Goal: Task Accomplishment & Management: Manage account settings

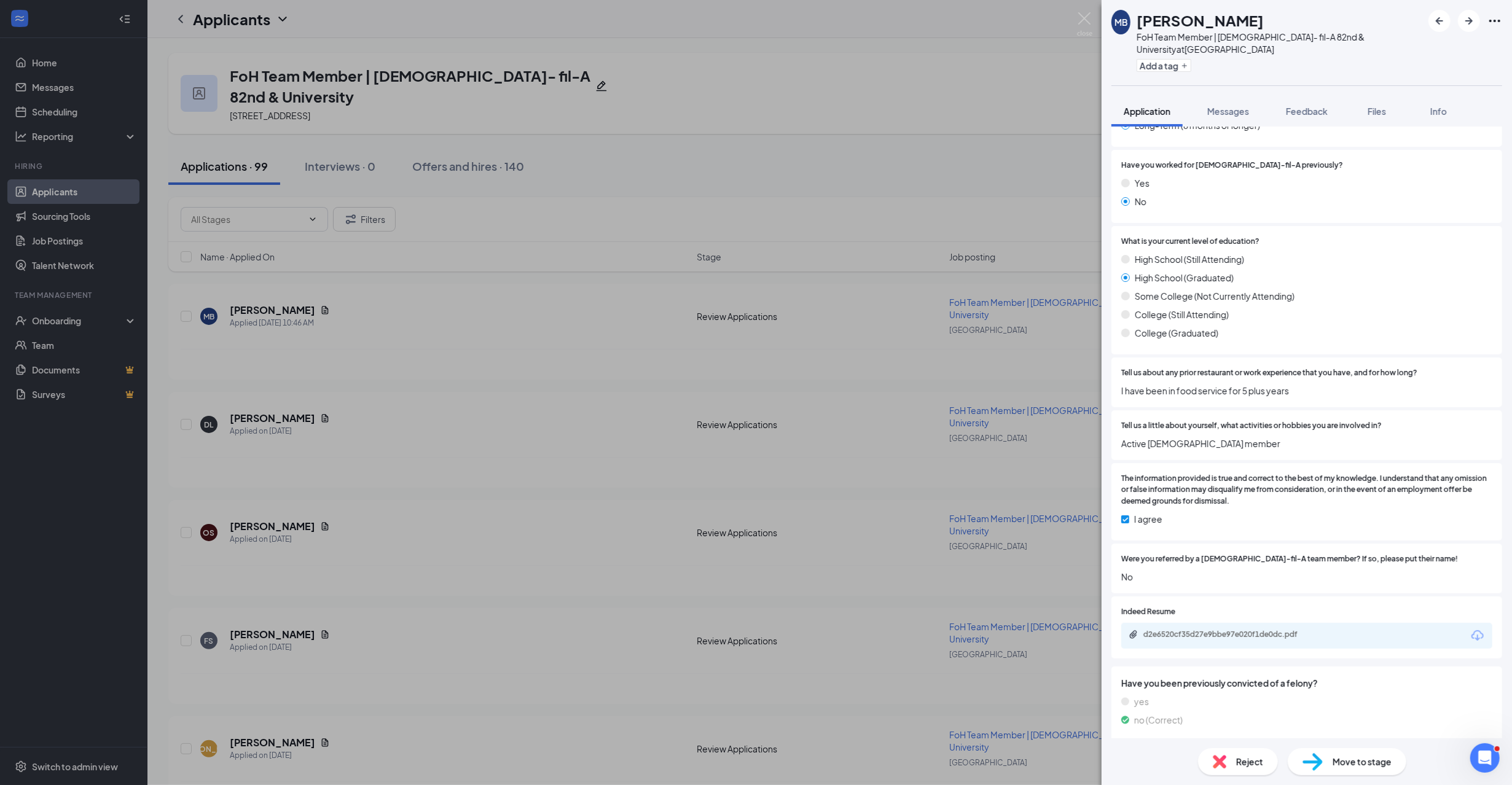
scroll to position [982, 0]
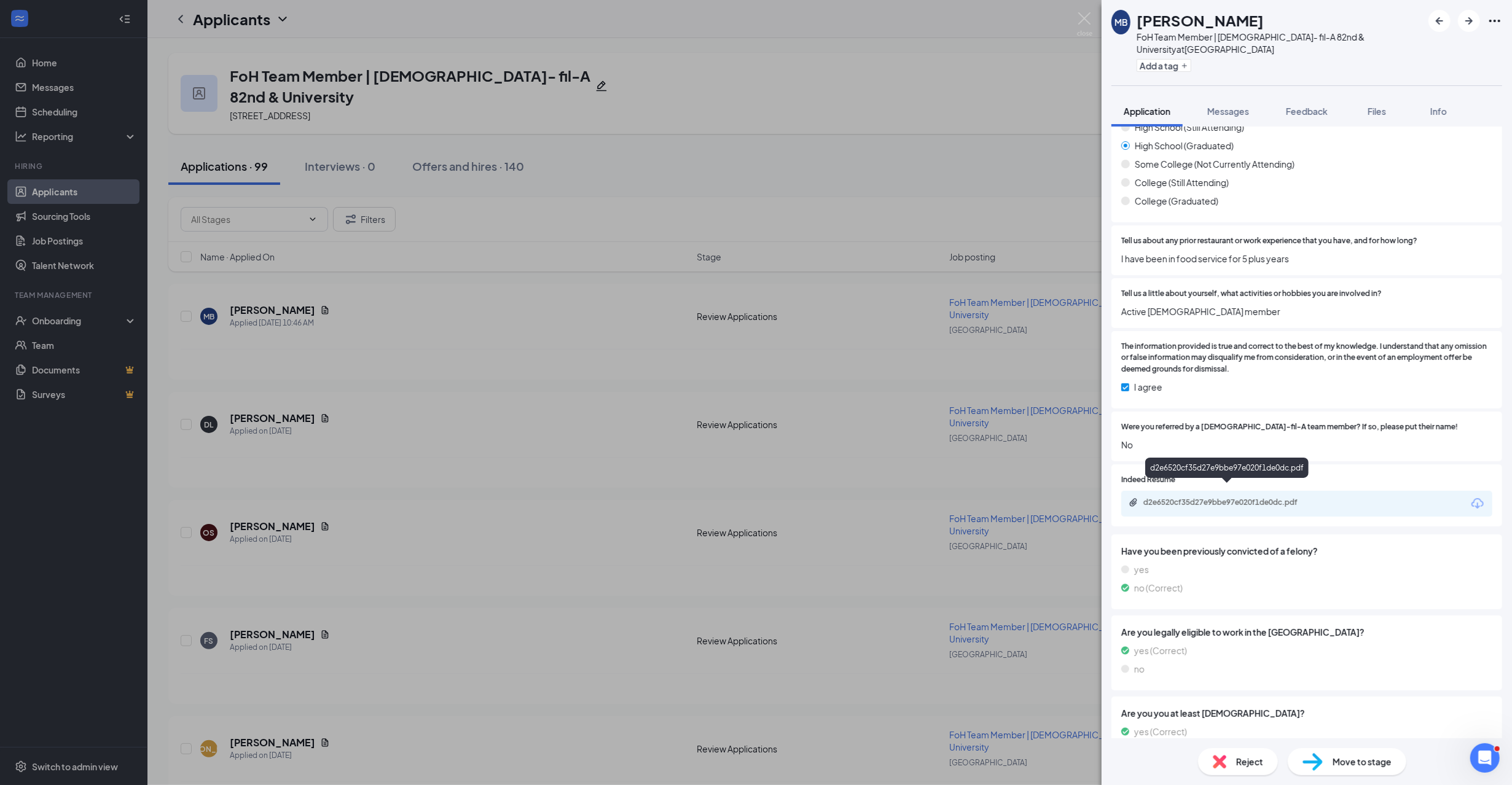
click at [1200, 497] on div "d2e6520cf35d27e9bbe97e020f1de0dc.pdf" at bounding box center [1229, 502] width 172 height 10
click at [568, 442] on div "MB Maegan Ballard FoH Team Member | Chick- fil-A 82nd & University at 82nd & Un…" at bounding box center [756, 392] width 1512 height 785
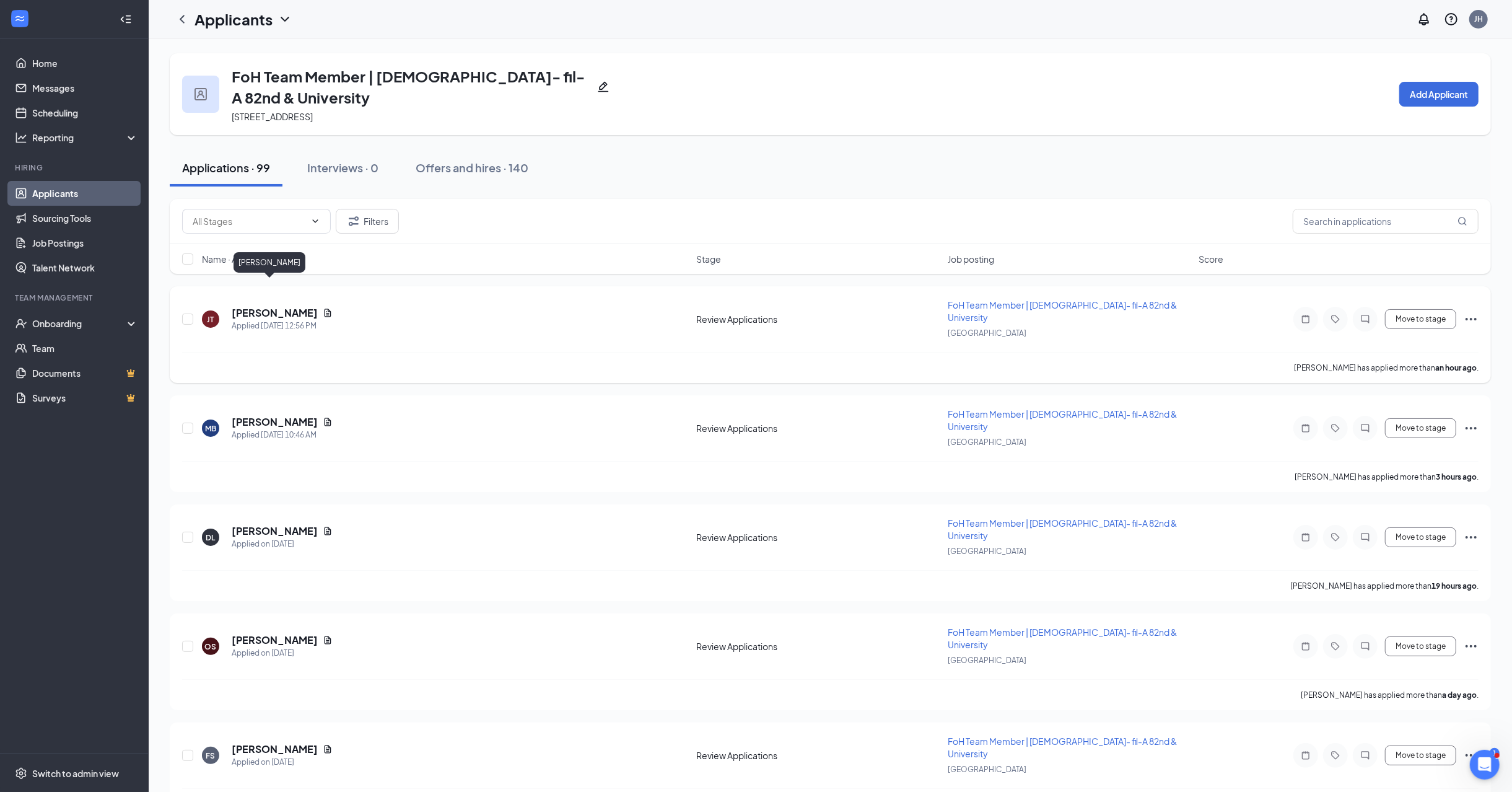
click at [261, 306] on h5 "Jacob Tice" at bounding box center [274, 313] width 86 height 14
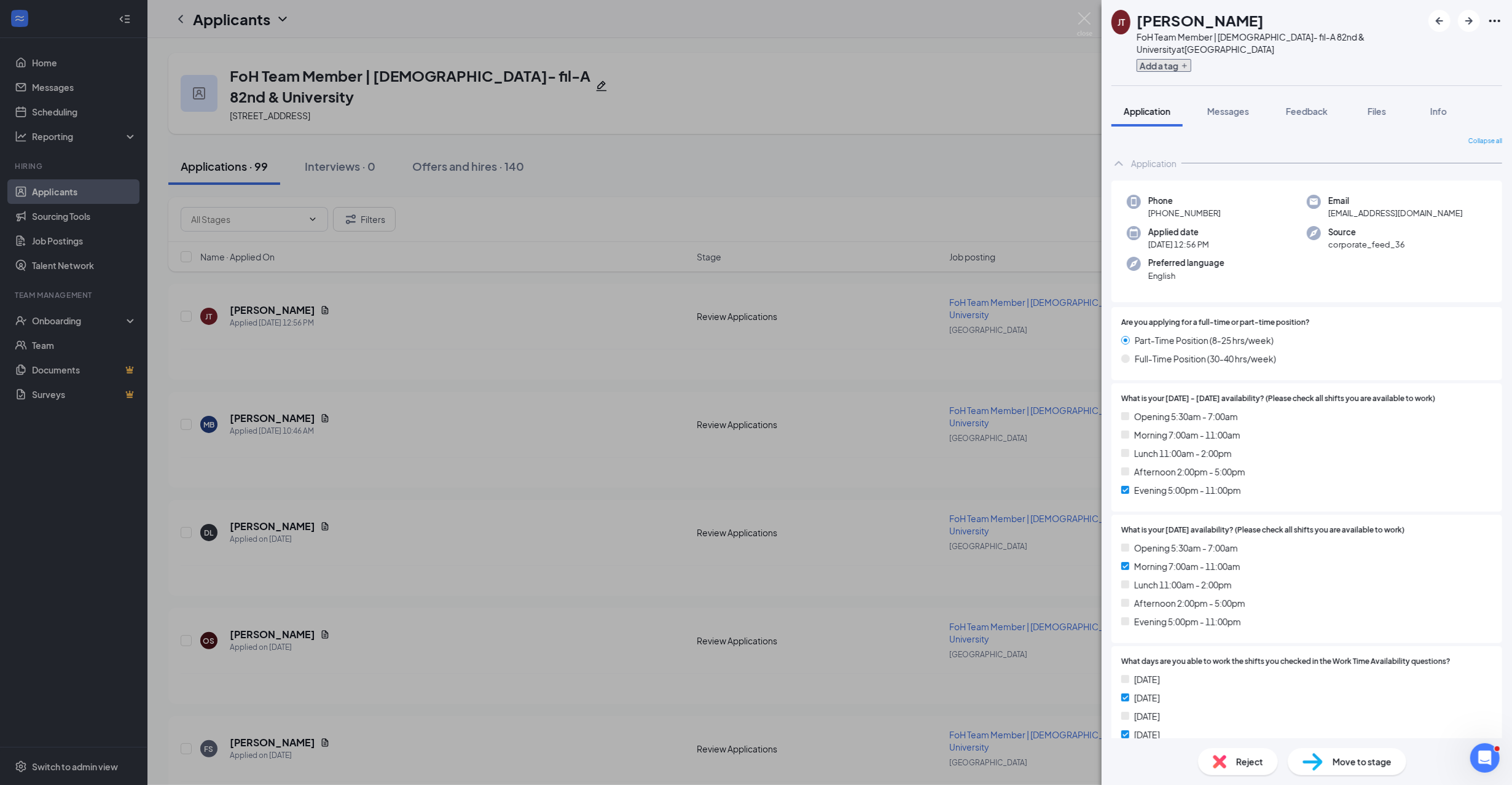
click at [1176, 59] on button "Add a tag" at bounding box center [1164, 65] width 55 height 13
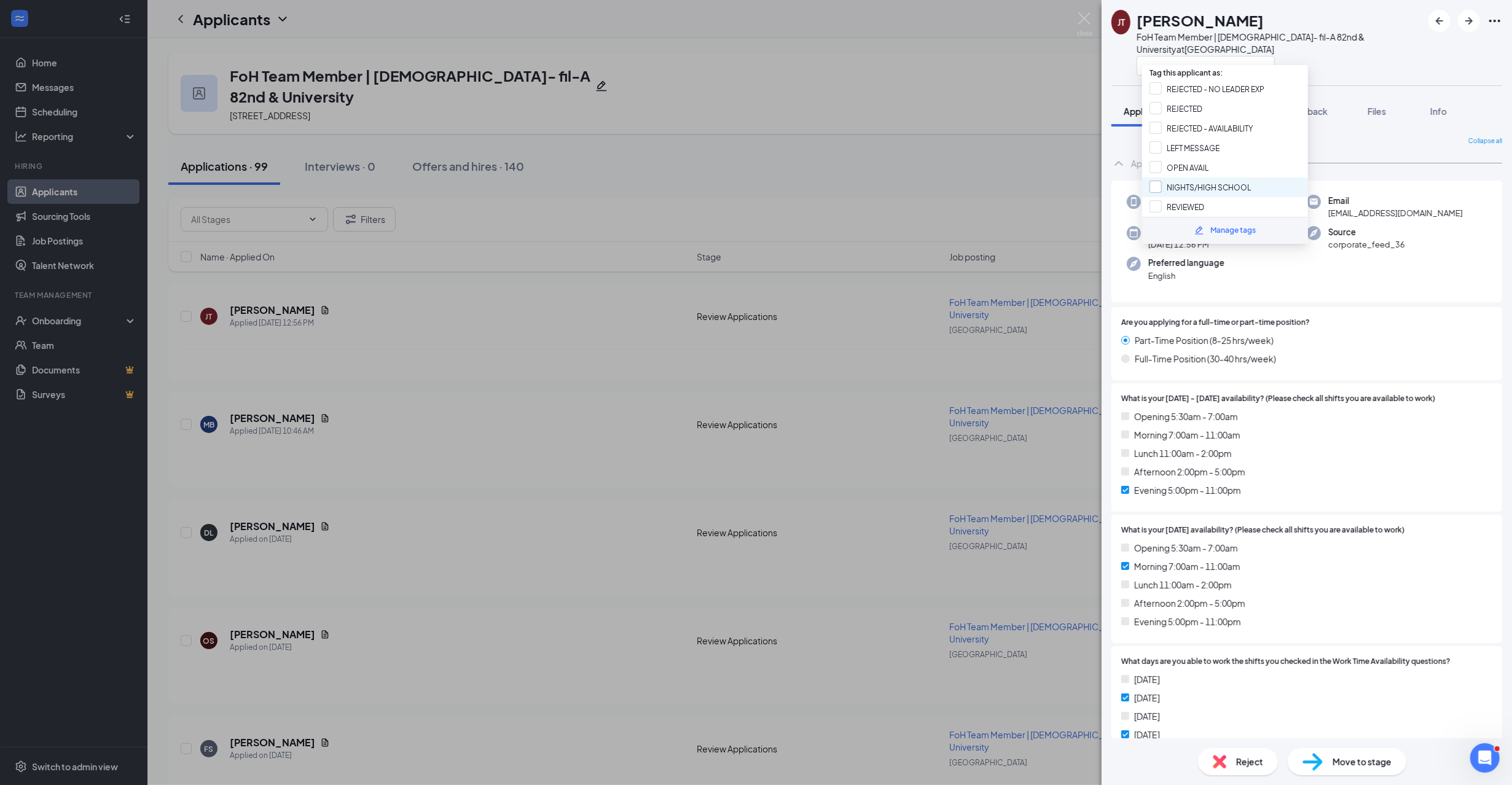
click at [1200, 188] on input "NIGHTS/HIGH SCHOOL" at bounding box center [1200, 188] width 101 height 14
checkbox input "true"
click at [1313, 57] on div at bounding box center [1279, 66] width 286 height 20
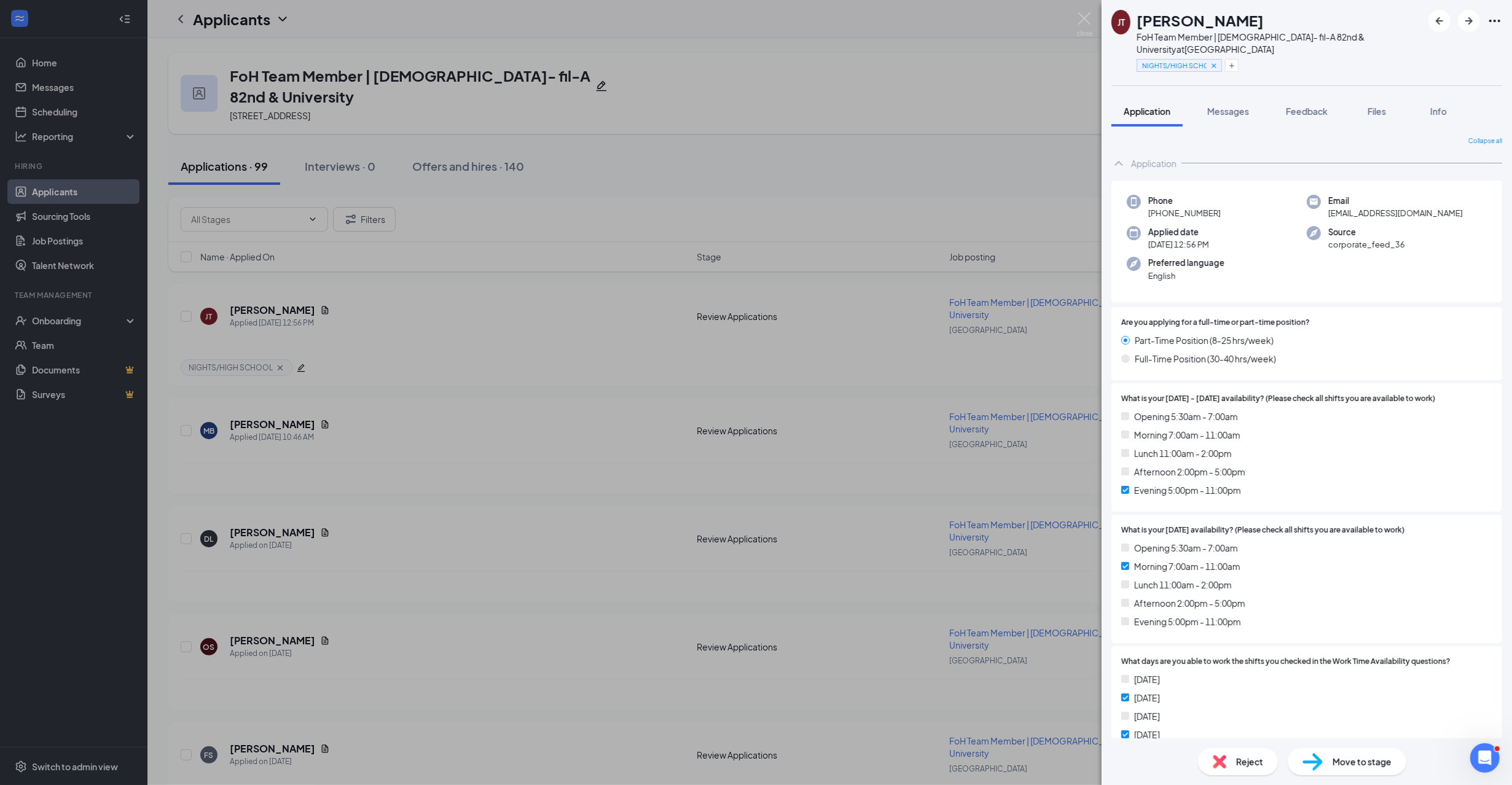
click at [496, 395] on div "JT Jacob Tice FoH Team Member | Chick- fil-A 82nd & University at 82nd & Univer…" at bounding box center [756, 392] width 1512 height 785
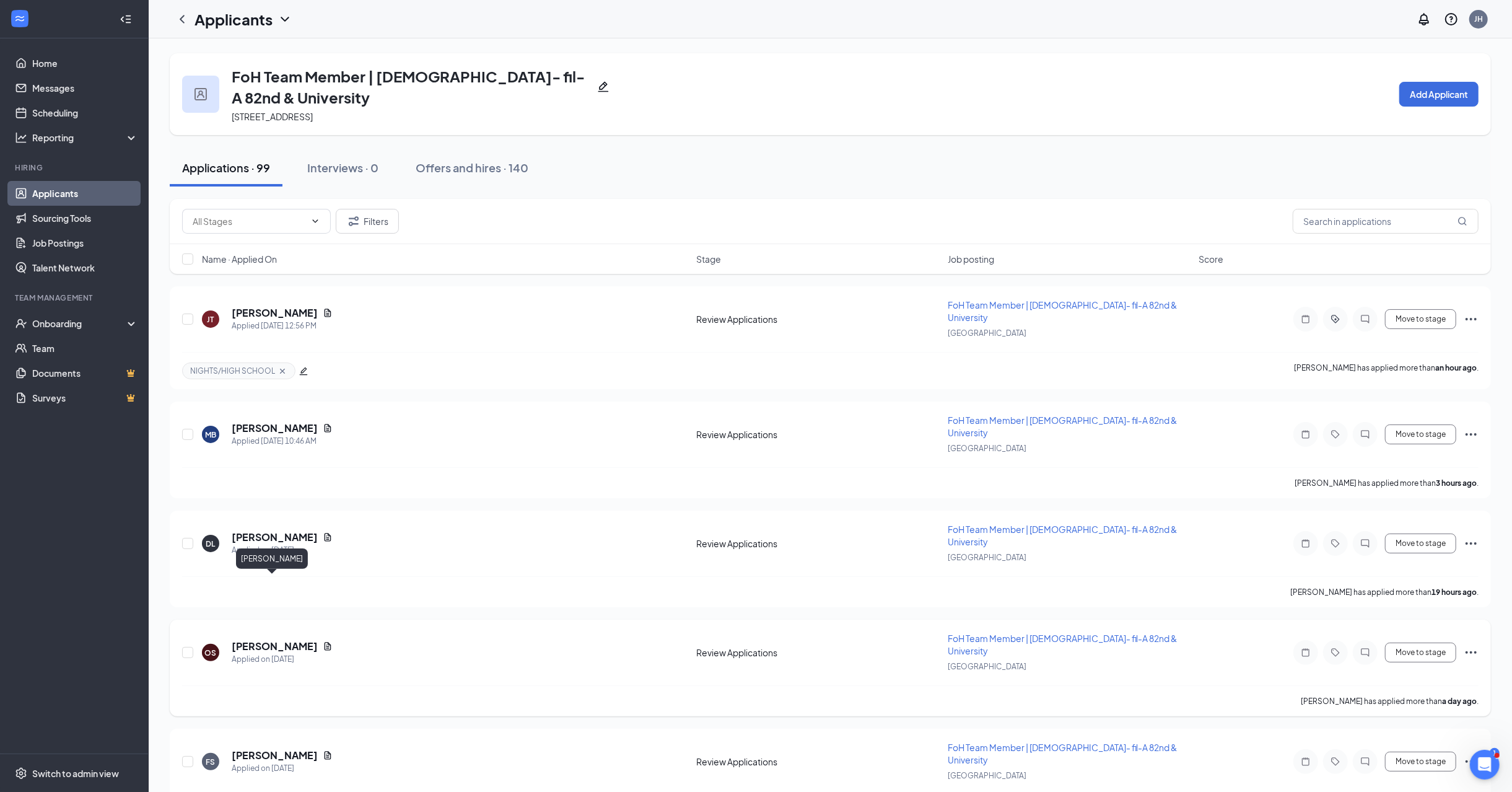
click at [258, 639] on h5 "Octavia Silva" at bounding box center [274, 646] width 86 height 14
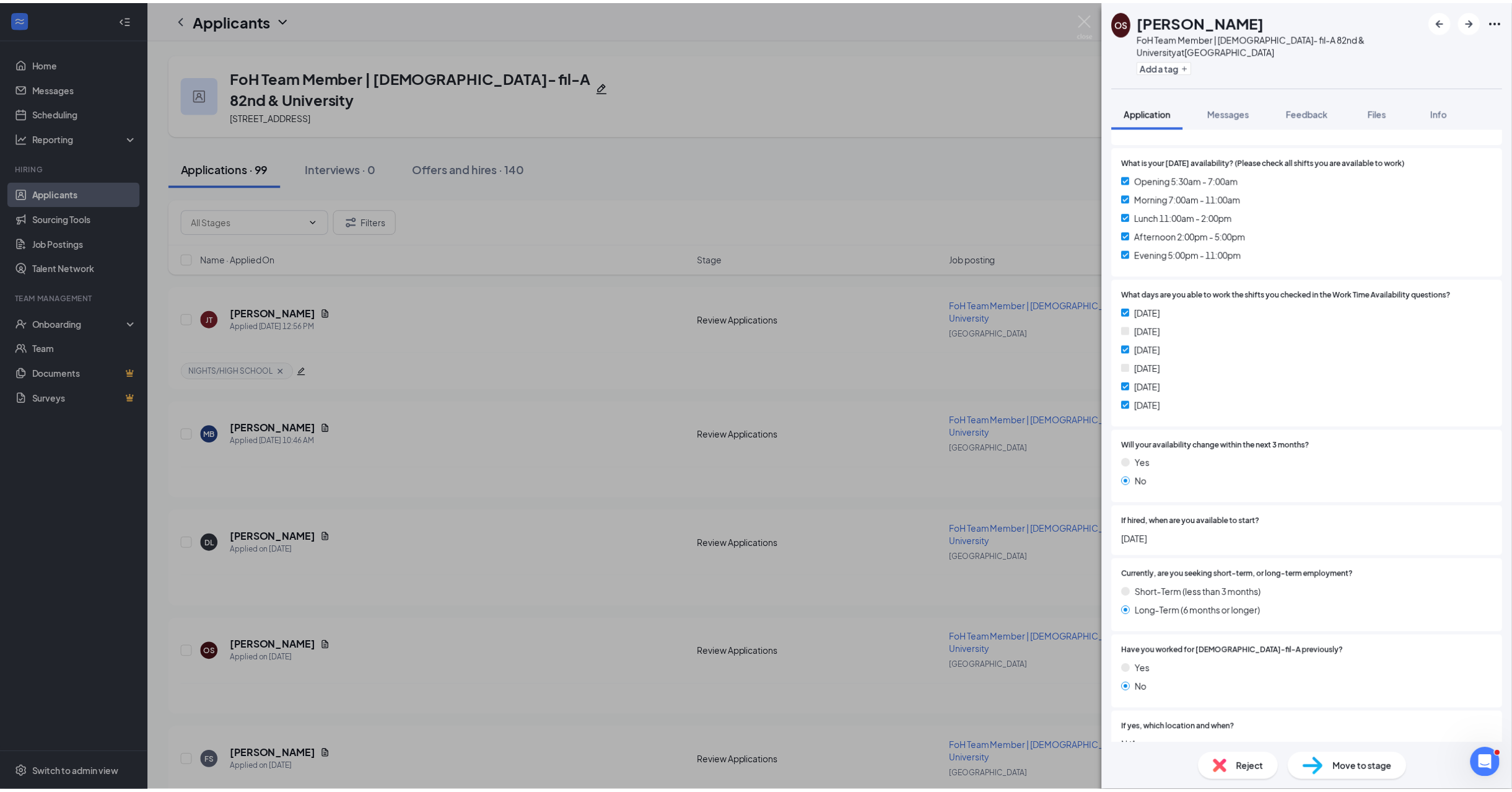
scroll to position [413, 0]
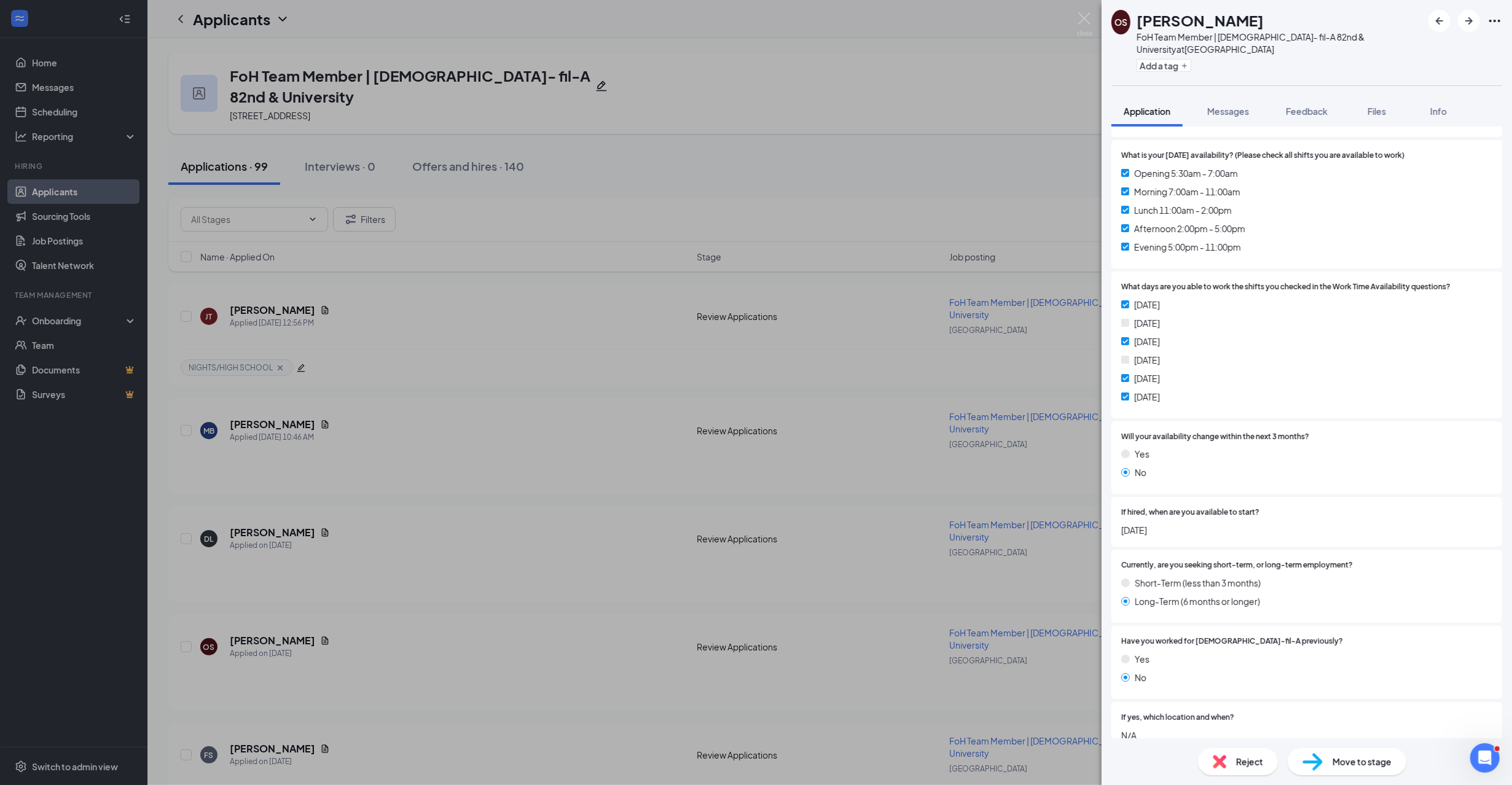
click at [475, 423] on div "OS Octavia Silva FoH Team Member | Chick- fil-A 82nd & University at 82nd & Uni…" at bounding box center [756, 392] width 1512 height 785
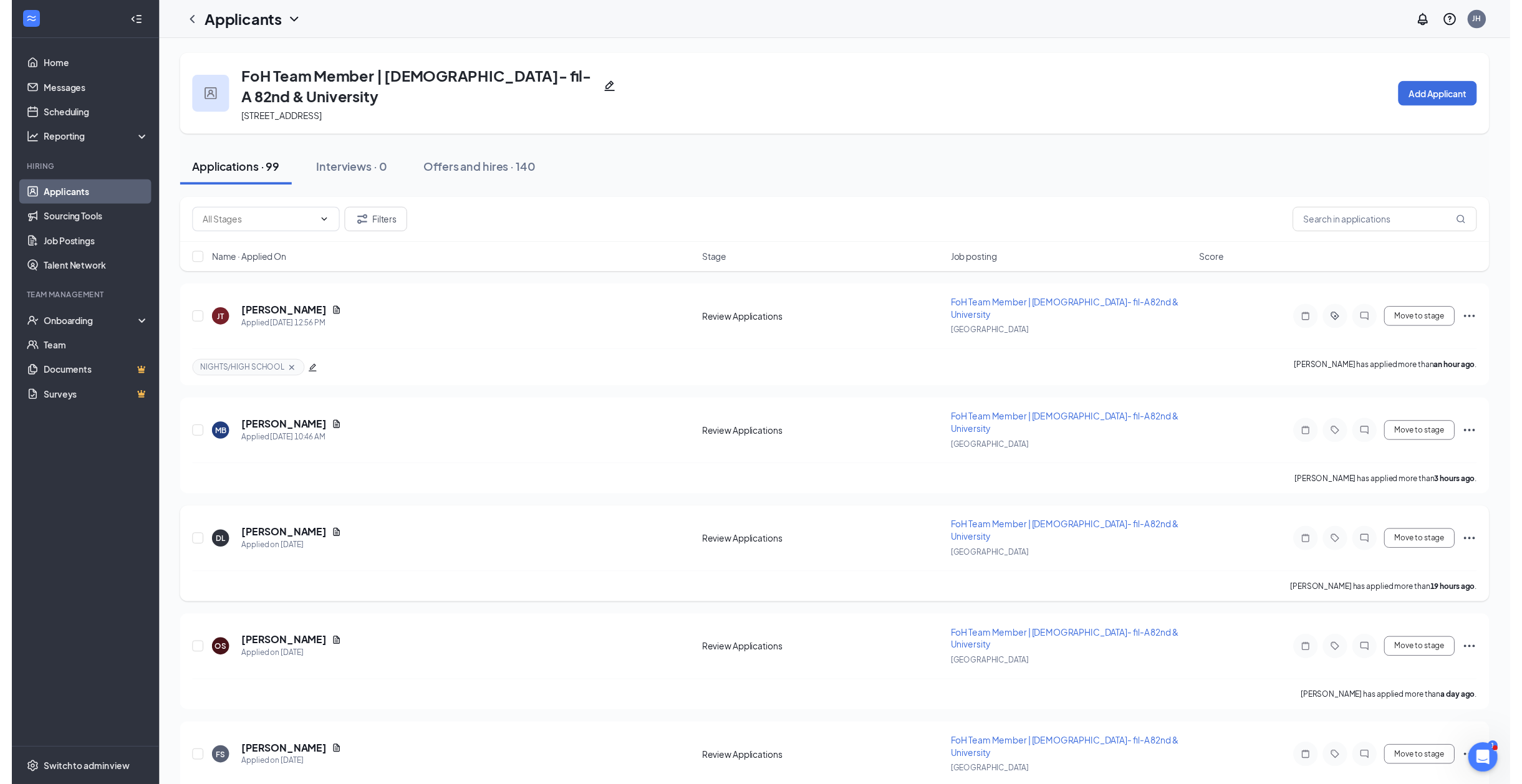
scroll to position [249, 0]
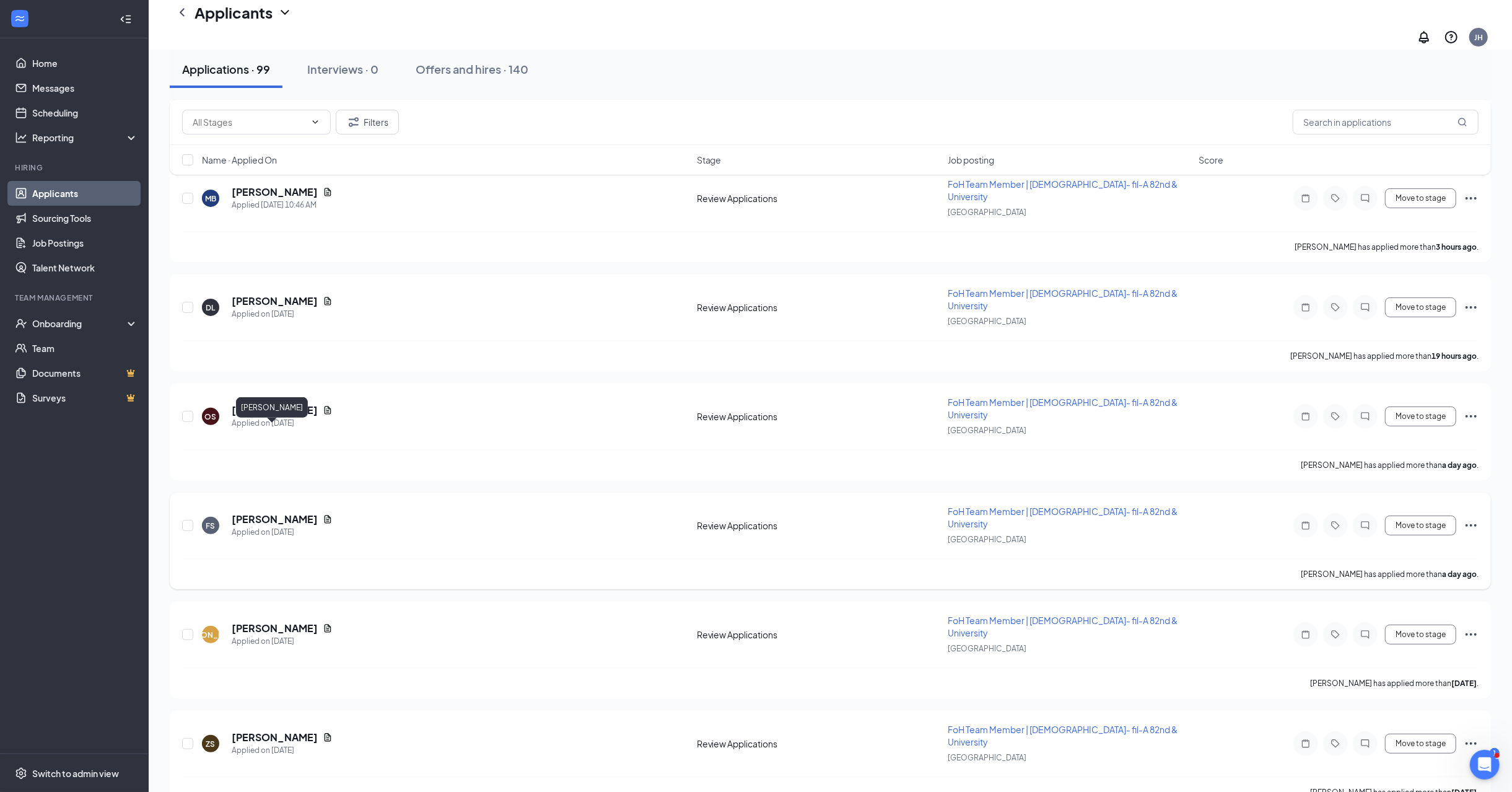
click at [240, 513] on h5 "Frances Smith" at bounding box center [274, 519] width 86 height 14
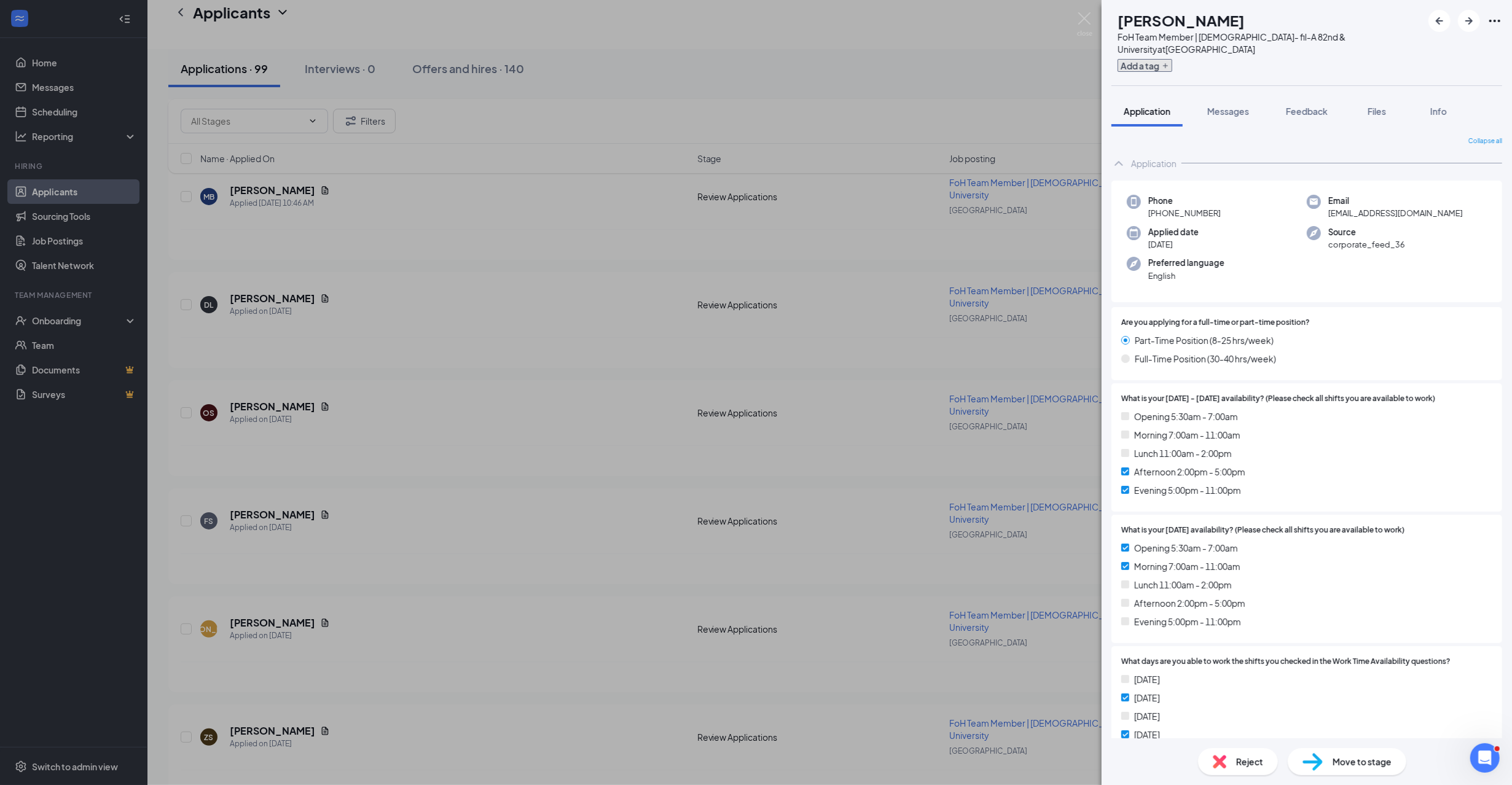
click at [1152, 59] on button "Add a tag" at bounding box center [1144, 65] width 55 height 13
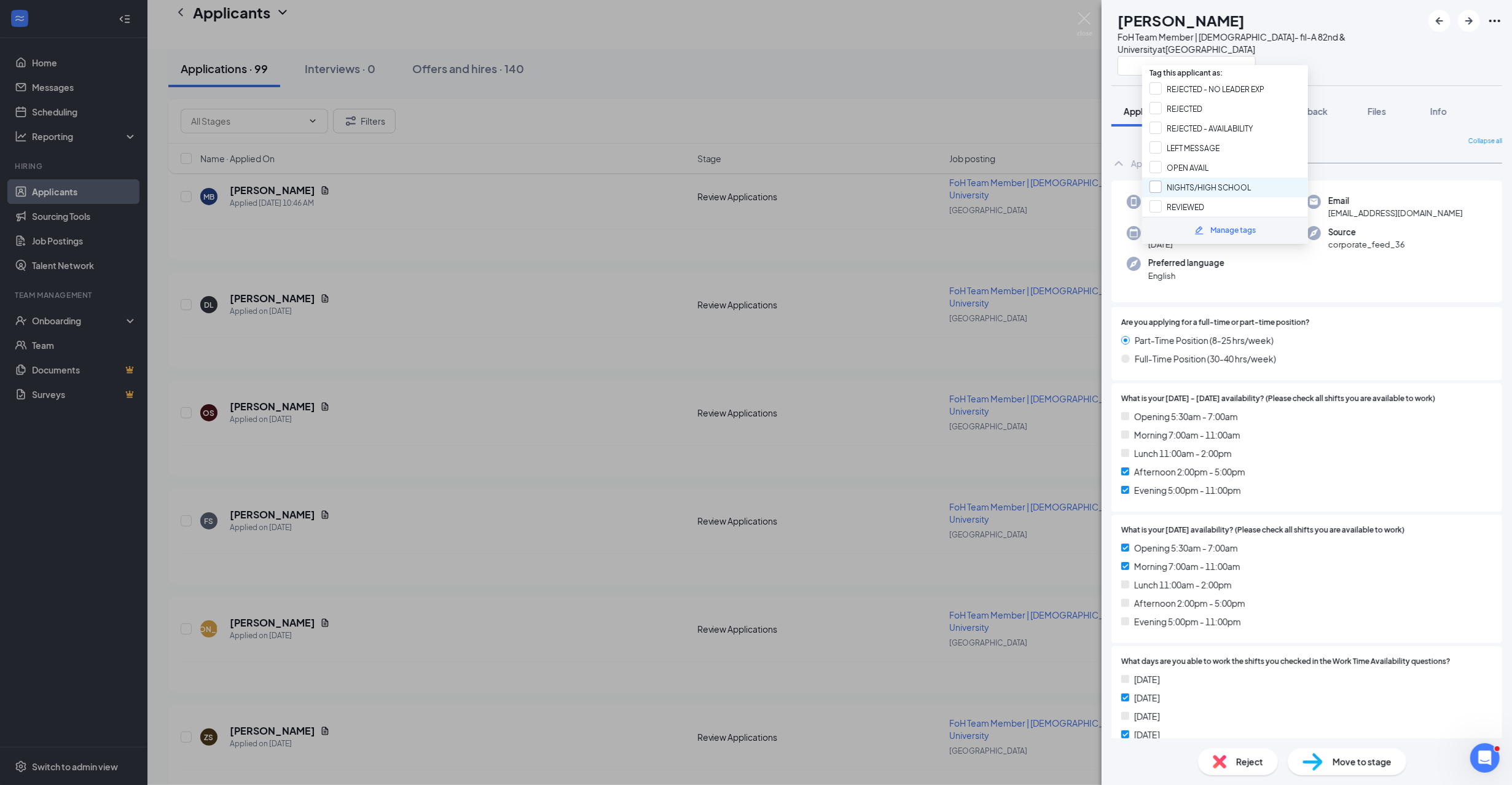
click at [1198, 181] on input "NIGHTS/HIGH SCHOOL" at bounding box center [1200, 188] width 101 height 14
checkbox input "true"
click at [1341, 57] on div at bounding box center [1269, 66] width 304 height 20
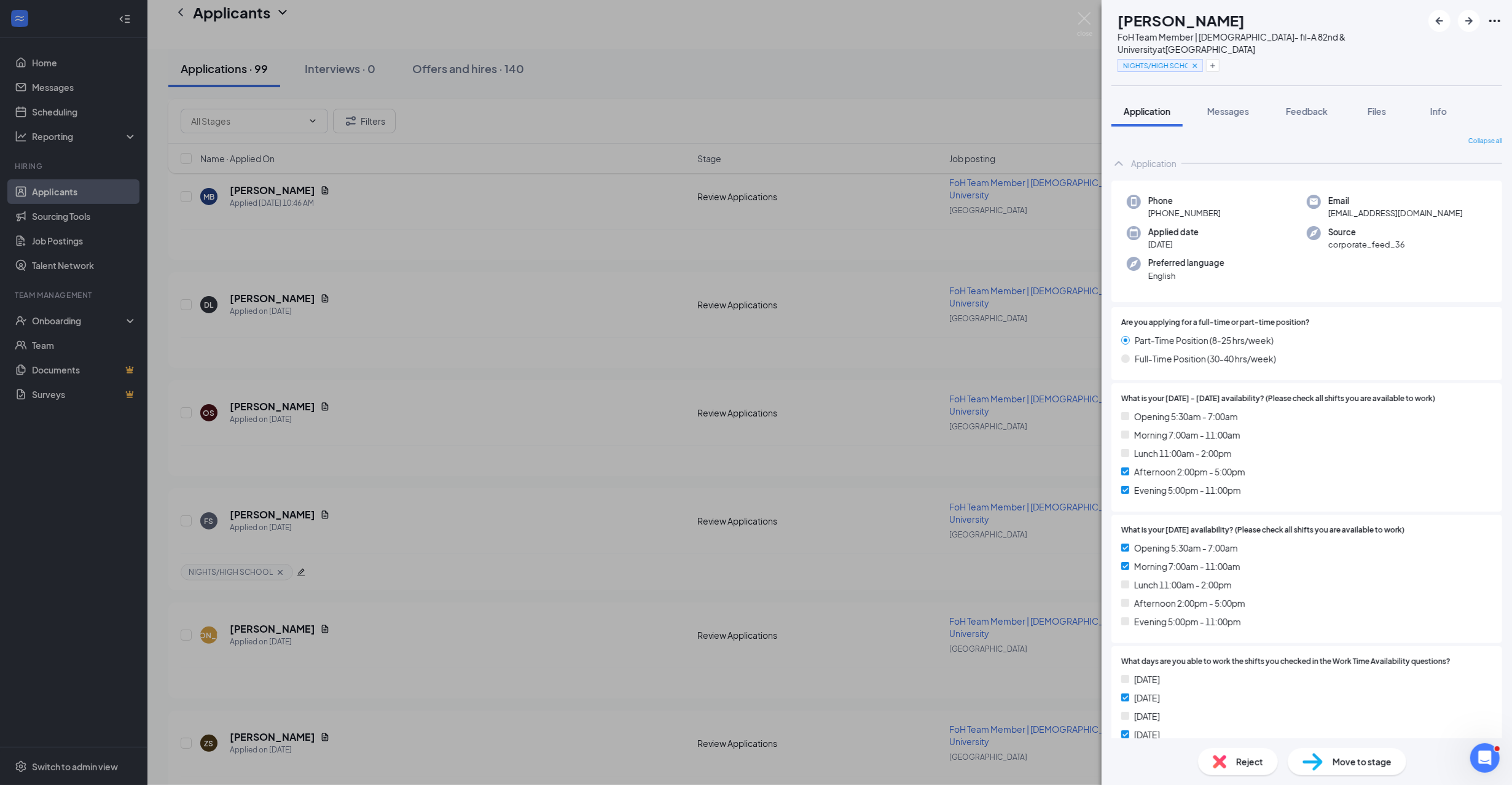
click at [495, 522] on div "FS Frances Smith FoH Team Member | Chick- fil-A 82nd & University at 82nd & Uni…" at bounding box center [756, 392] width 1512 height 785
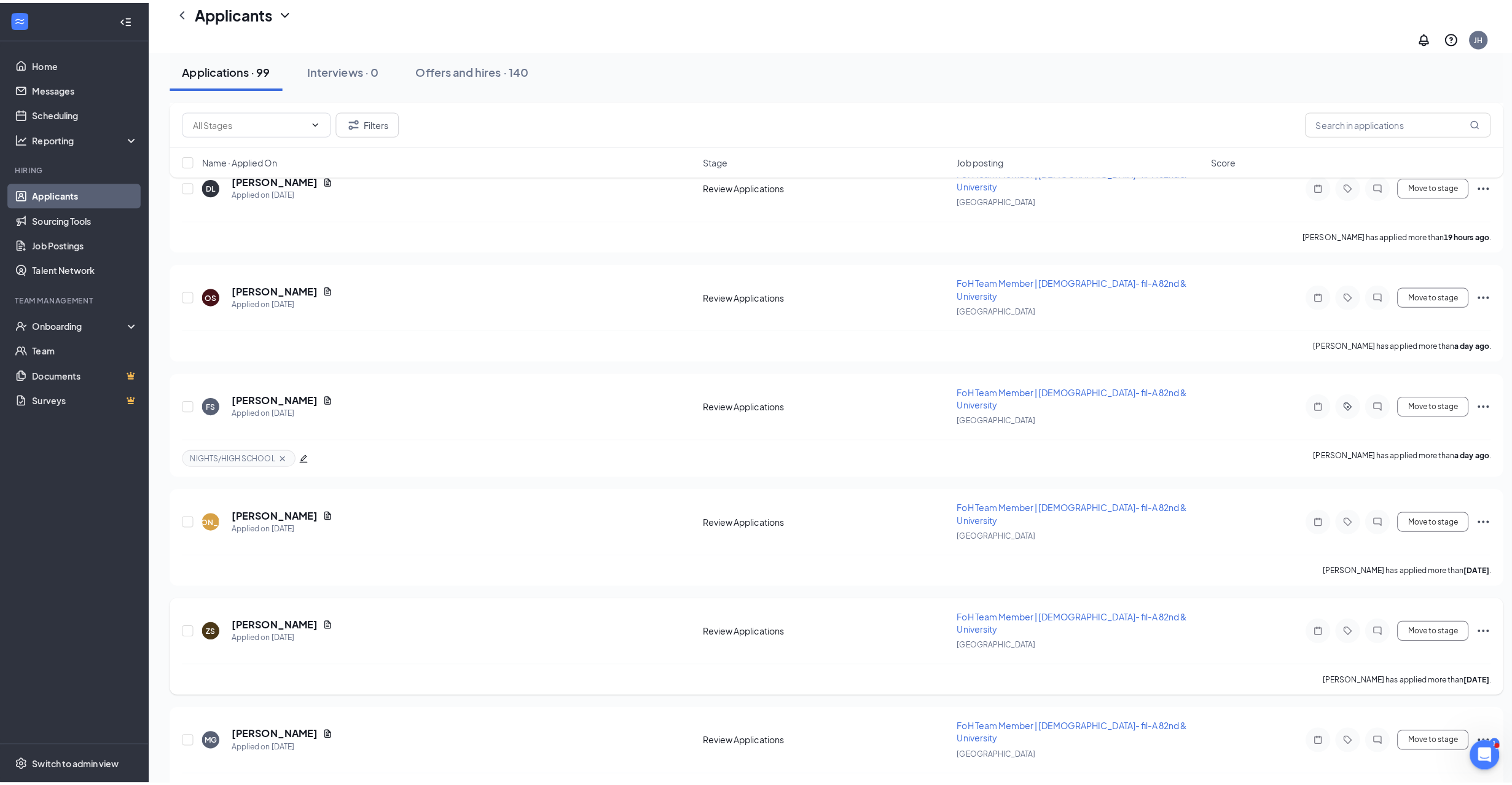
scroll to position [409, 0]
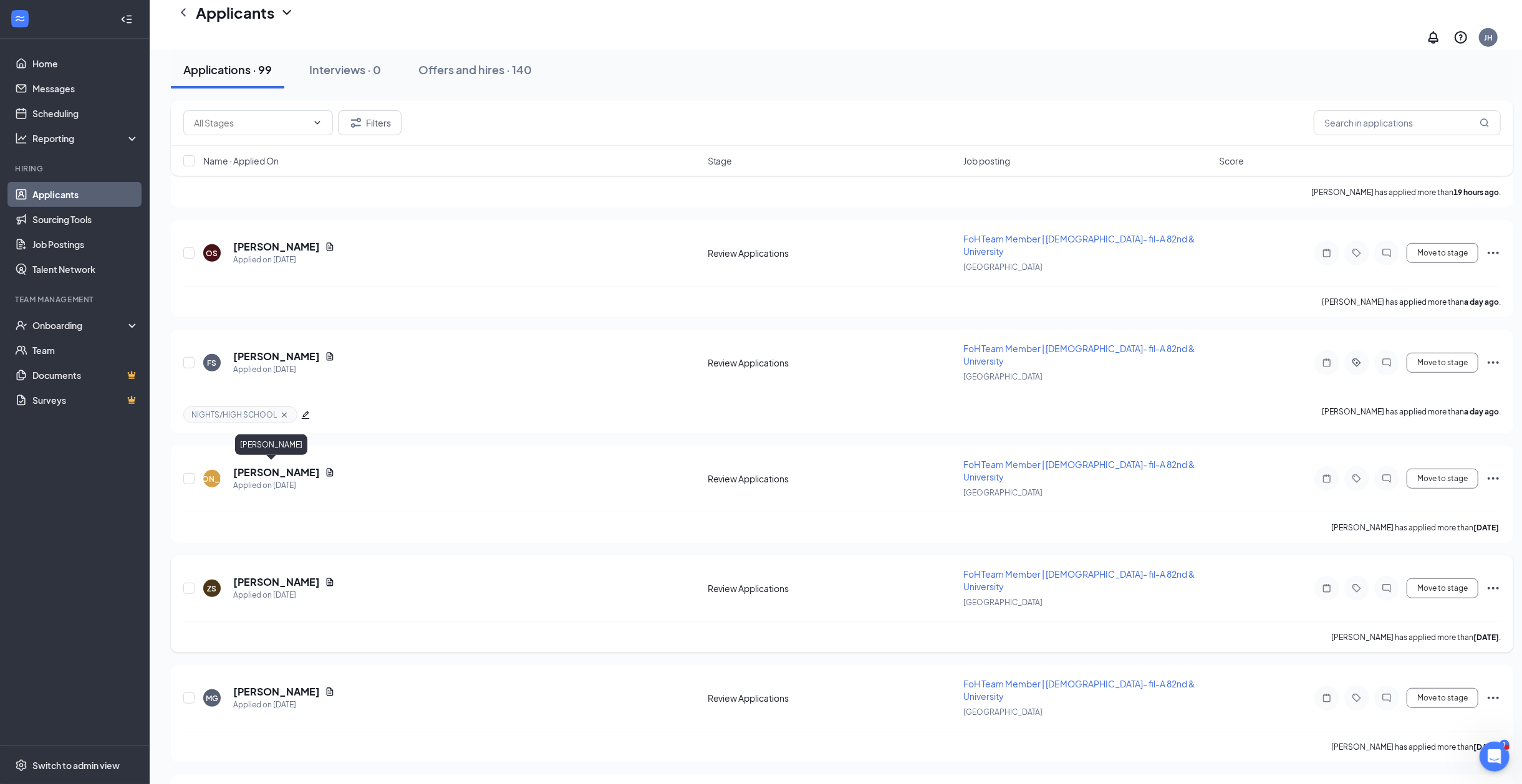
click at [249, 575] on h5 "Zali Sharp" at bounding box center [276, 582] width 87 height 14
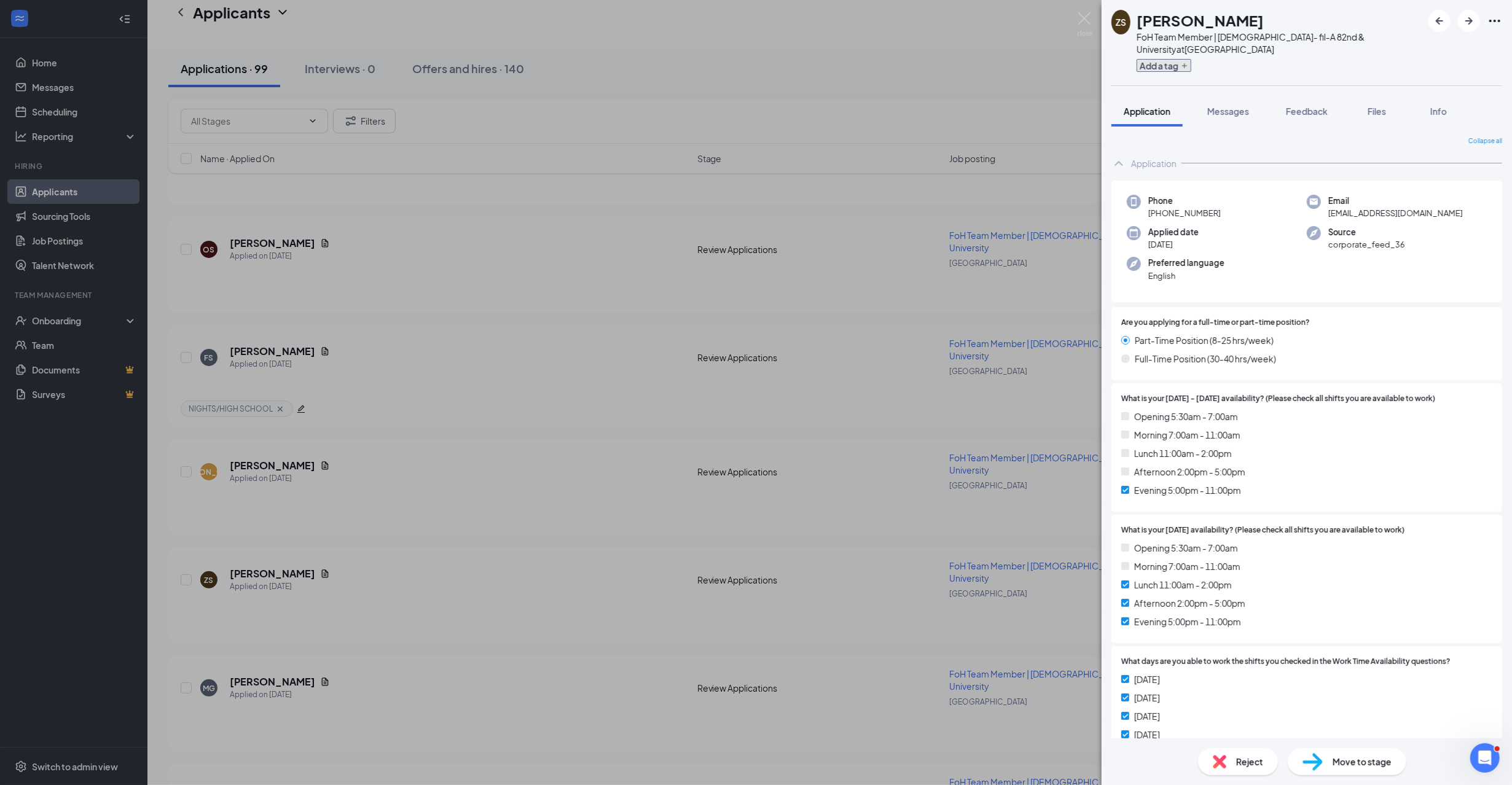
click at [1165, 59] on button "Add a tag" at bounding box center [1164, 65] width 55 height 13
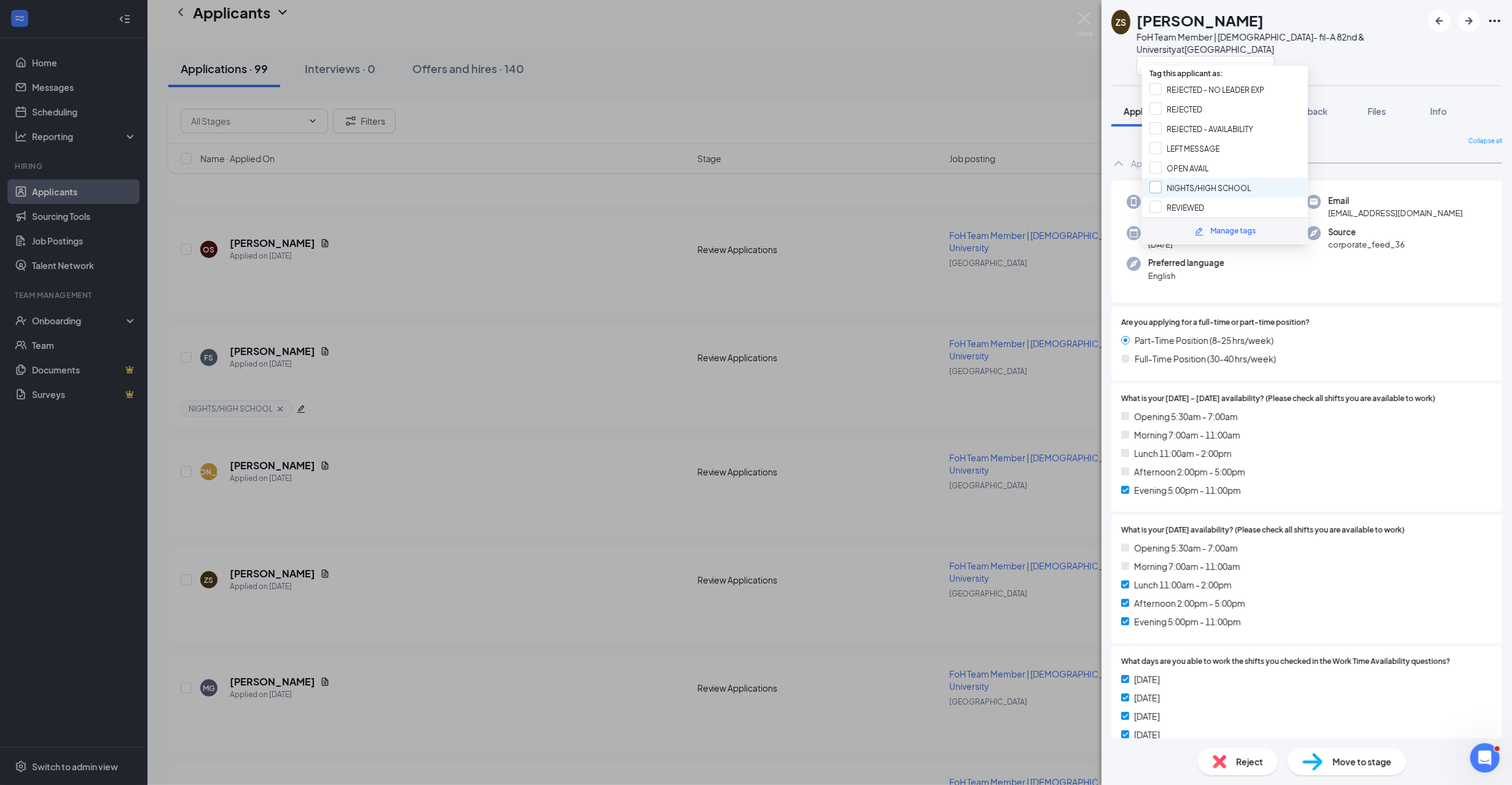
click at [1196, 187] on input "NIGHTS/HIGH SCHOOL" at bounding box center [1200, 188] width 101 height 14
checkbox input "true"
click at [1330, 55] on div at bounding box center [1279, 66] width 286 height 20
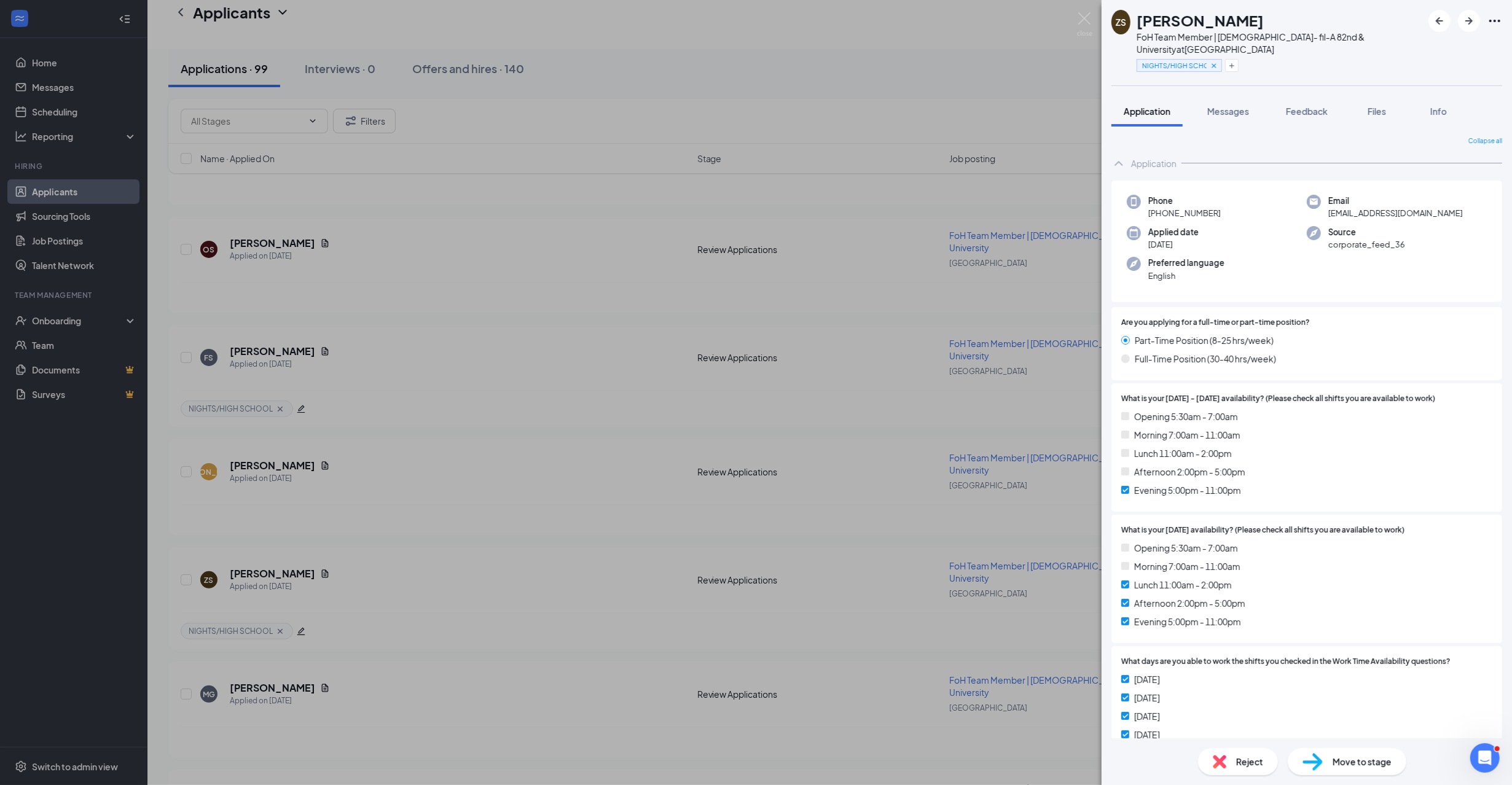
click at [436, 541] on div "ZS Zali Sharp FoH Team Member | Chick- fil-A 82nd & University at 82nd & Univer…" at bounding box center [756, 392] width 1512 height 785
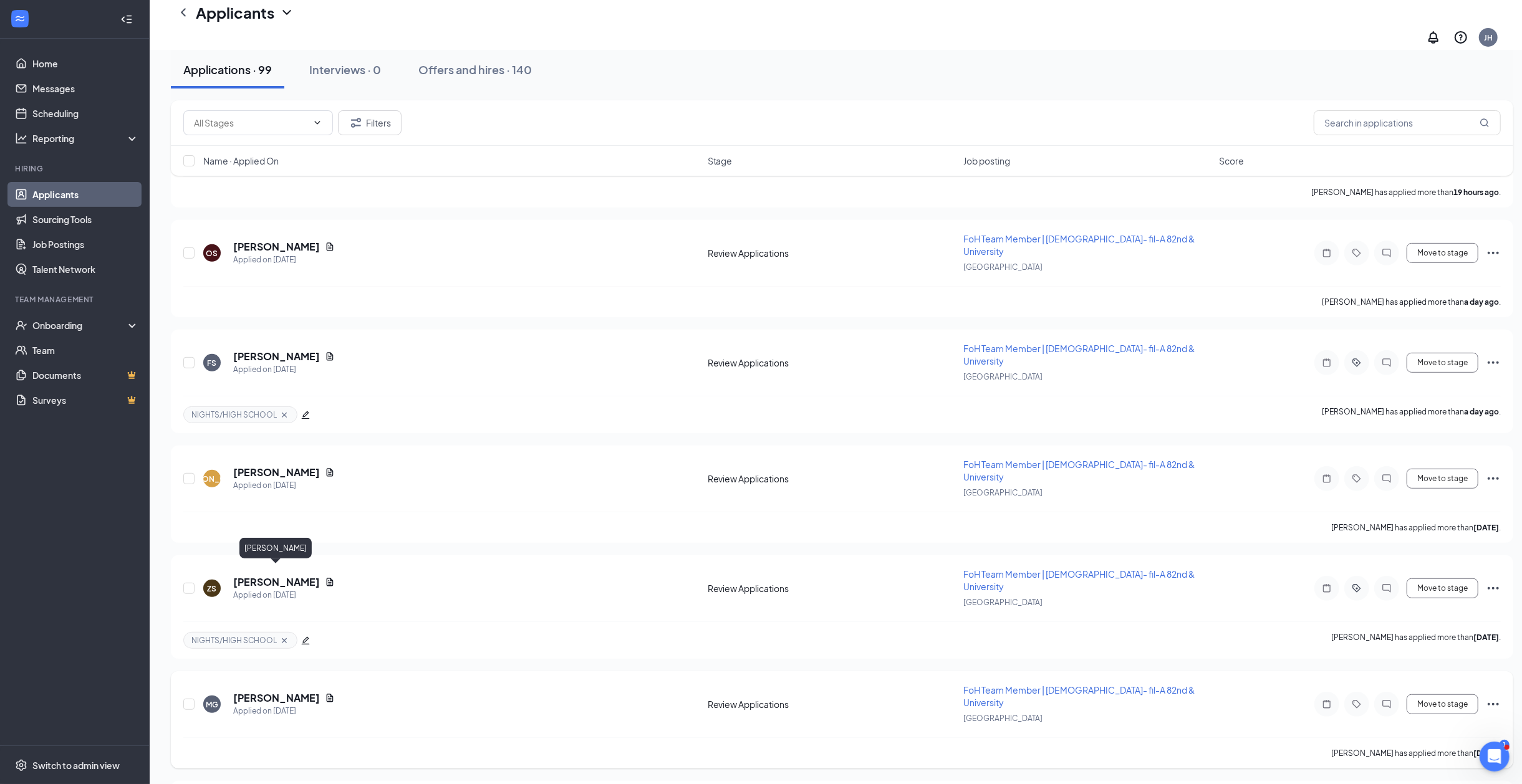
click at [247, 691] on h5 "Matthew Garcia" at bounding box center [276, 698] width 87 height 14
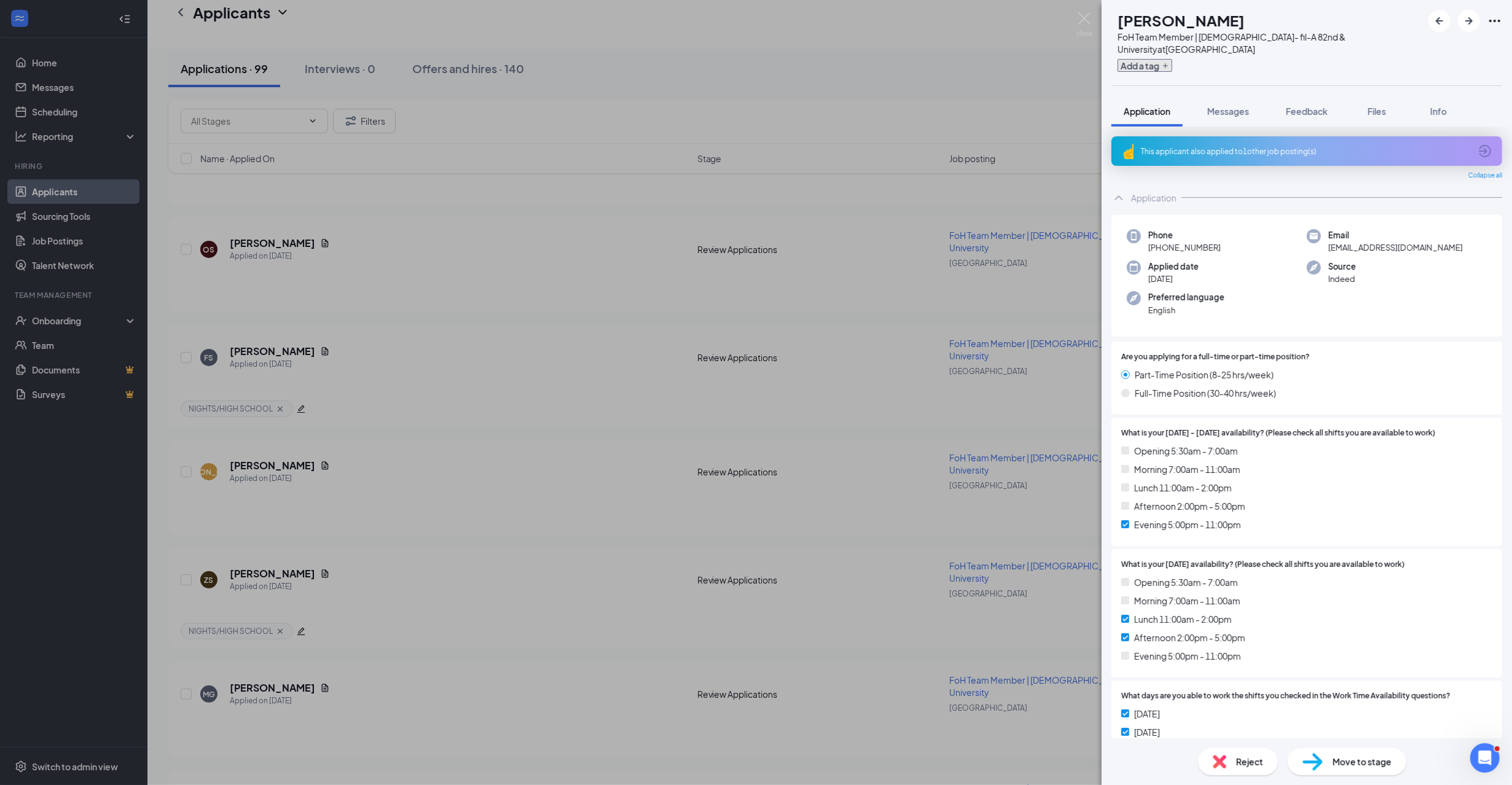
click at [1172, 59] on button "Add a tag" at bounding box center [1144, 65] width 55 height 13
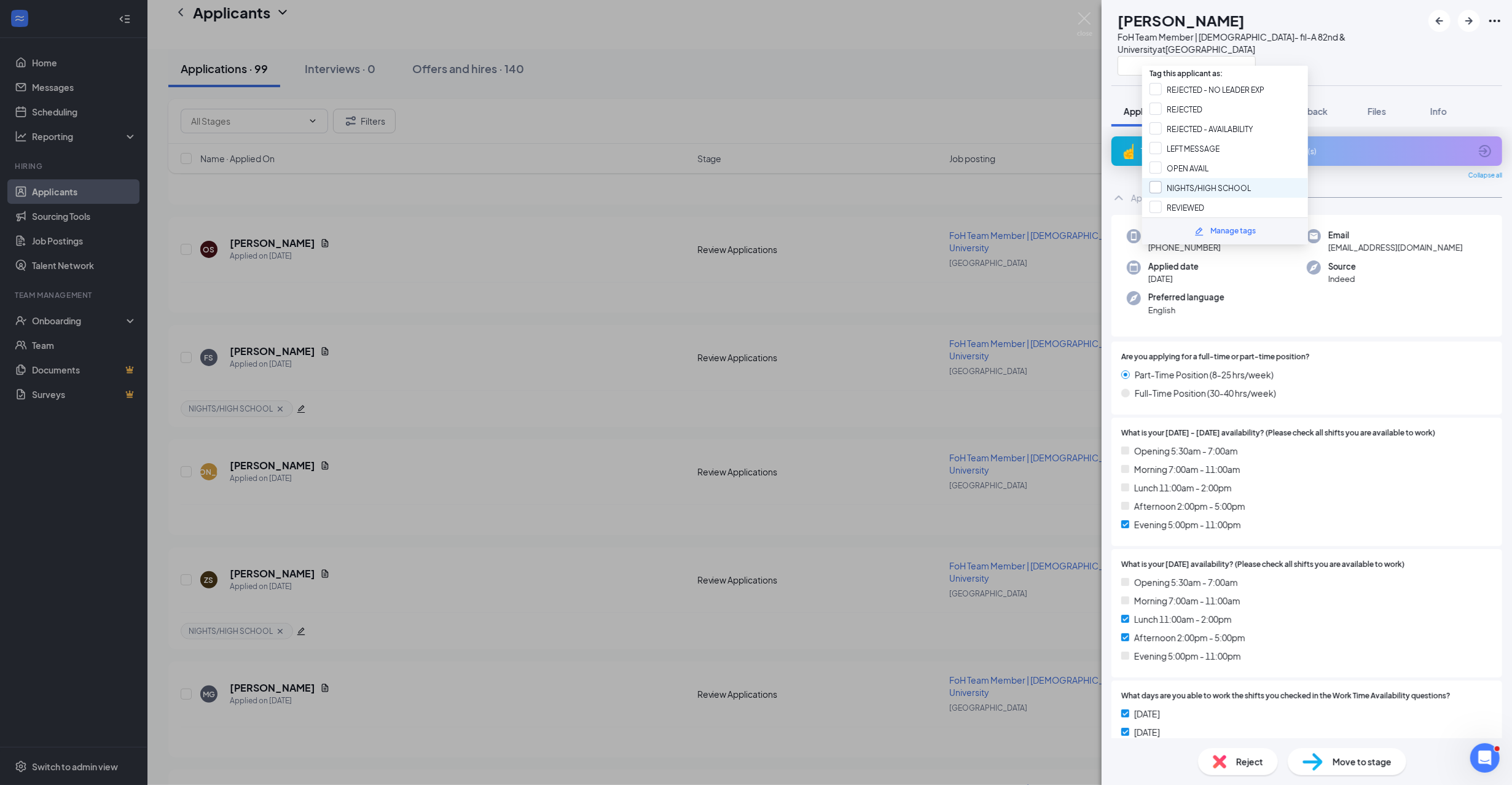
click at [1211, 181] on input "NIGHTS/HIGH SCHOOL" at bounding box center [1200, 188] width 101 height 14
checkbox input "true"
click at [1335, 65] on div "MG Matthew Garcia FoH Team Member | Chick- fil-A 82nd & University at 82nd & Un…" at bounding box center [1306, 43] width 410 height 85
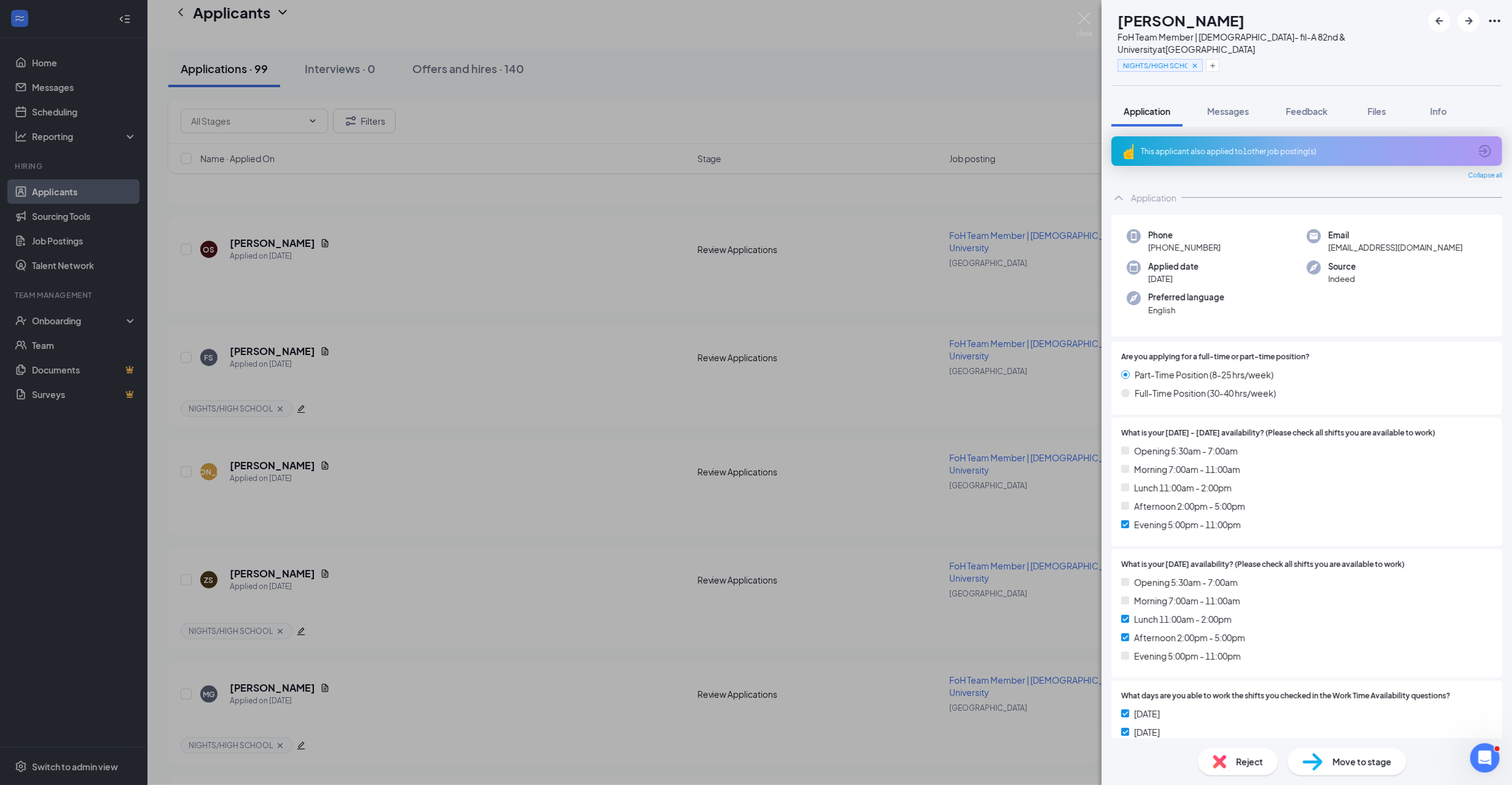
click at [461, 535] on div "MG Matthew Garcia FoH Team Member | Chick- fil-A 82nd & University at 82nd & Un…" at bounding box center [756, 392] width 1512 height 785
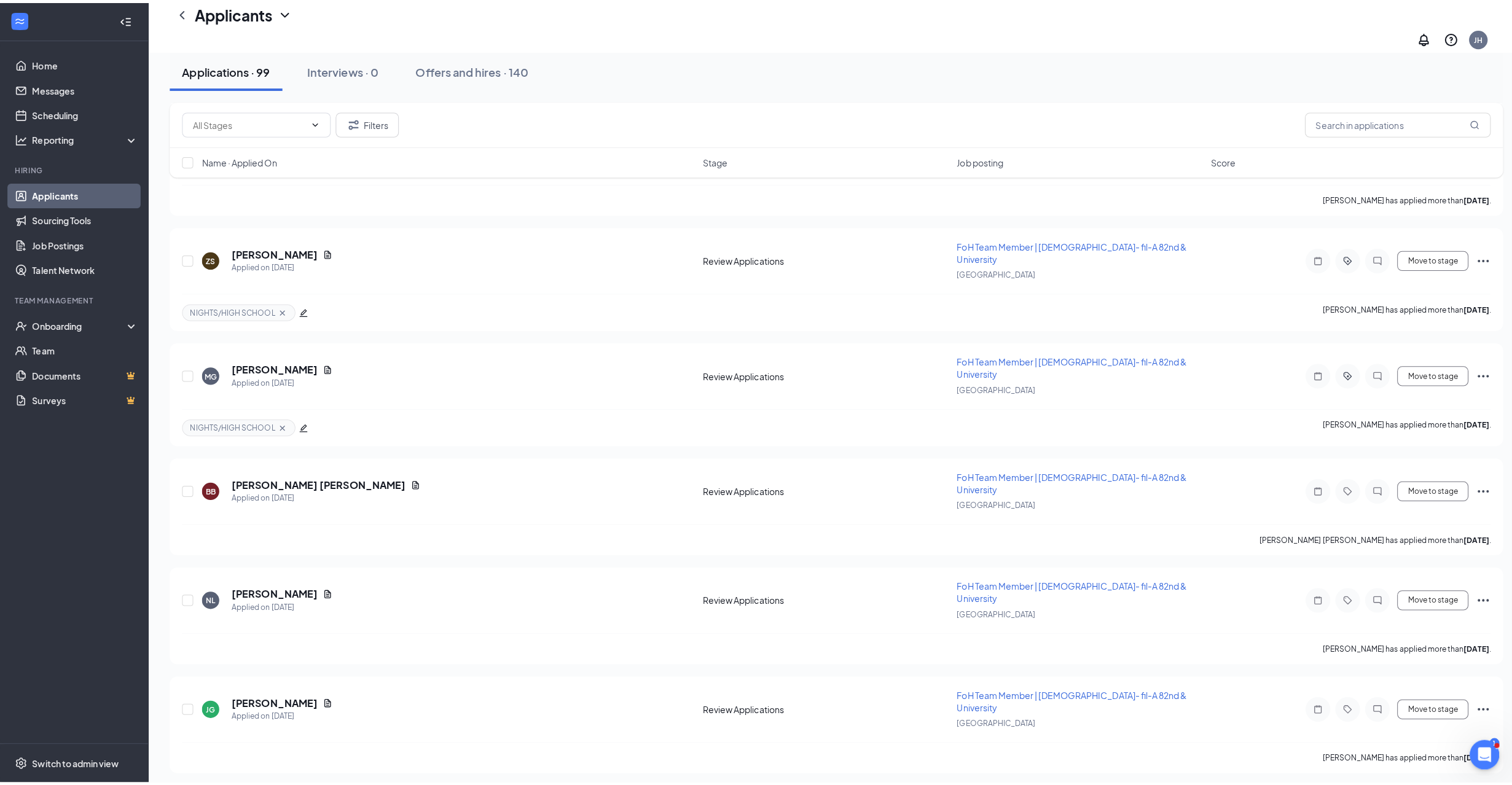
scroll to position [736, 0]
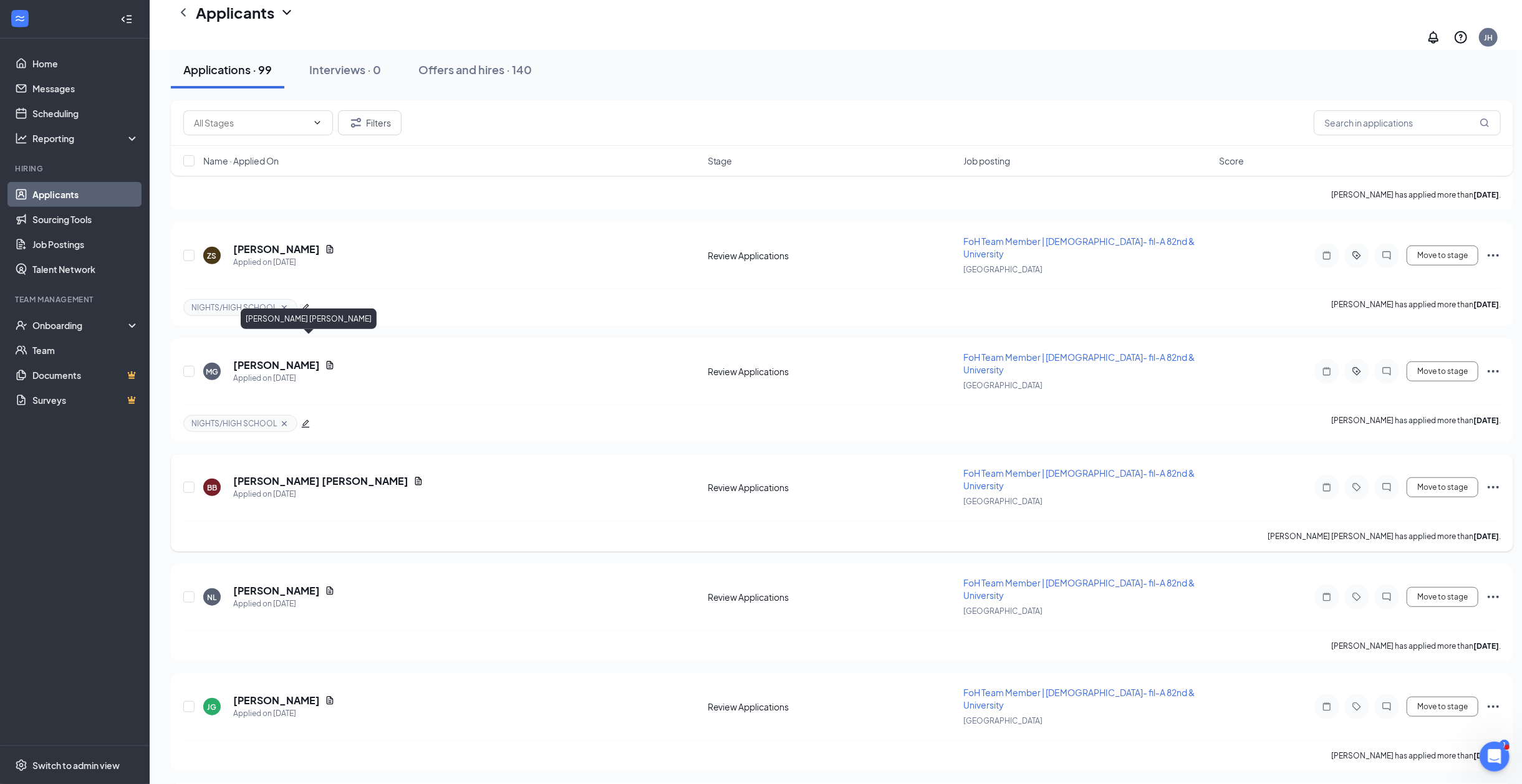
click at [285, 474] on h5 "Baylin Branstetter" at bounding box center [320, 481] width 175 height 14
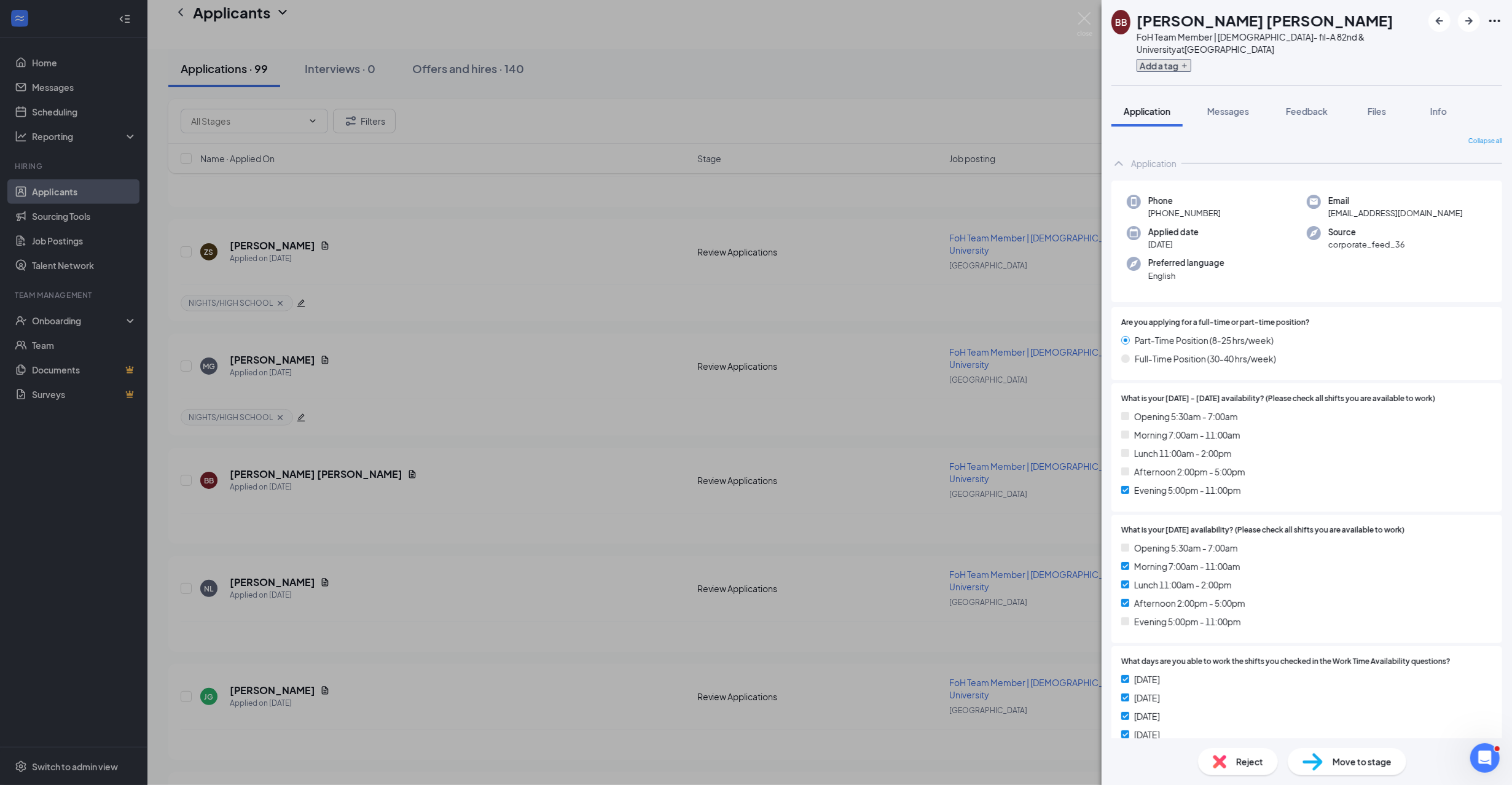
click at [1162, 59] on button "Add a tag" at bounding box center [1164, 65] width 55 height 13
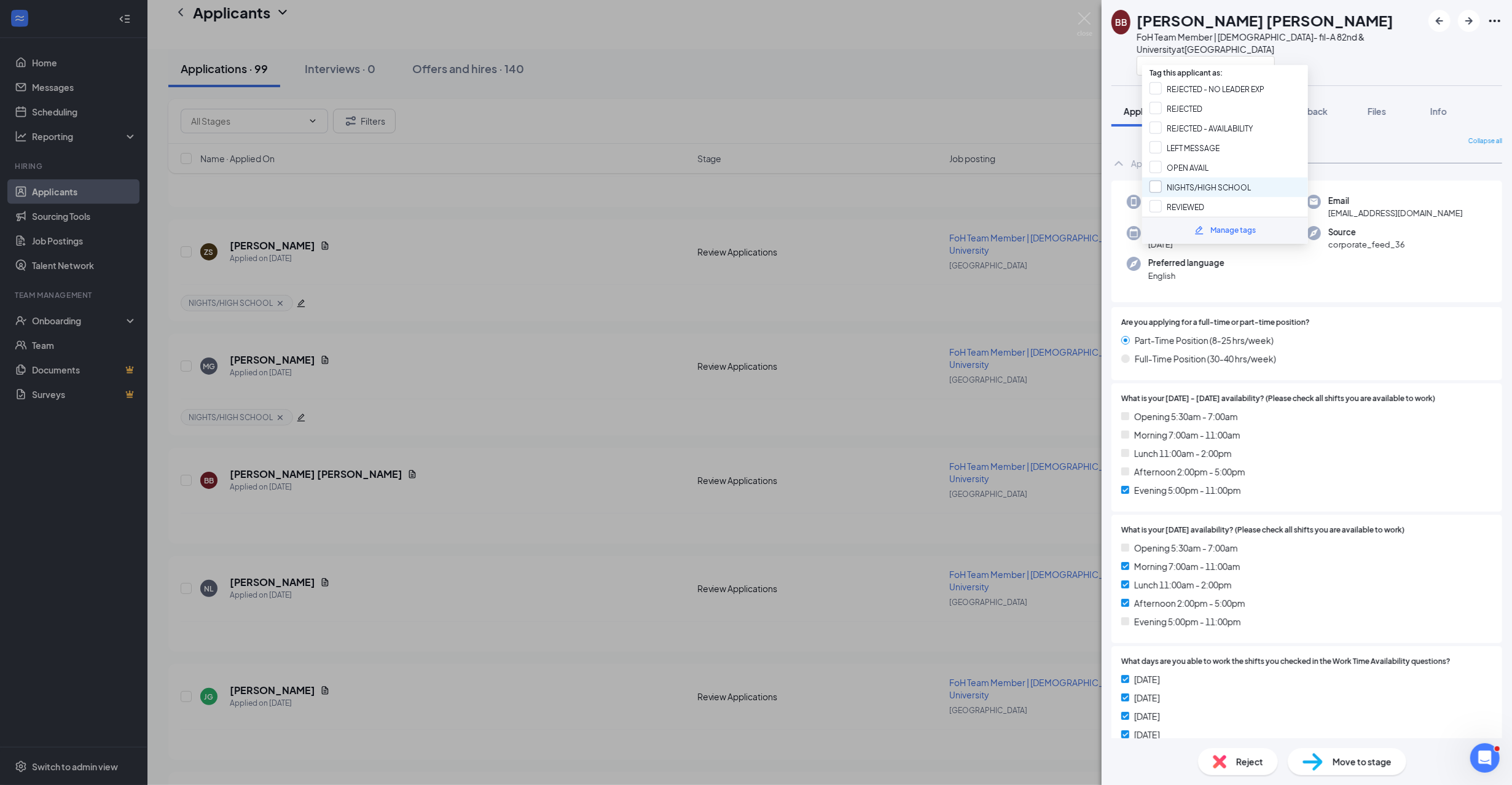
click at [1198, 181] on input "NIGHTS/HIGH SCHOOL" at bounding box center [1200, 188] width 101 height 14
checkbox input "true"
click at [1315, 67] on div "BB Baylin Branstetter FoH Team Member | Chick- fil-A 82nd & University at 82nd …" at bounding box center [1306, 43] width 410 height 85
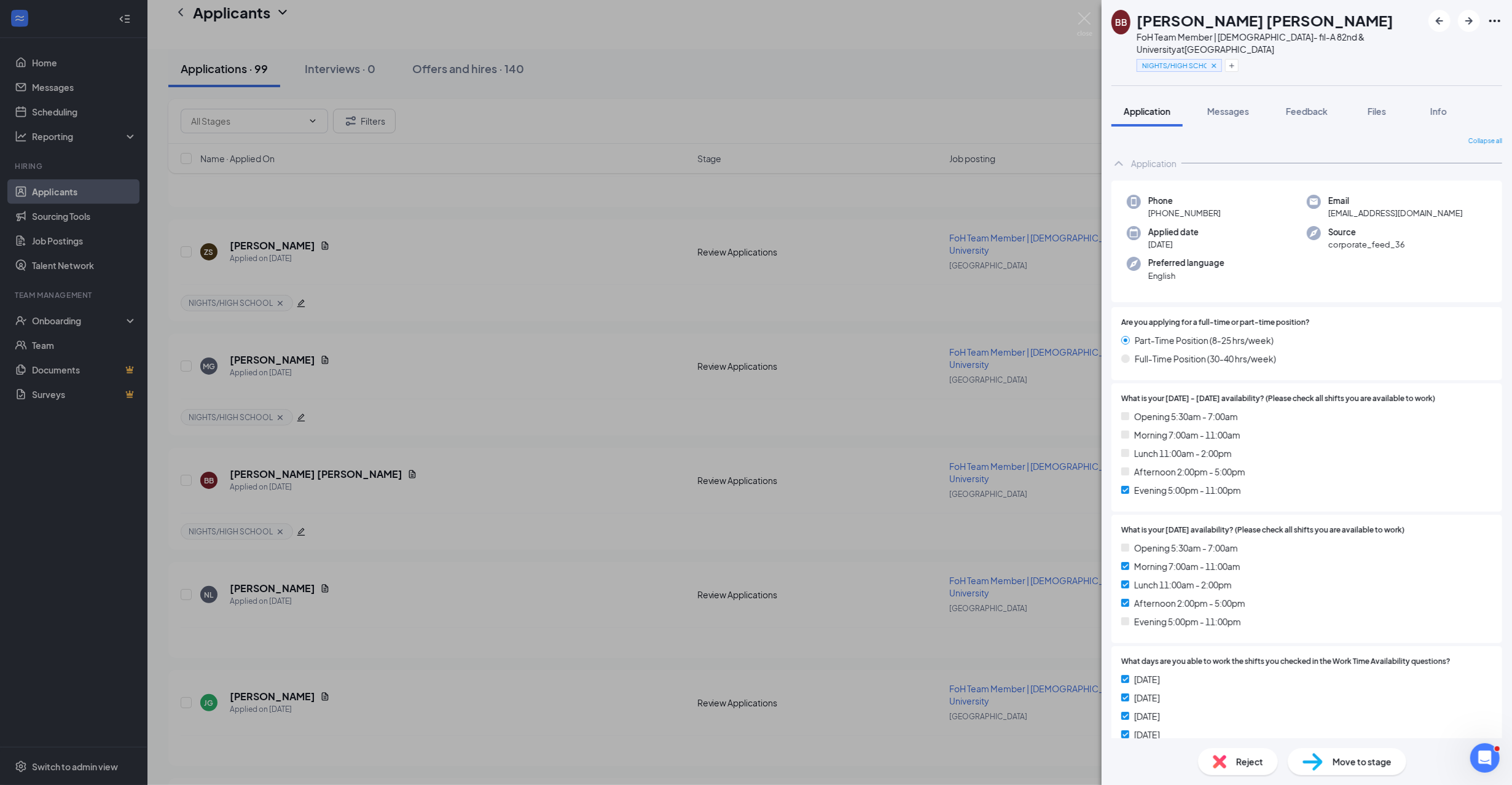
click at [516, 455] on div "BB Baylin Branstetter FoH Team Member | Chick- fil-A 82nd & University at 82nd …" at bounding box center [756, 392] width 1512 height 785
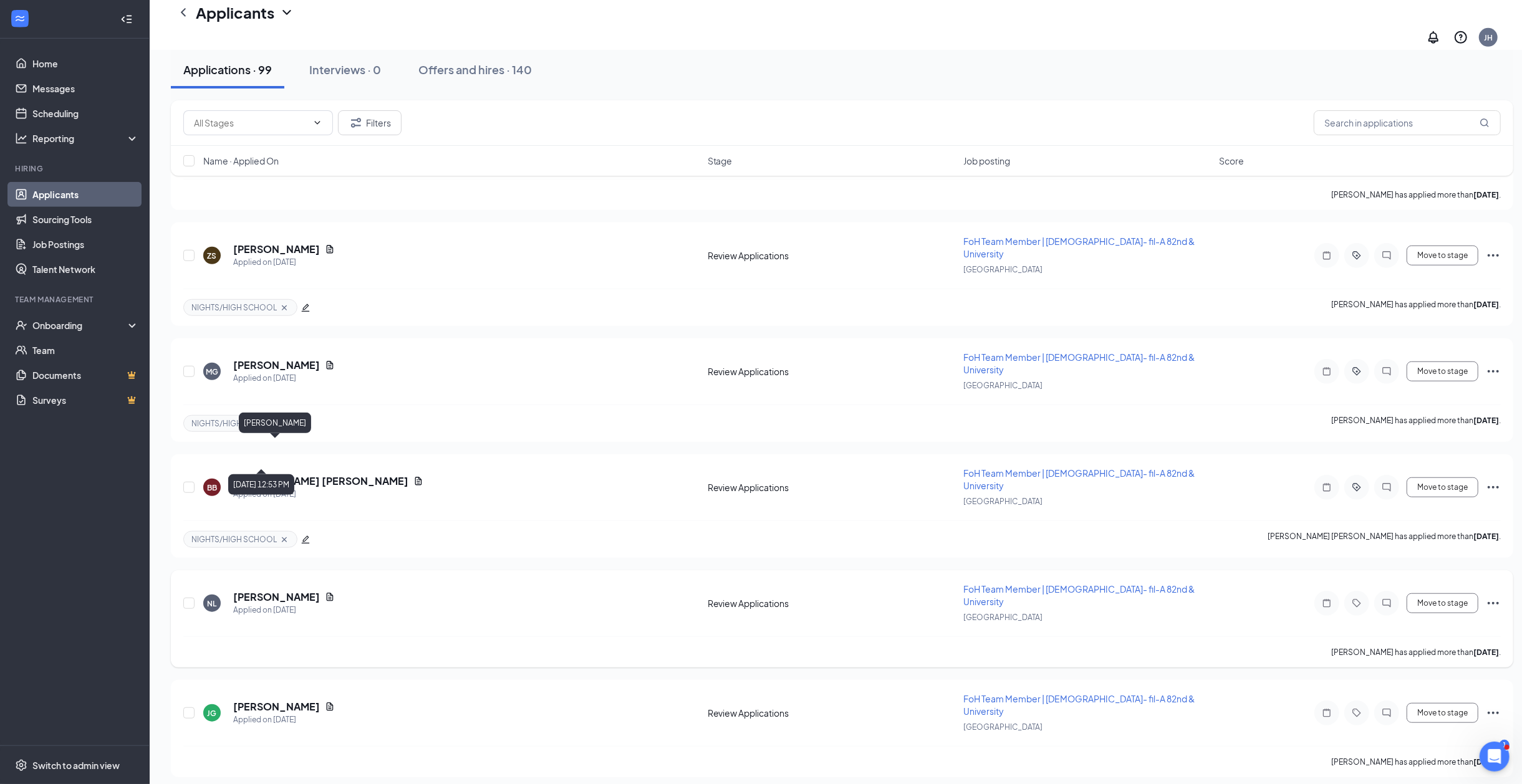
click at [260, 590] on h5 "nehemiah lewis" at bounding box center [276, 597] width 87 height 14
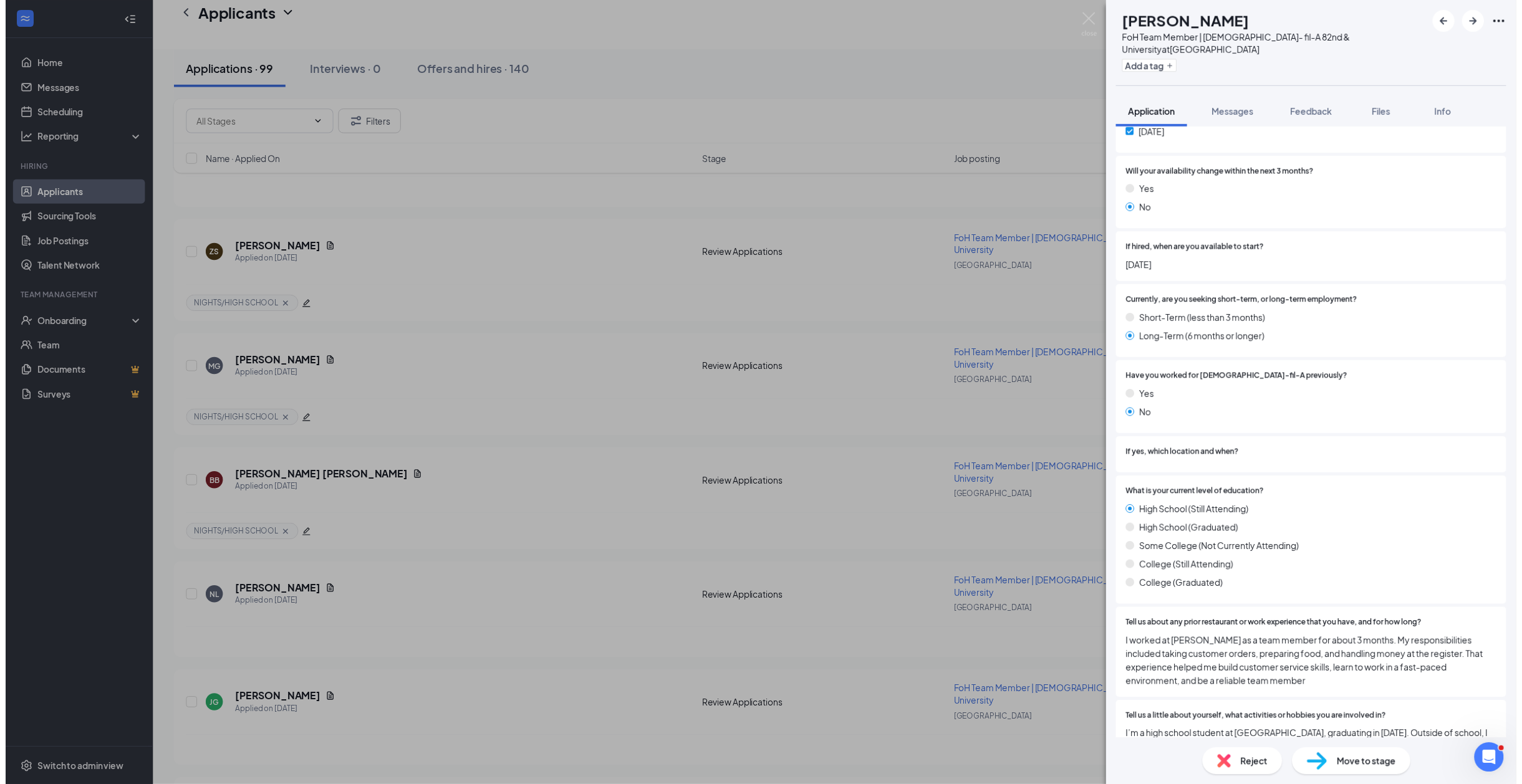
scroll to position [748, 0]
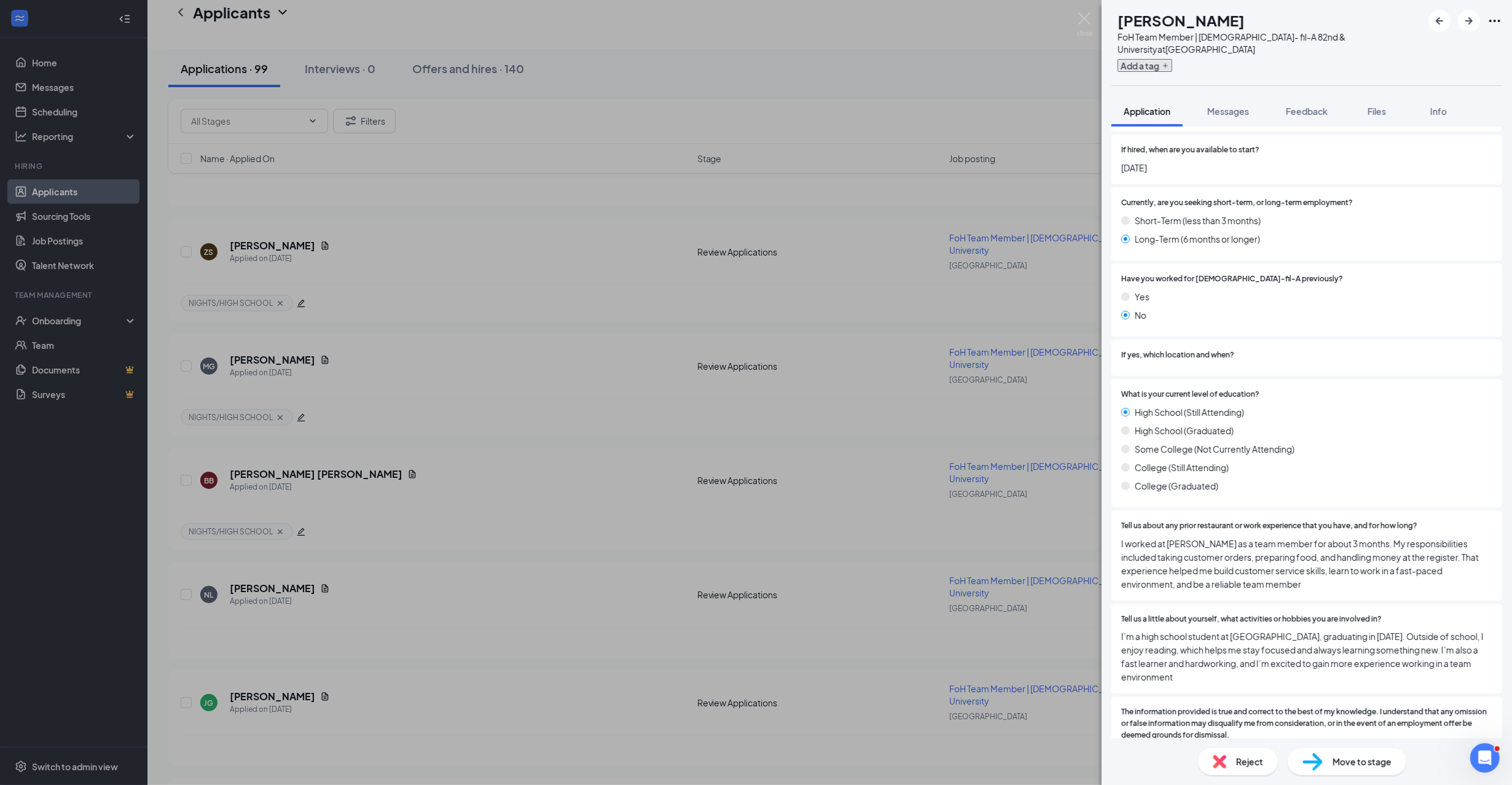
click at [1169, 62] on icon "Plus" at bounding box center [1165, 66] width 8 height 8
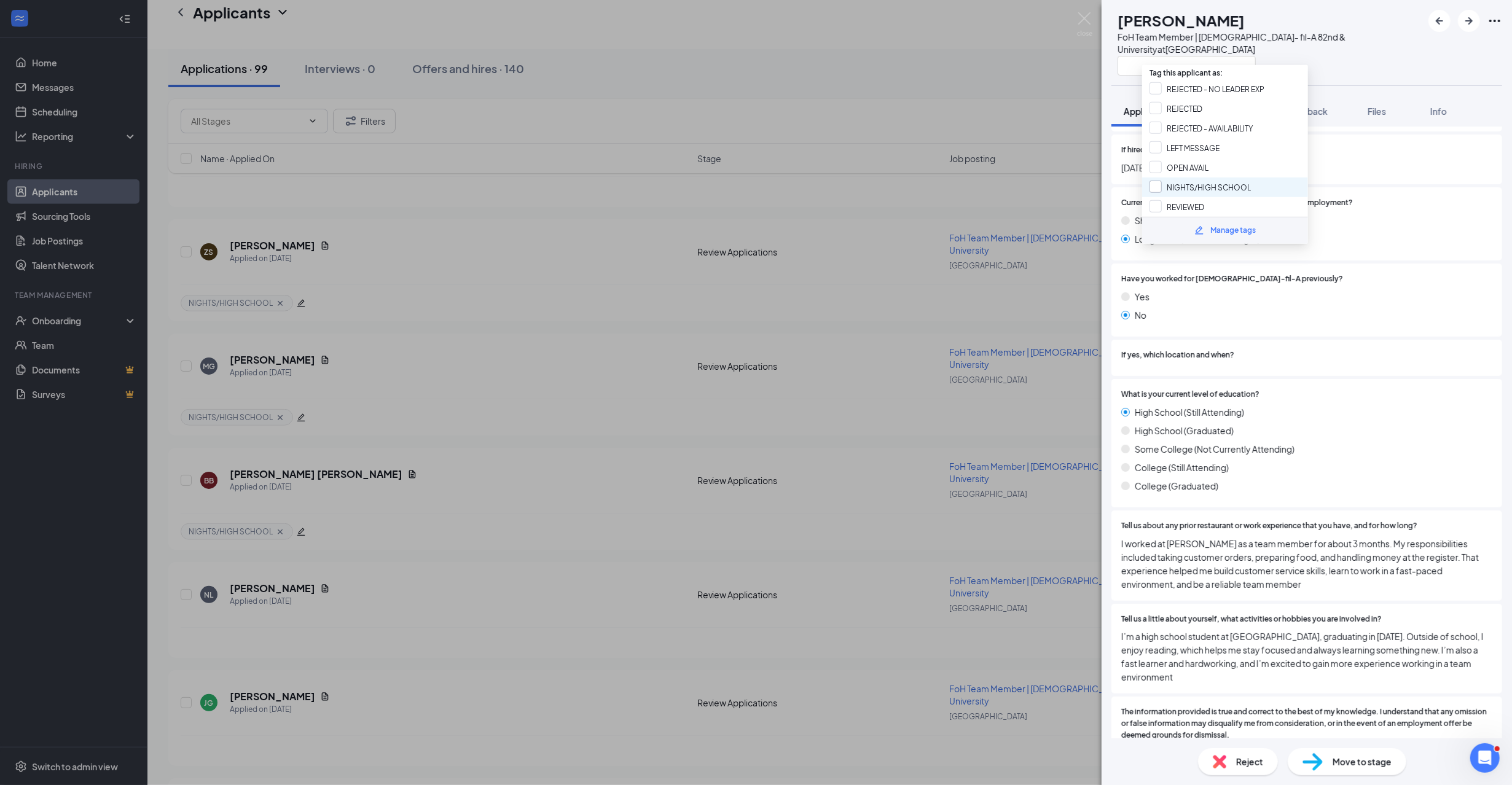
click at [1198, 184] on input "NIGHTS/HIGH SCHOOL" at bounding box center [1200, 188] width 101 height 14
checkbox input "true"
click at [1375, 40] on div "FoH Team Member | Chick- fil-A 82nd & University at 82nd & University" at bounding box center [1269, 43] width 304 height 25
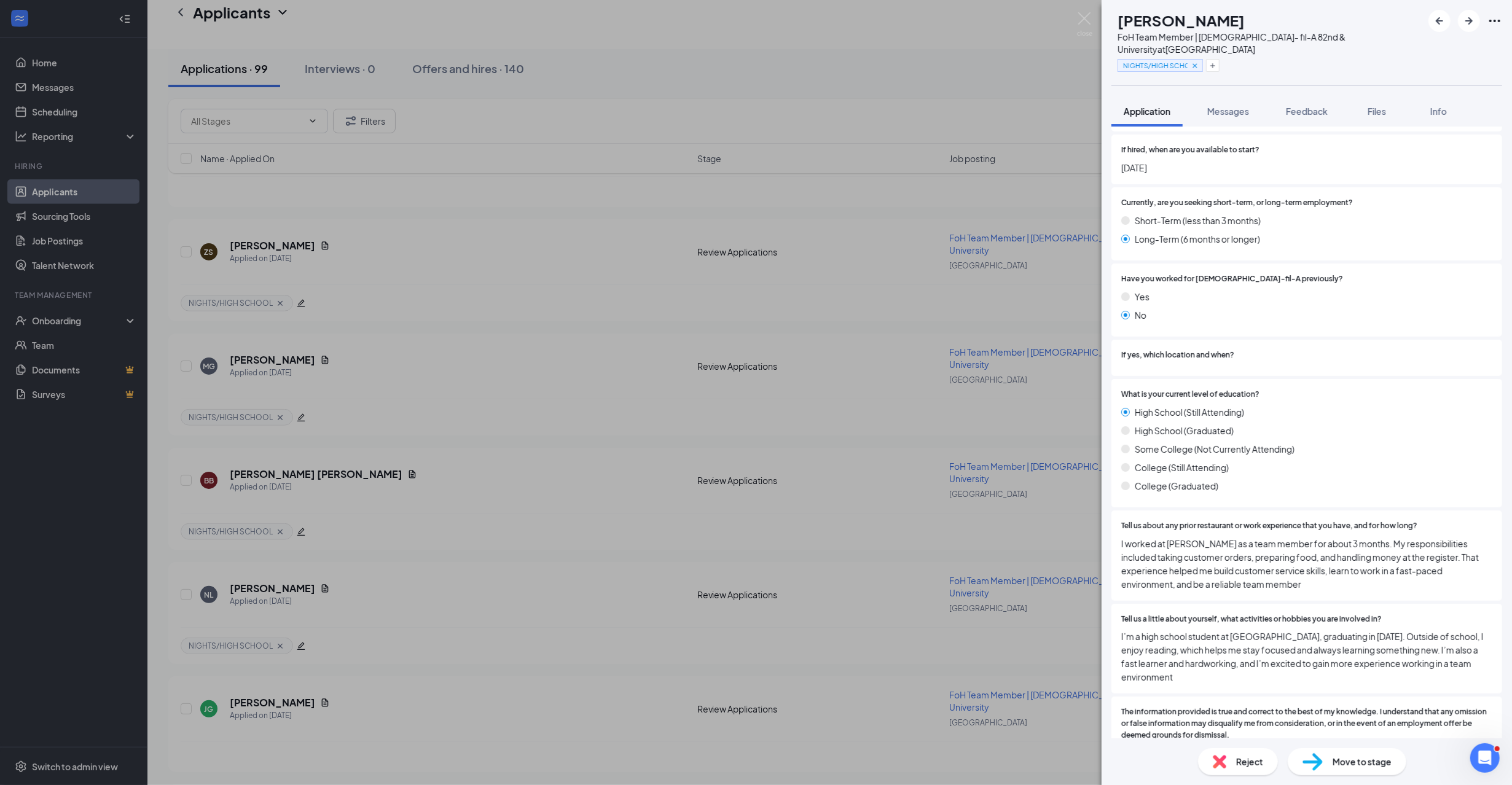
click at [374, 543] on div "NL nehemiah lewis FoH Team Member | Chick- fil-A 82nd & University at 82nd & Un…" at bounding box center [756, 392] width 1512 height 785
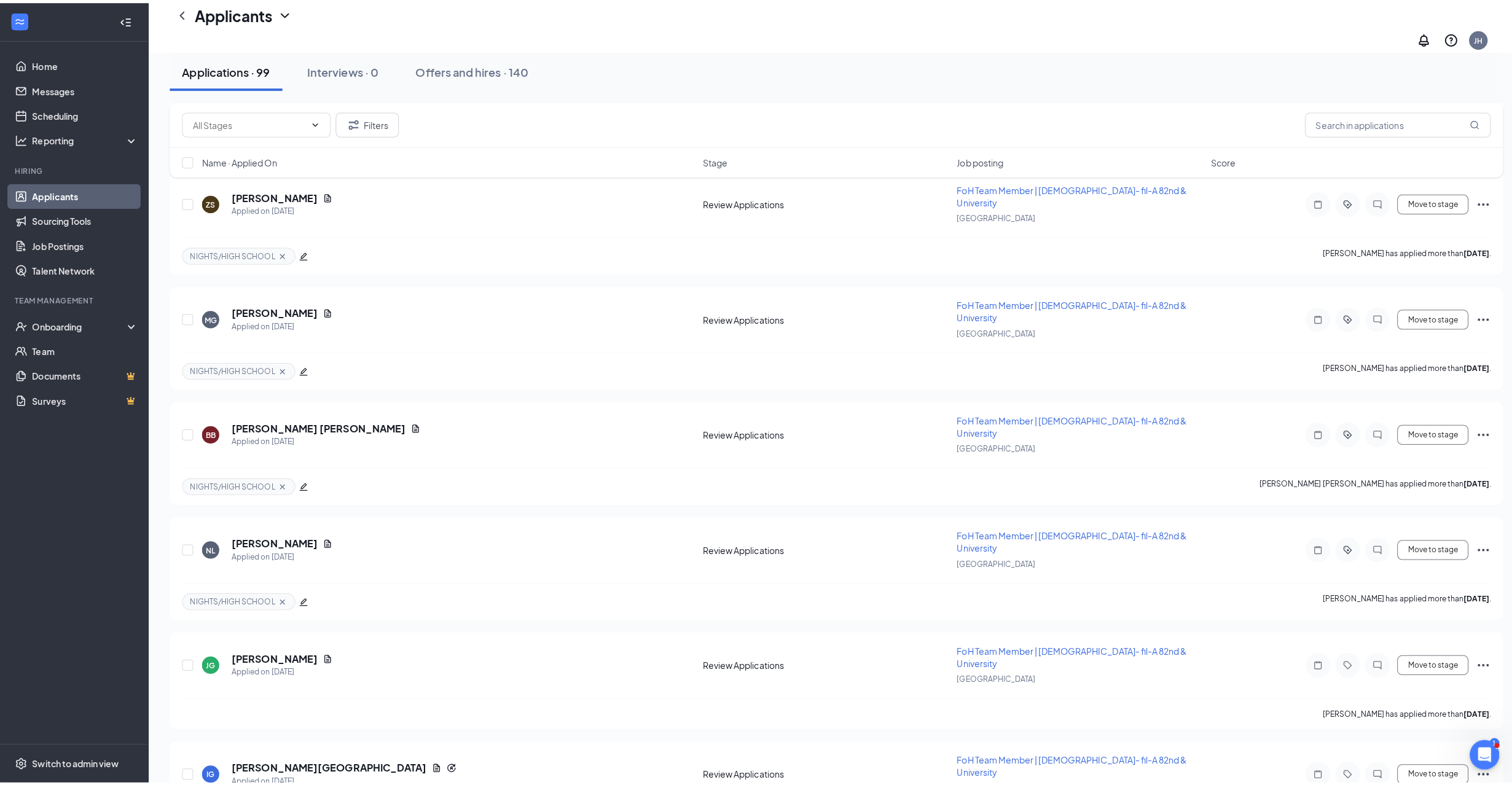
scroll to position [818, 0]
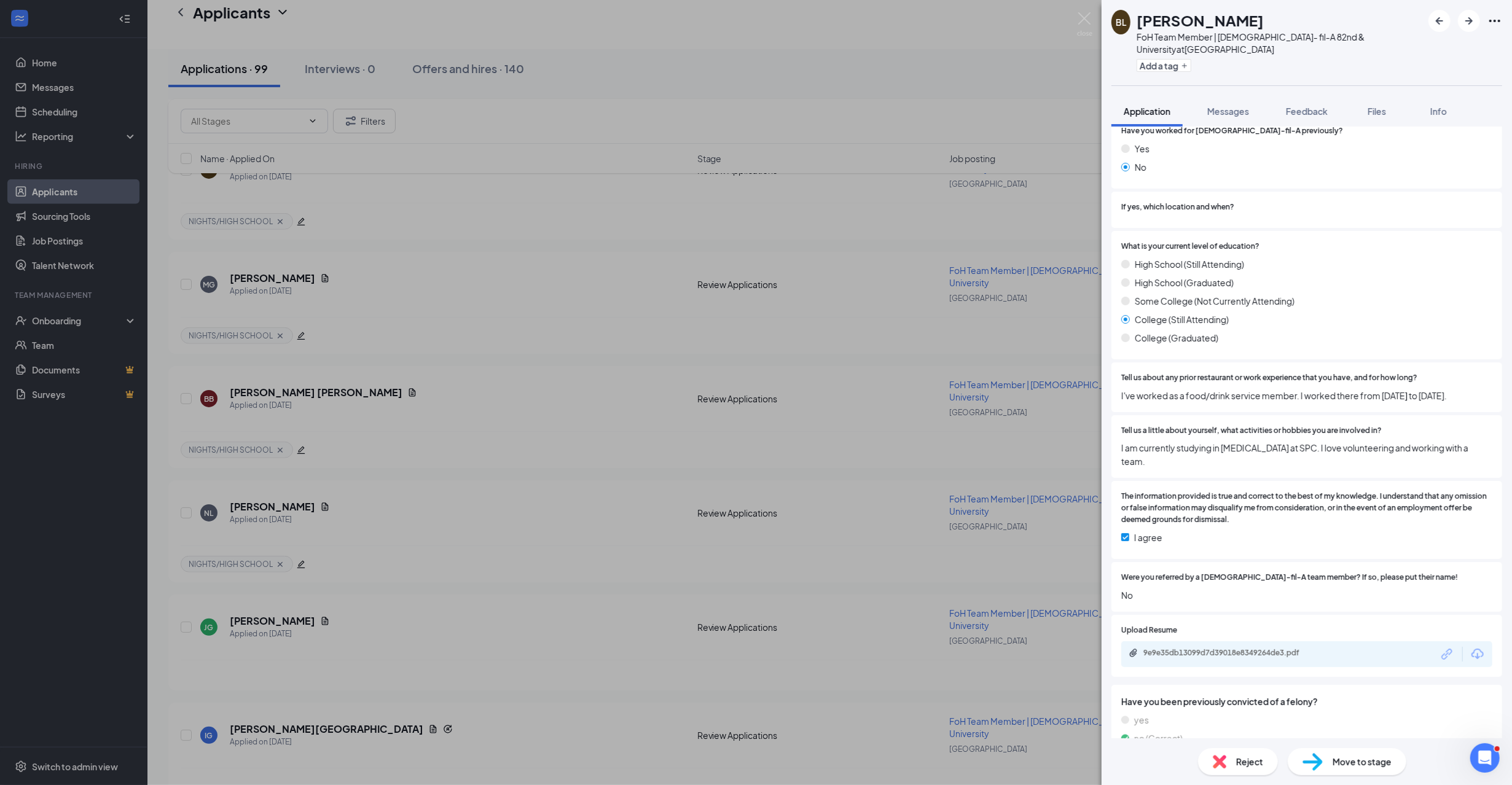
scroll to position [900, 0]
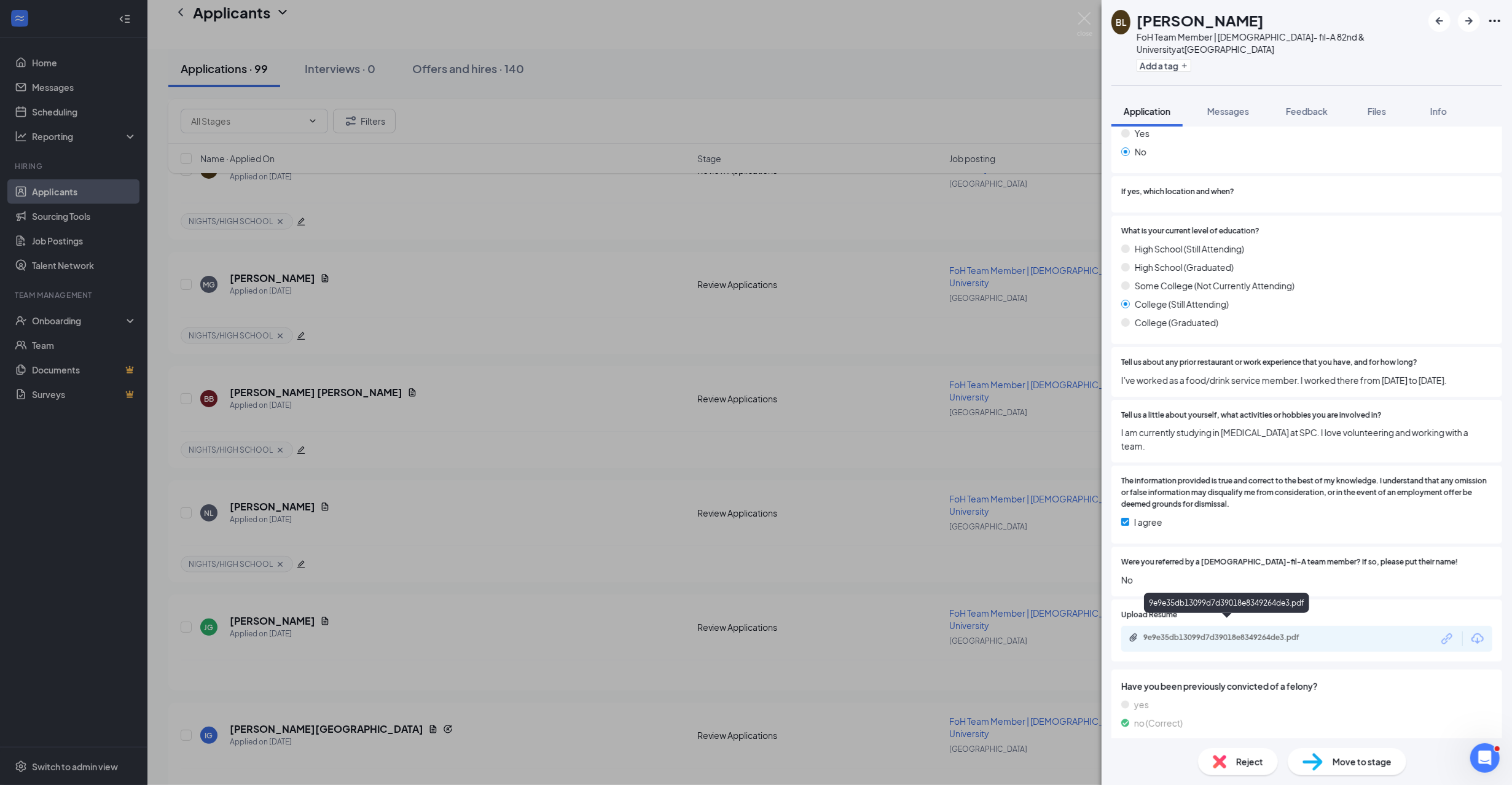
click at [1208, 632] on div "9e9e35db13099d7d39018e8349264de3.pdf" at bounding box center [1229, 638] width 172 height 10
click at [509, 497] on div "BL Bianca Lopez FoH Team Member | Chick- fil-A 82nd & University at 82nd & Univ…" at bounding box center [756, 392] width 1512 height 785
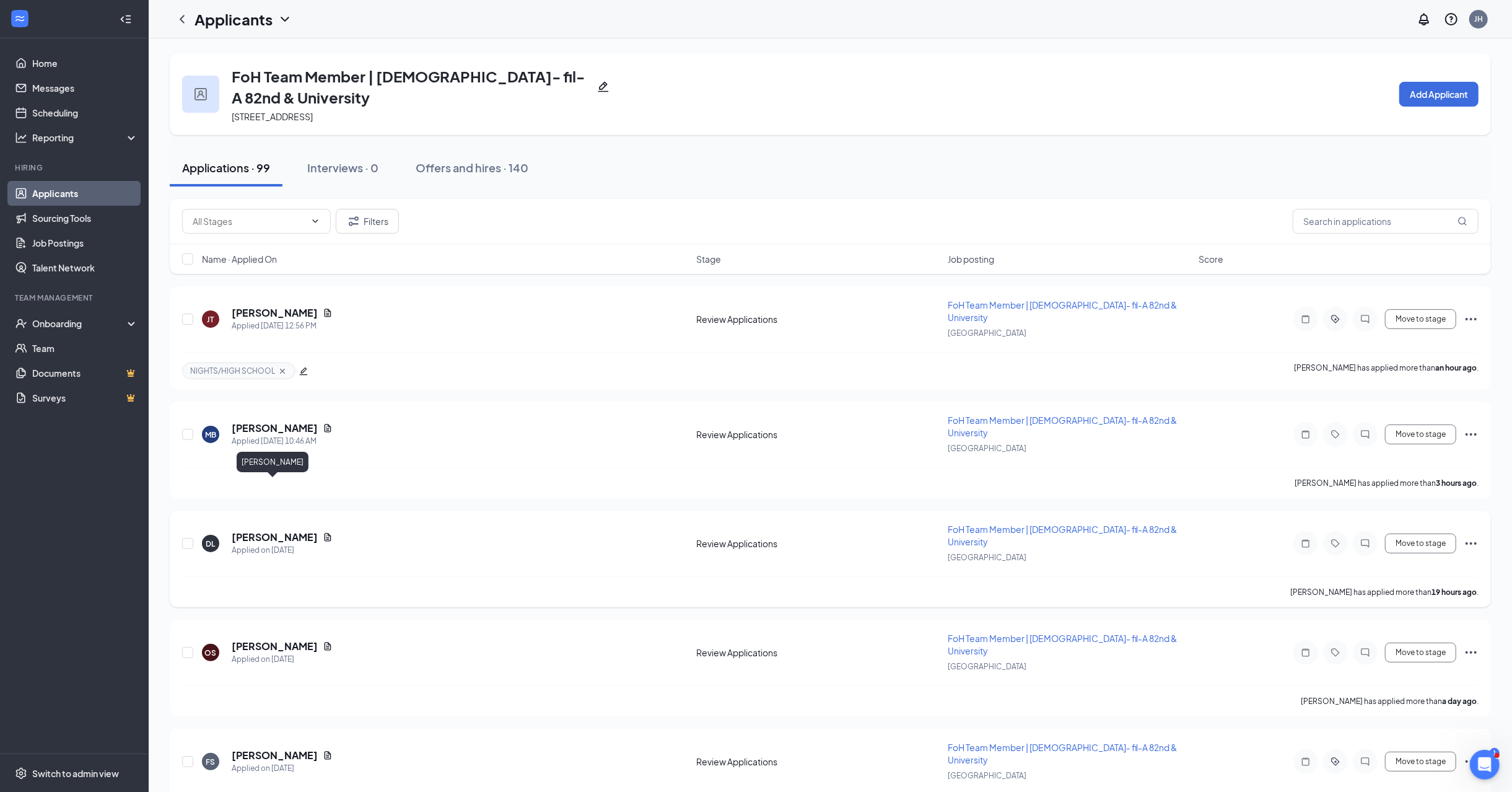
click at [274, 531] on h5 "[PERSON_NAME]" at bounding box center [274, 537] width 86 height 14
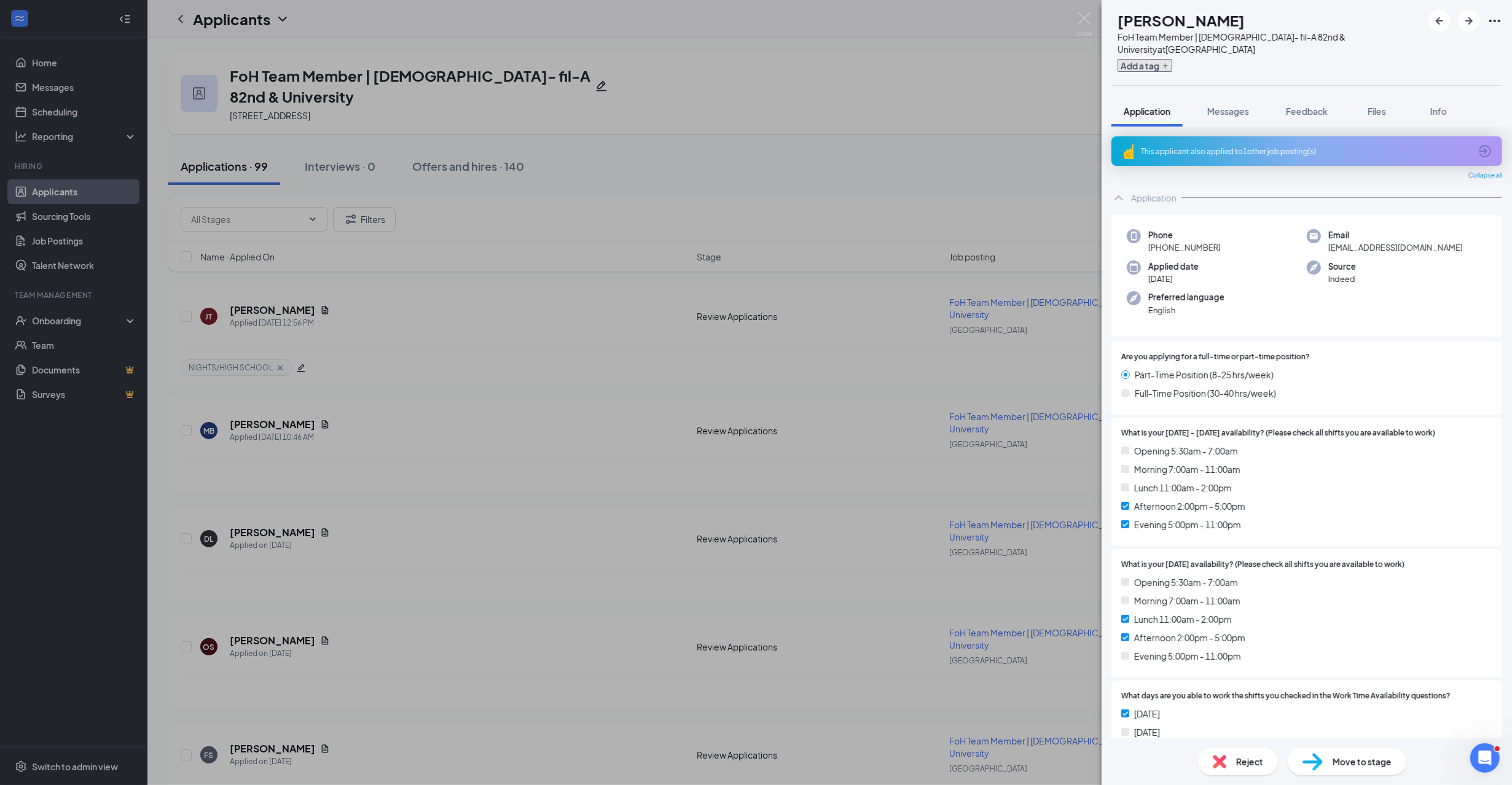
click at [1160, 59] on button "Add a tag" at bounding box center [1144, 65] width 55 height 13
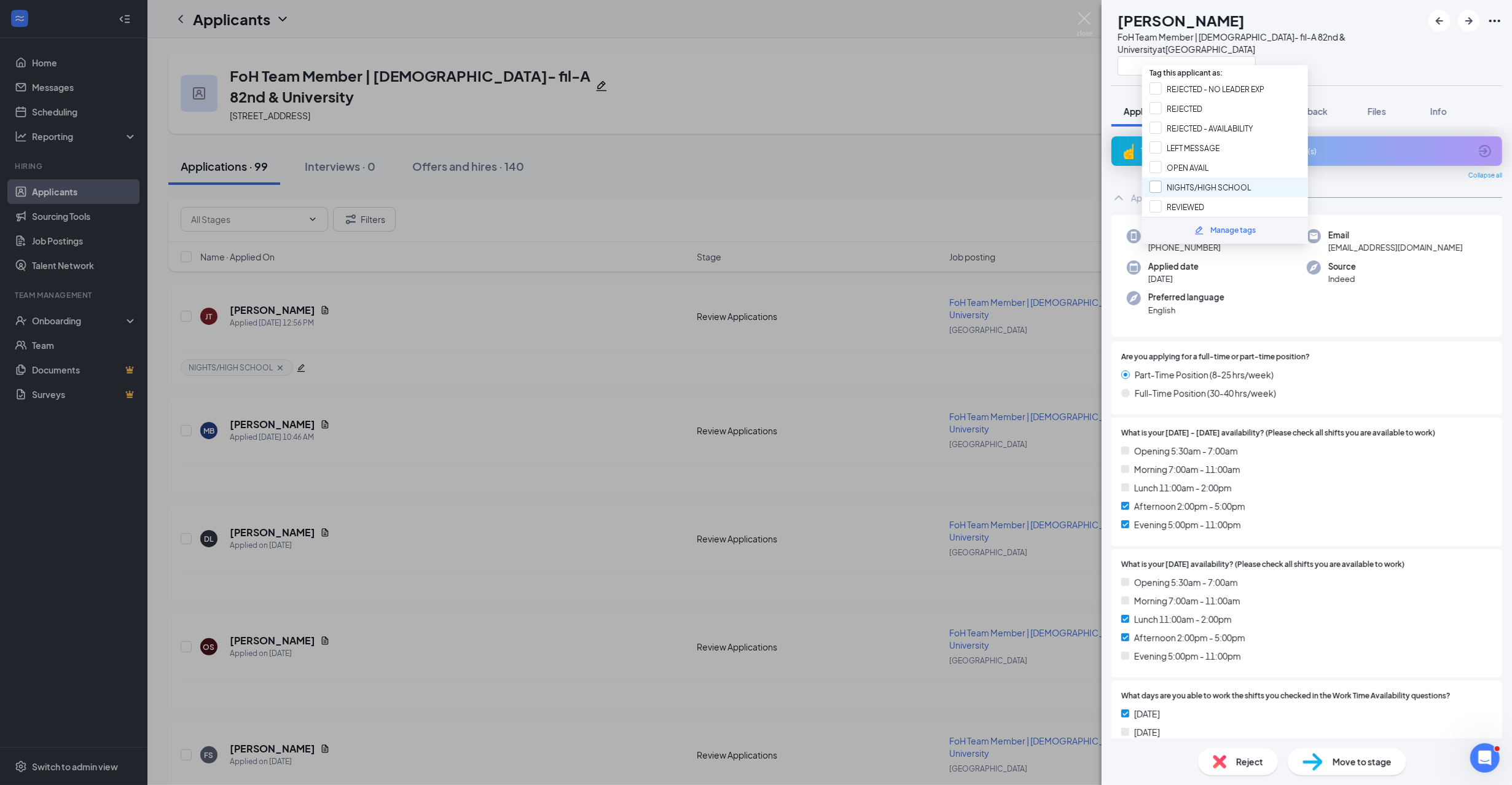
click at [1205, 188] on input "NIGHTS/HIGH SCHOOL" at bounding box center [1200, 188] width 101 height 14
checkbox input "true"
click at [1336, 65] on div "DL Drew Longoria FoH Team Member | Chick- fil-A 82nd & University at 82nd & Uni…" at bounding box center [1306, 43] width 410 height 85
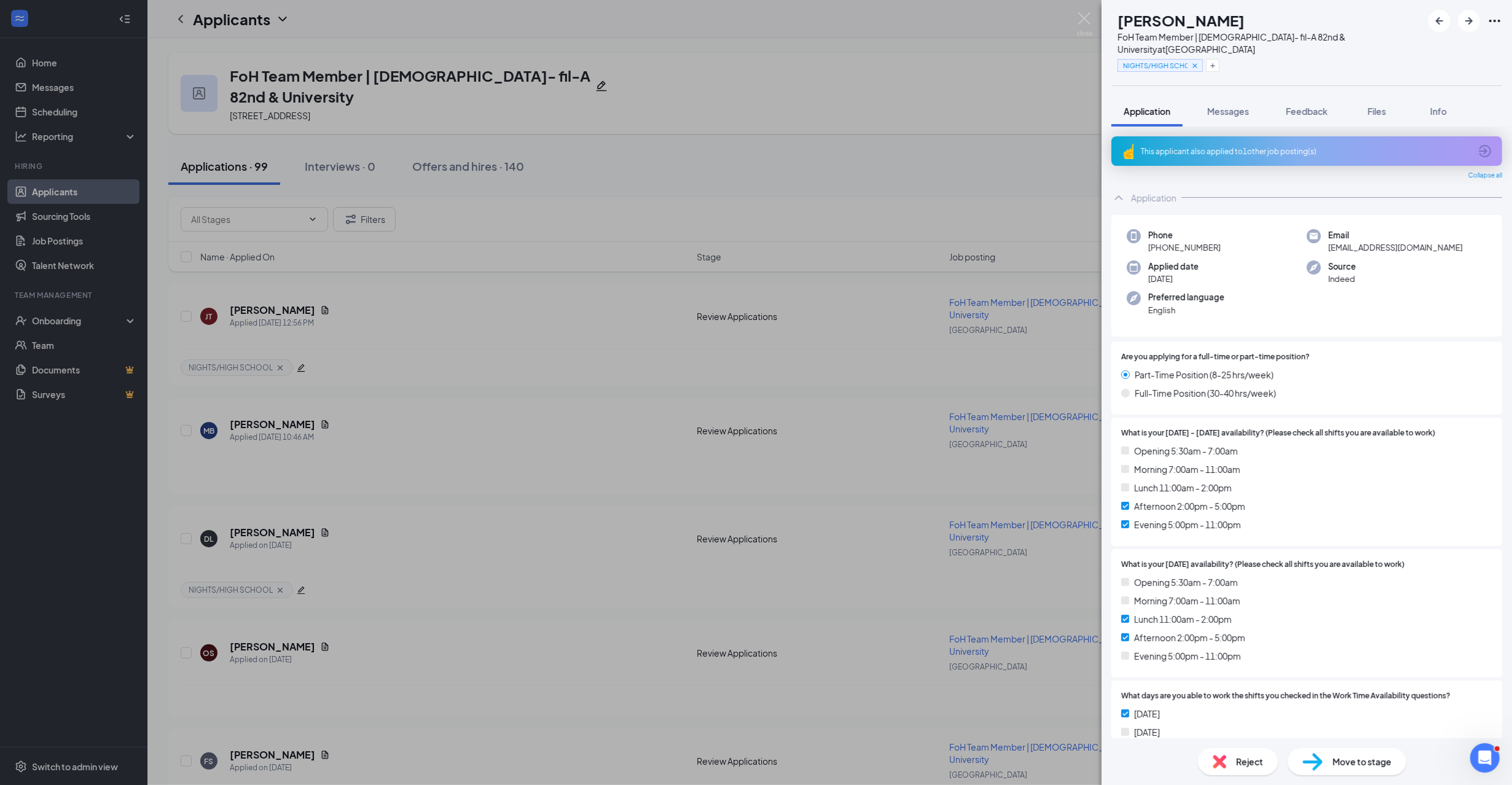
click at [497, 362] on div "DL Drew Longoria FoH Team Member | Chick- fil-A 82nd & University at 82nd & Uni…" at bounding box center [756, 392] width 1512 height 785
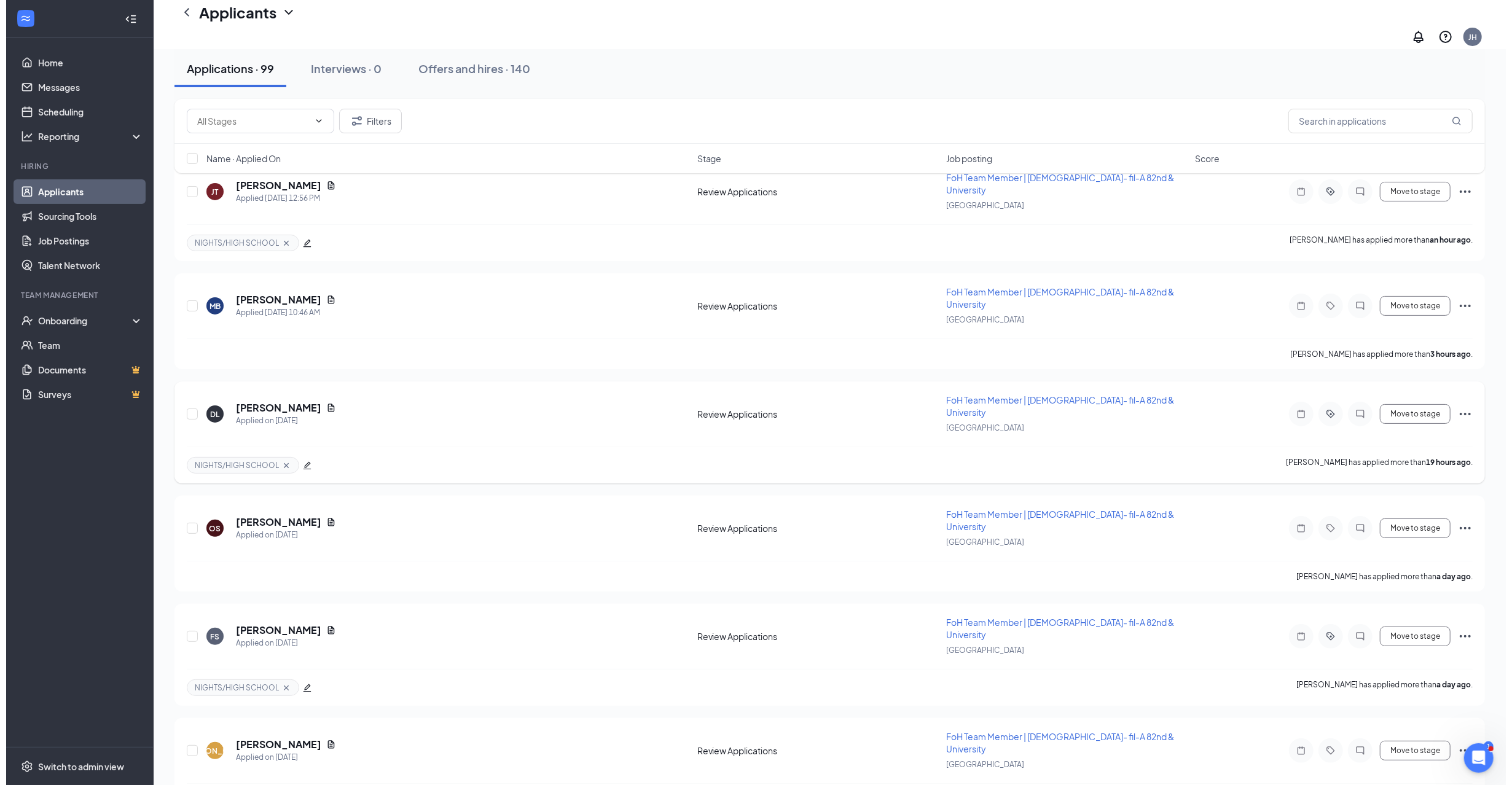
scroll to position [164, 0]
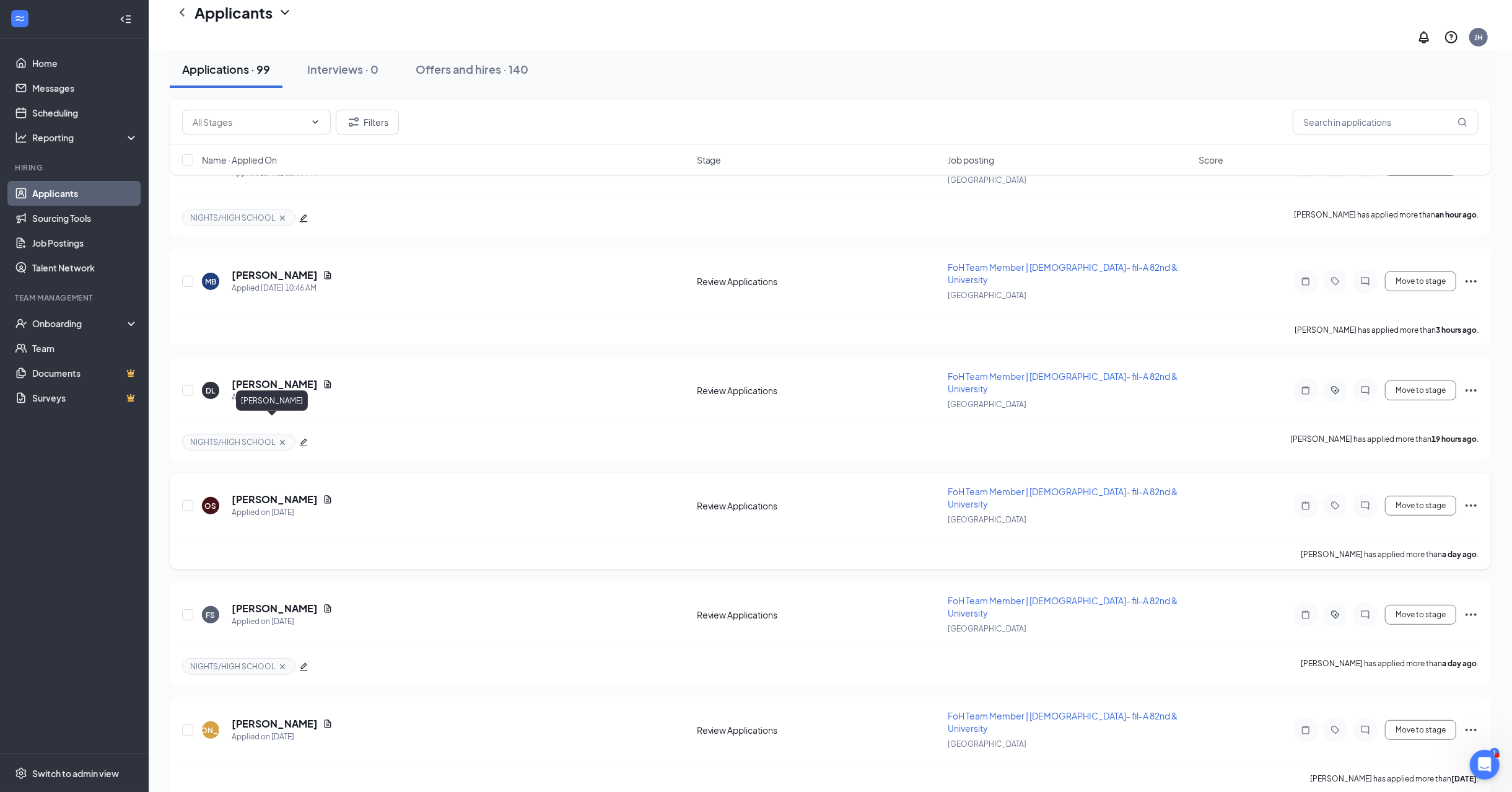
click at [262, 493] on h5 "Octavia Silva" at bounding box center [274, 500] width 86 height 14
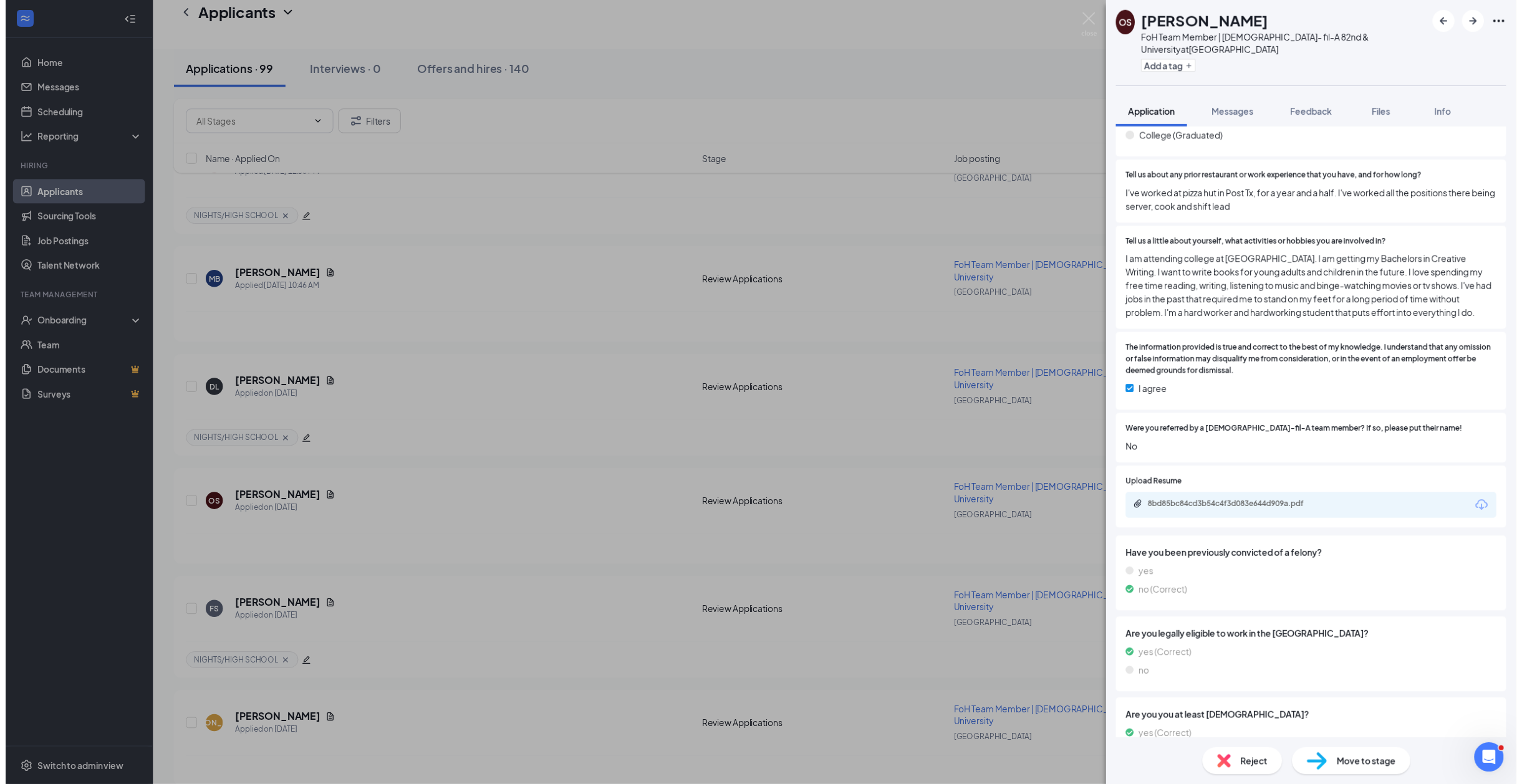
scroll to position [1163, 0]
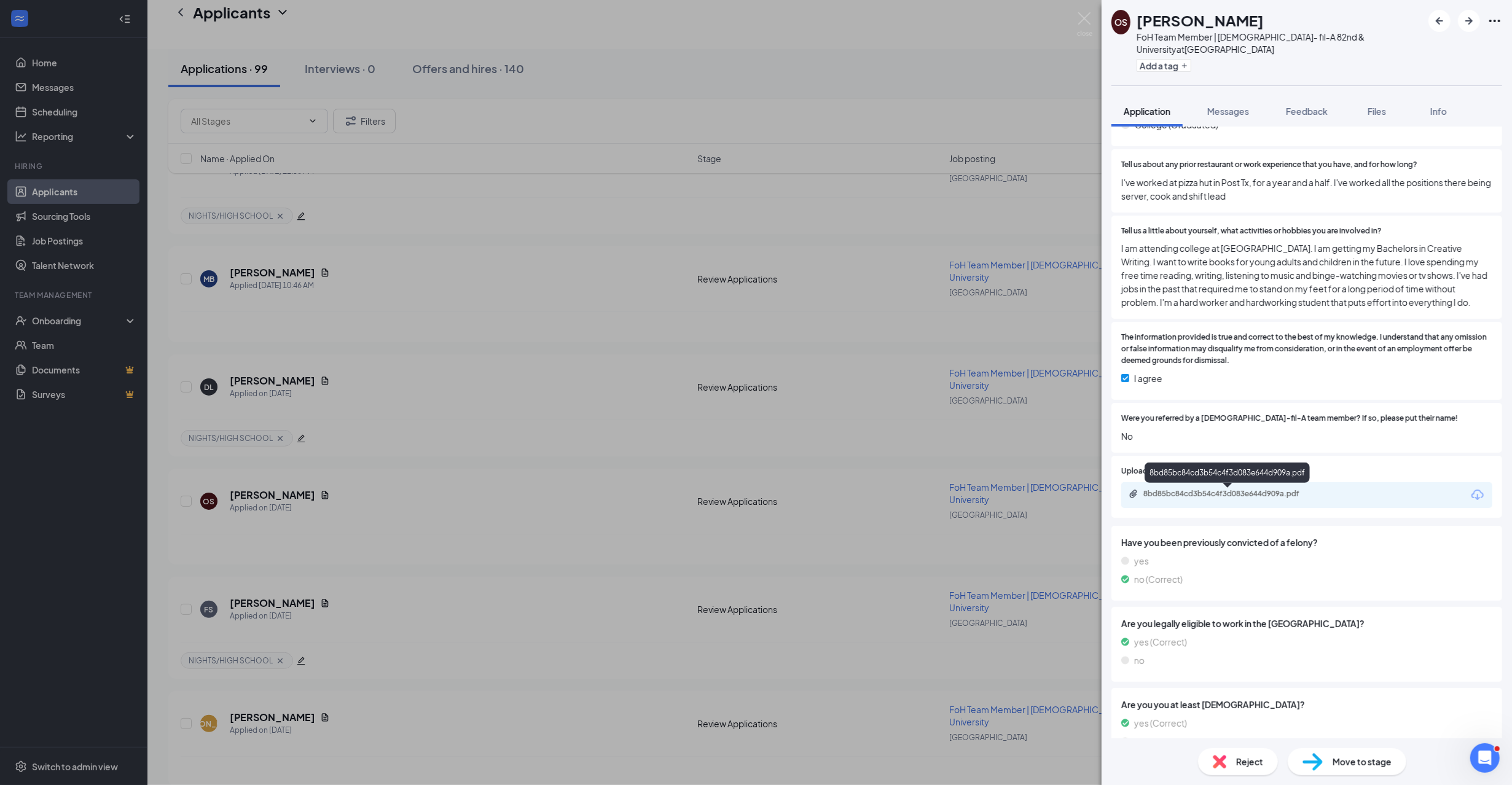
click at [1235, 496] on div "8bd85bc84cd3b54c4f3d083e644d909a.pdf" at bounding box center [1229, 494] width 172 height 10
click at [485, 339] on div "OS Octavia Silva FoH Team Member | Chick- fil-A 82nd & University at 82nd & Uni…" at bounding box center [756, 392] width 1512 height 785
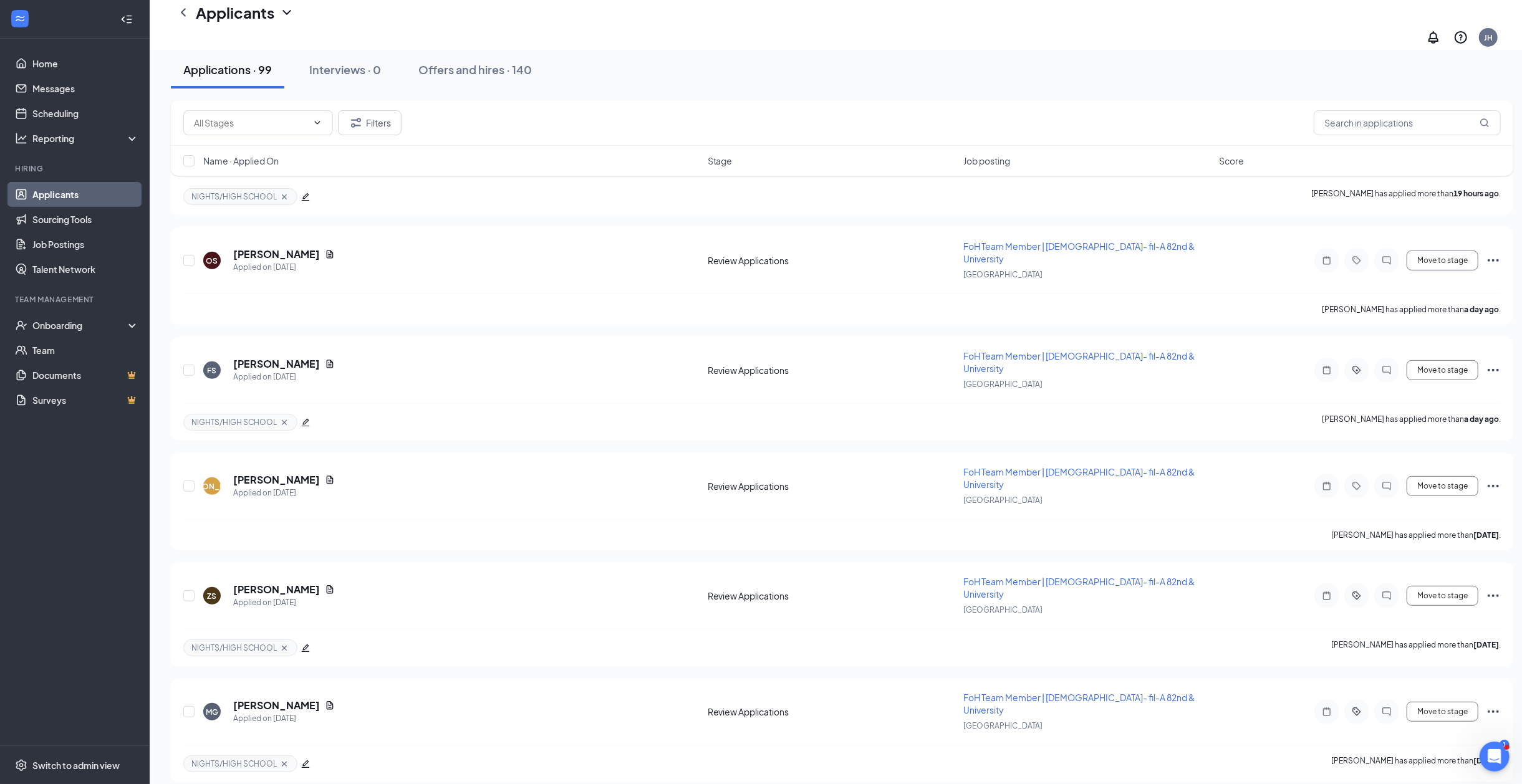
scroll to position [415, 0]
click at [273, 472] on h5 "Justin O'Connor" at bounding box center [276, 479] width 87 height 14
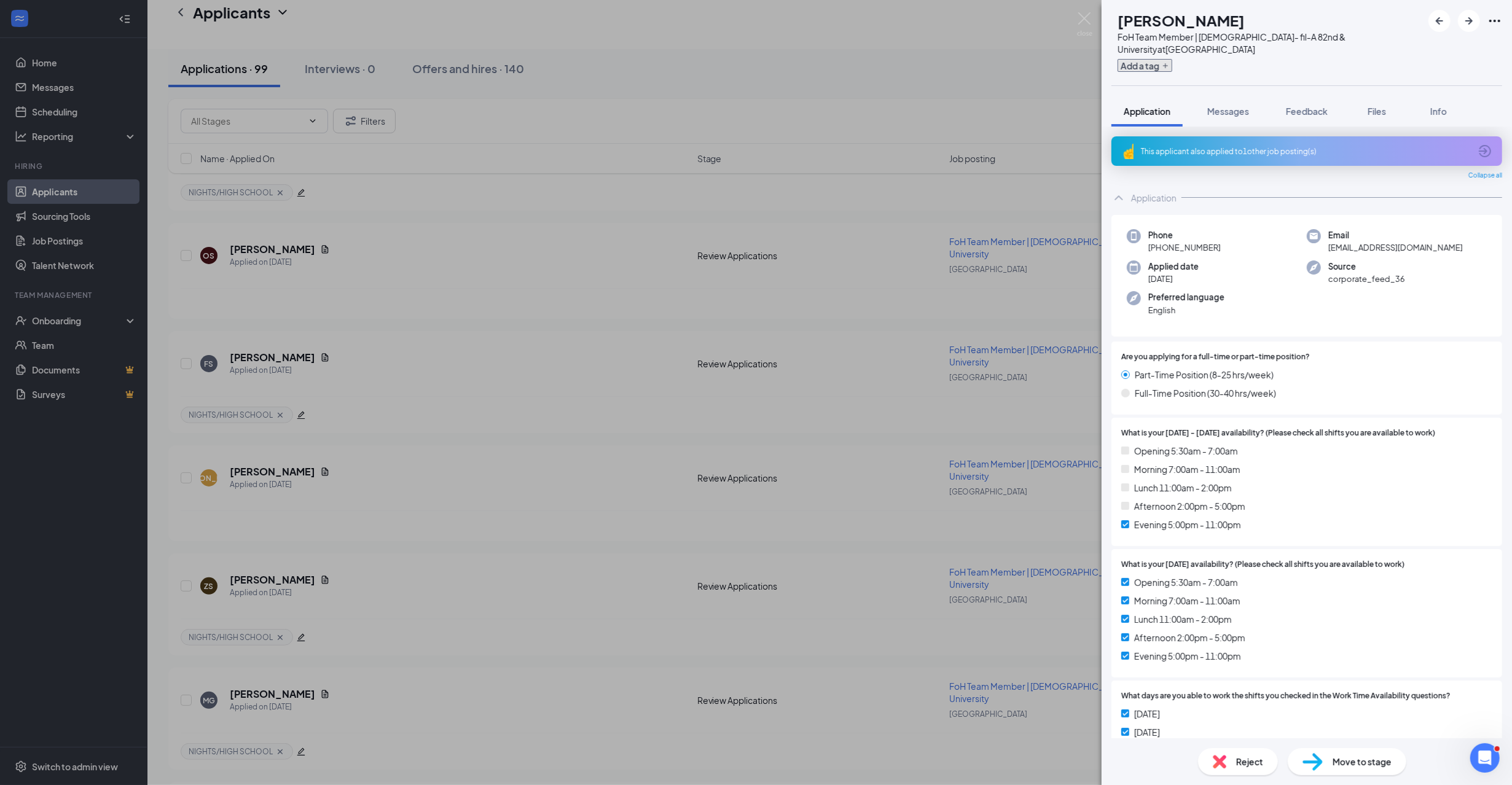
click at [1172, 59] on button "Add a tag" at bounding box center [1144, 65] width 55 height 13
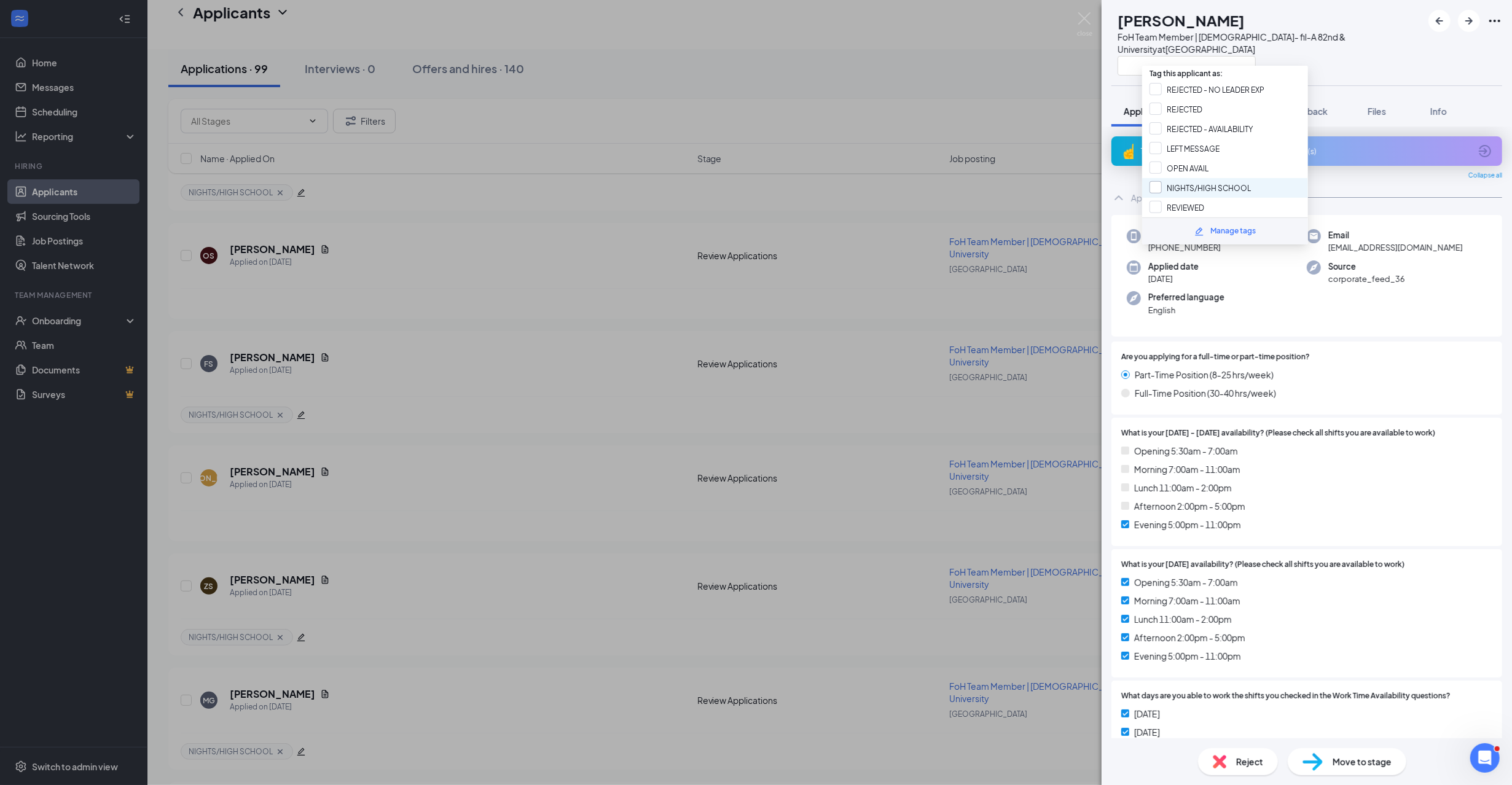
click at [1194, 184] on input "NIGHTS/HIGH SCHOOL" at bounding box center [1200, 188] width 101 height 14
checkbox input "true"
click at [1311, 65] on div "JO Justin O'Connor FoH Team Member | Chick- fil-A 82nd & University at 82nd & U…" at bounding box center [1306, 43] width 410 height 85
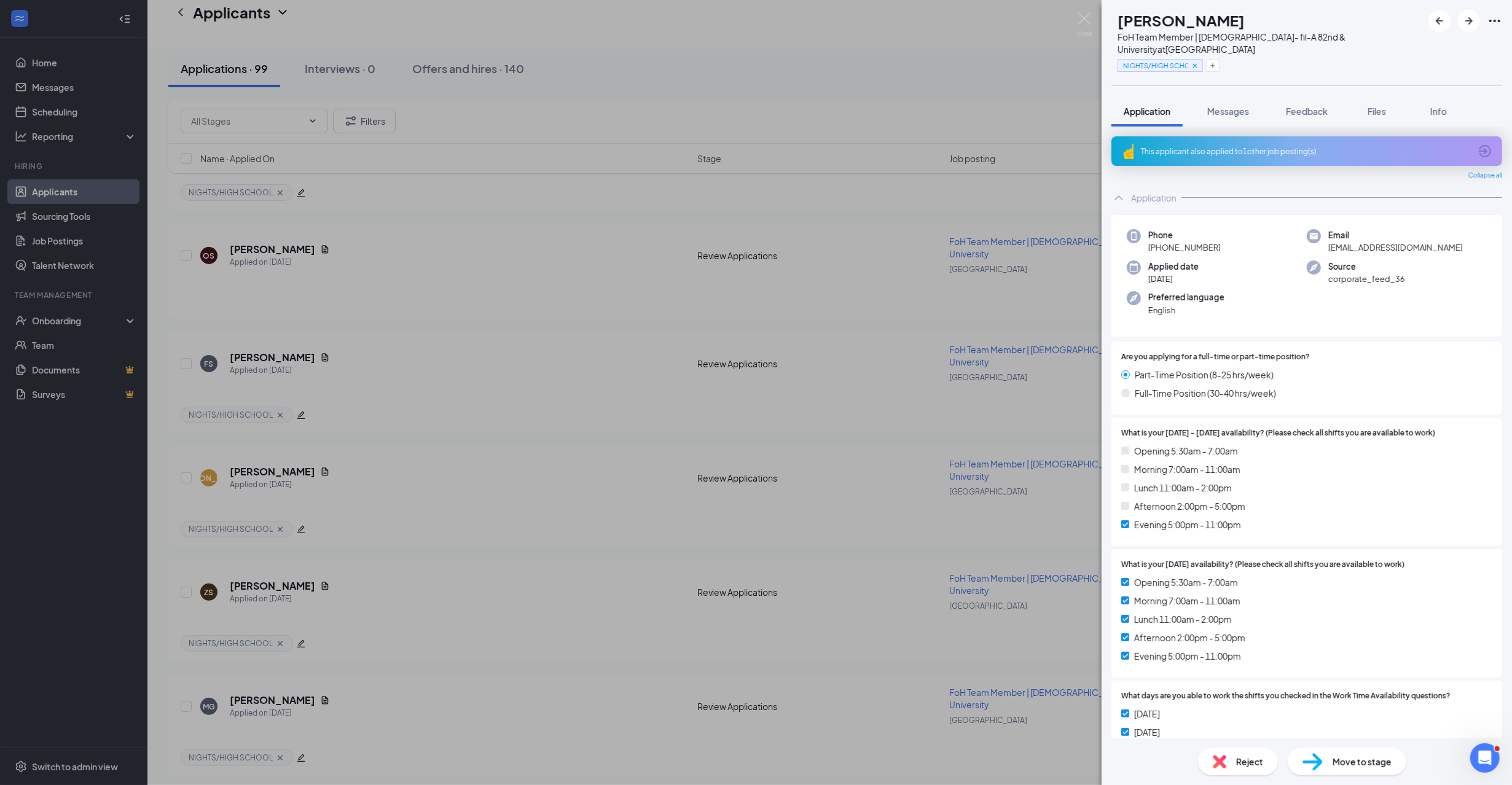
click at [441, 338] on div "JO Justin O'Connor FoH Team Member | Chick- fil-A 82nd & University at 82nd & U…" at bounding box center [756, 392] width 1512 height 785
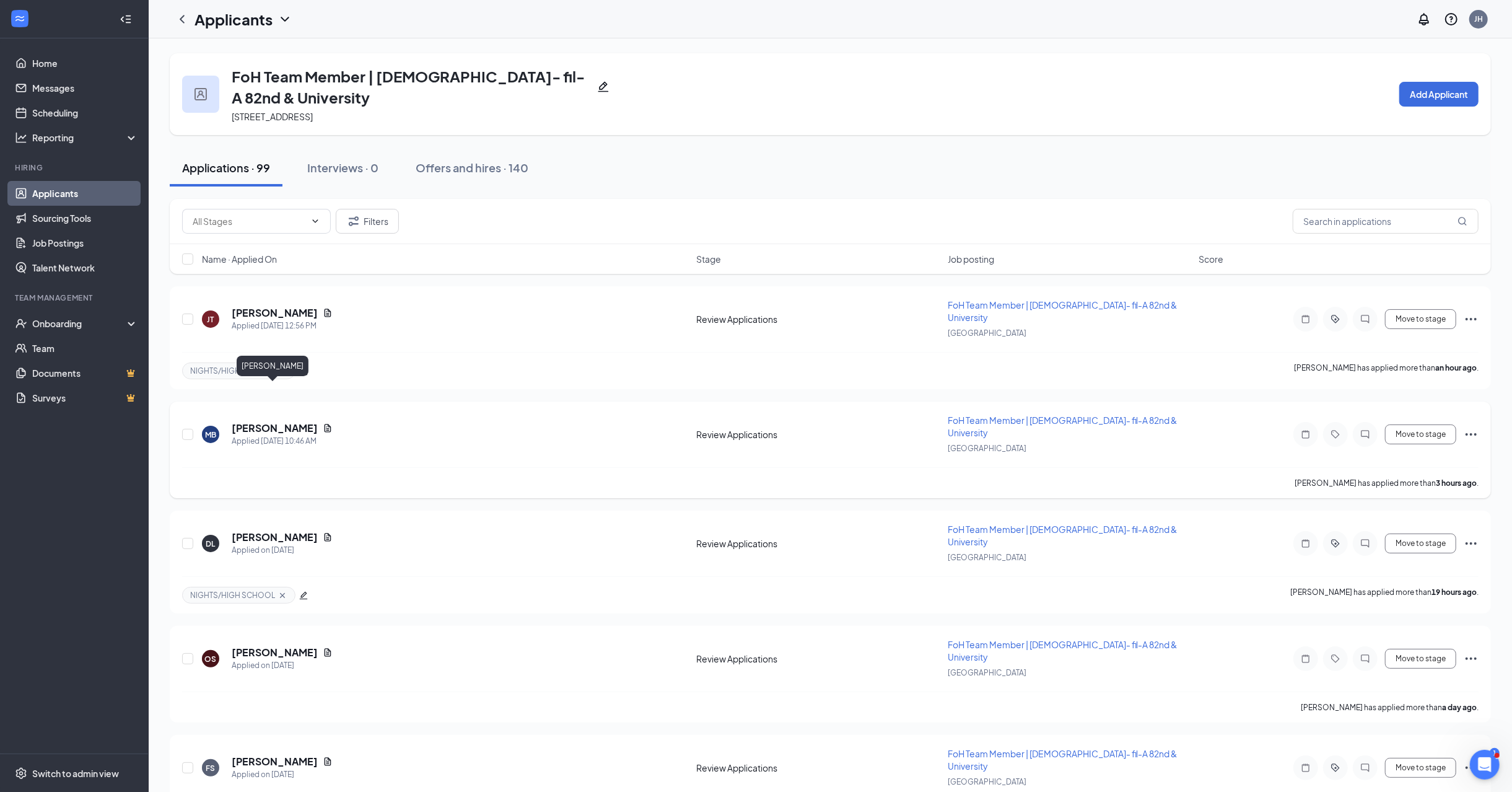
click at [263, 421] on h5 "Maegan Ballard" at bounding box center [274, 428] width 86 height 14
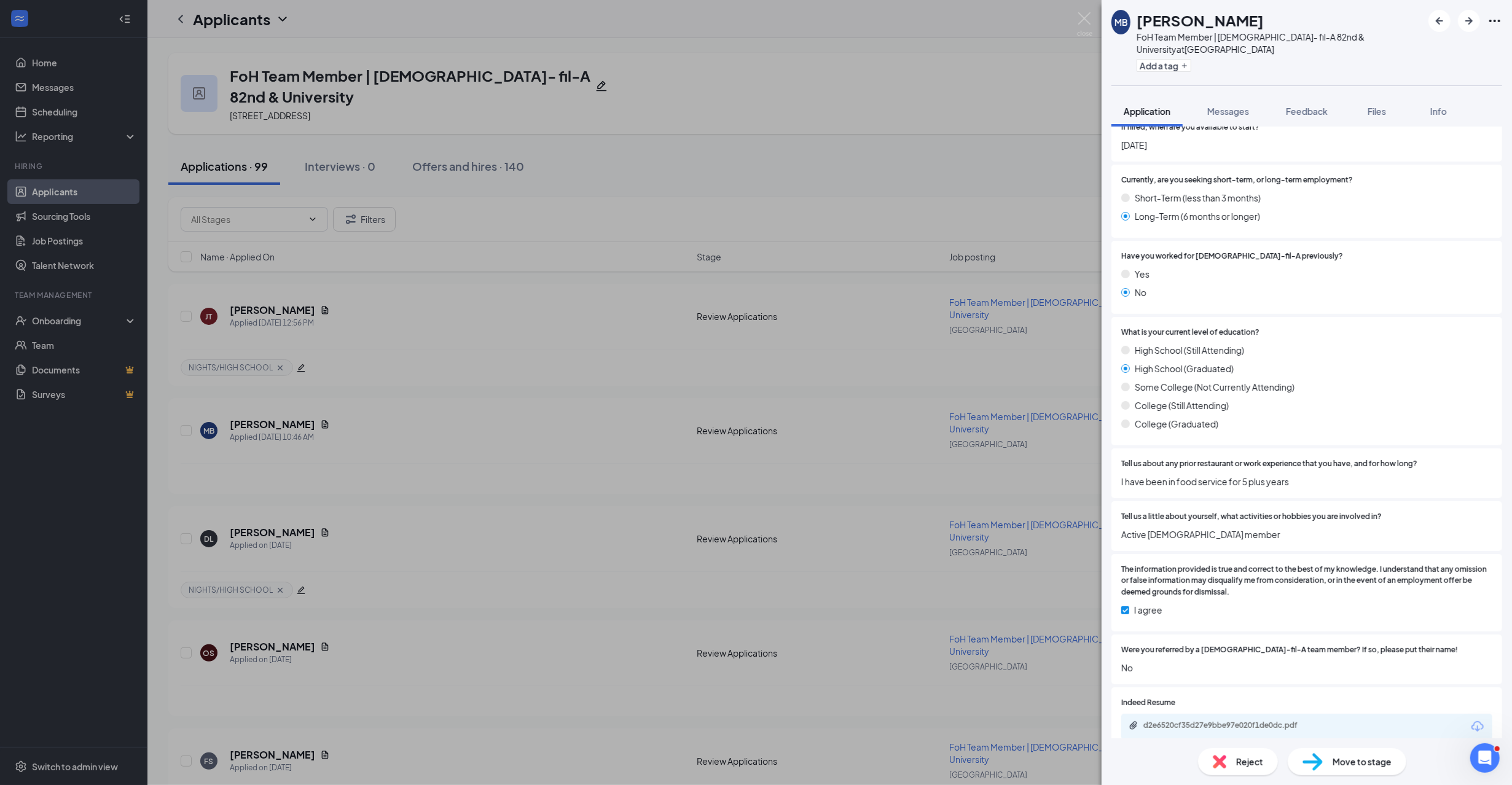
scroll to position [982, 0]
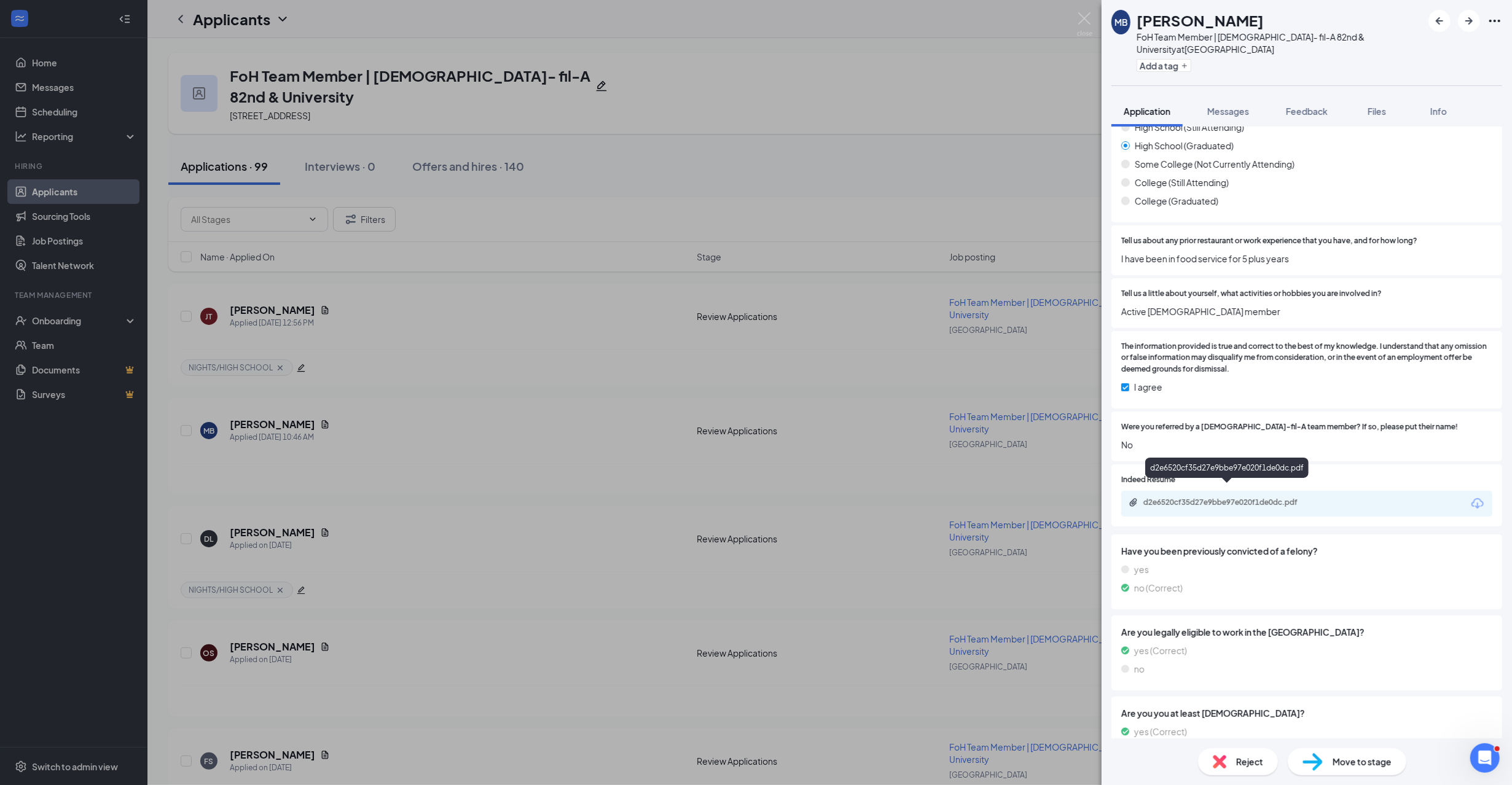
click at [1242, 497] on div "d2e6520cf35d27e9bbe97e020f1de0dc.pdf" at bounding box center [1229, 502] width 172 height 10
click at [489, 378] on div "MB Maegan Ballard FoH Team Member | Chick- fil-A 82nd & University at 82nd & Un…" at bounding box center [756, 392] width 1512 height 785
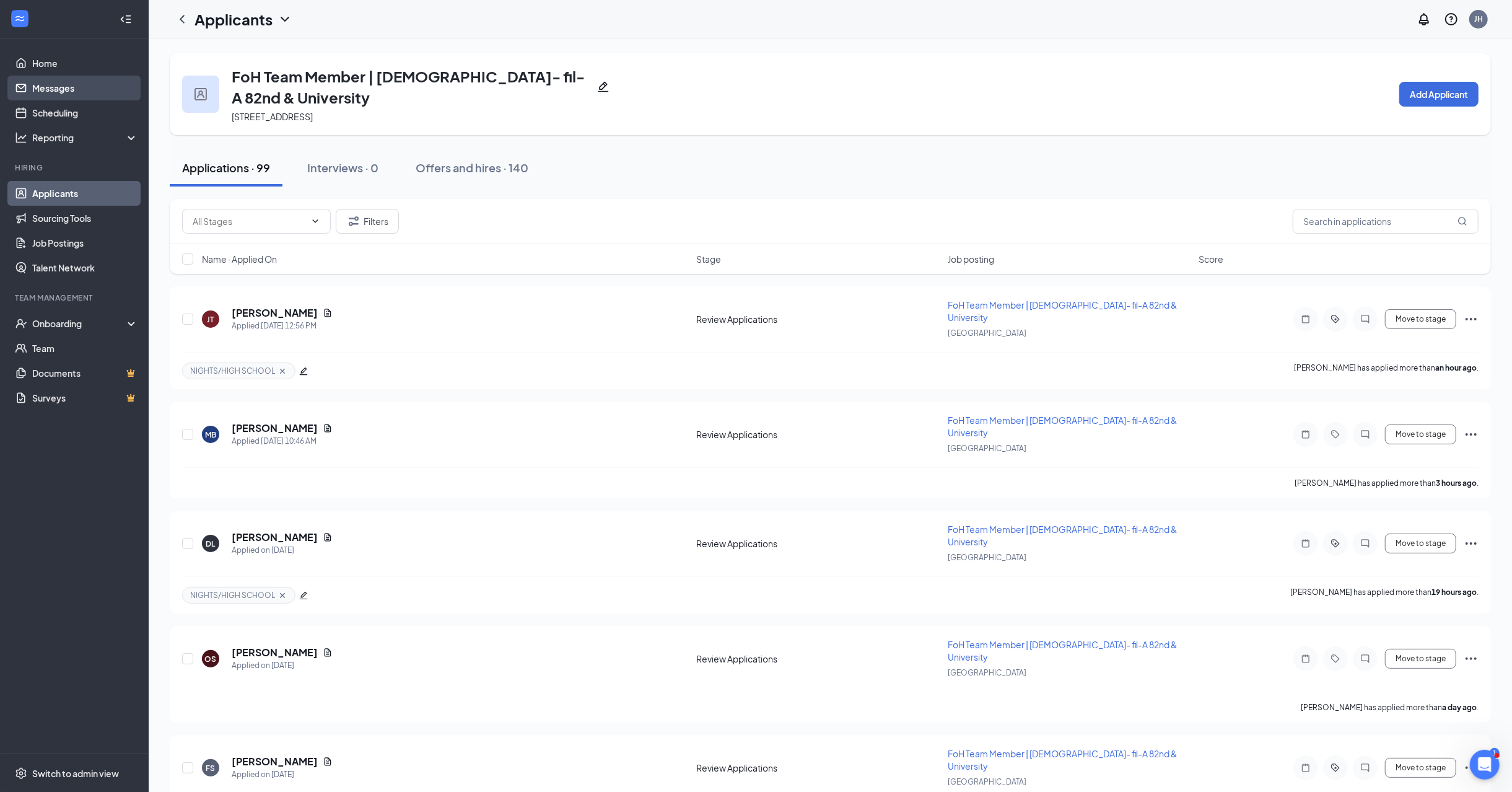
click at [67, 88] on link "Messages" at bounding box center [84, 88] width 106 height 25
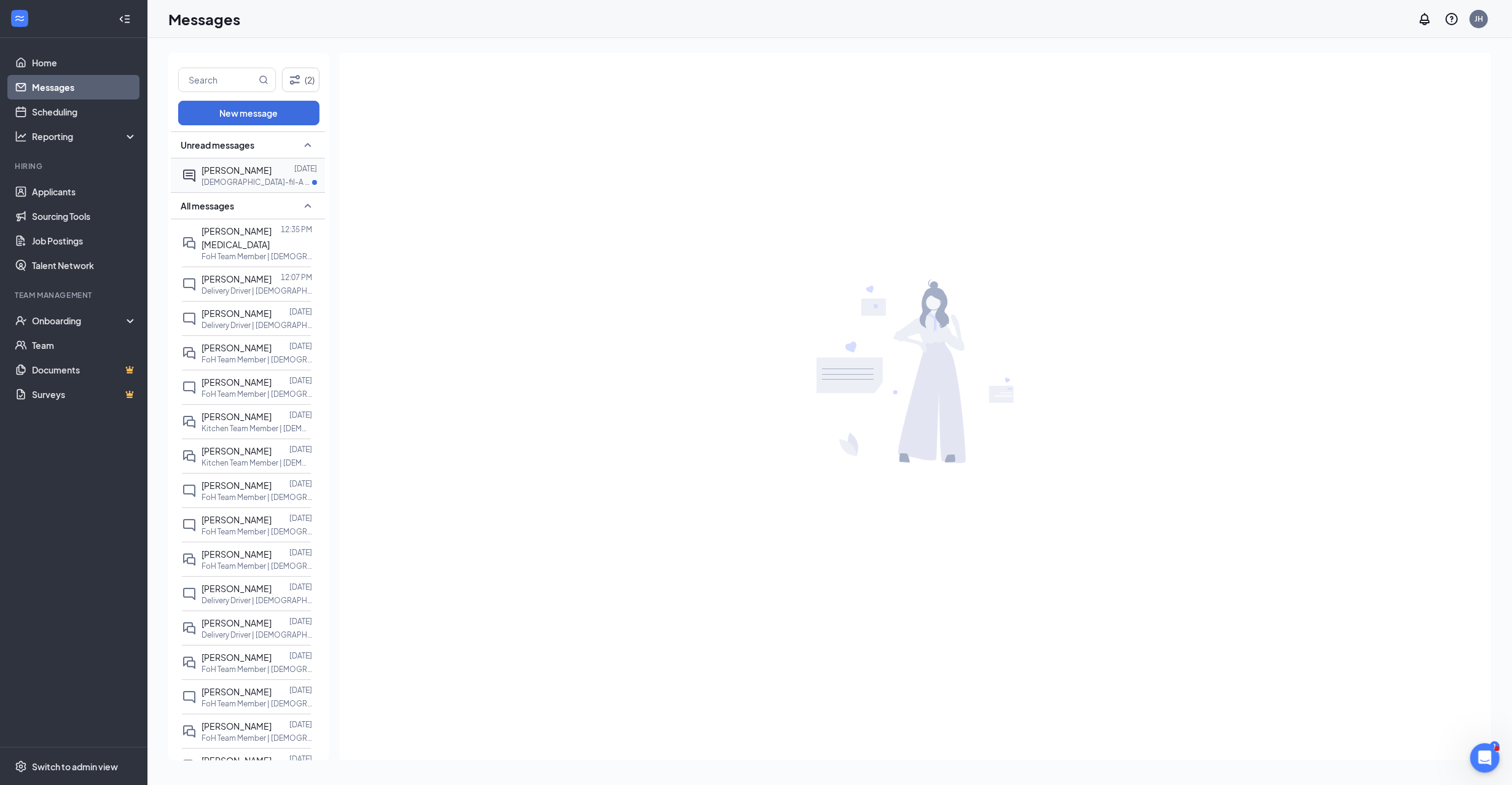
click at [258, 175] on span "[PERSON_NAME]" at bounding box center [236, 170] width 70 height 11
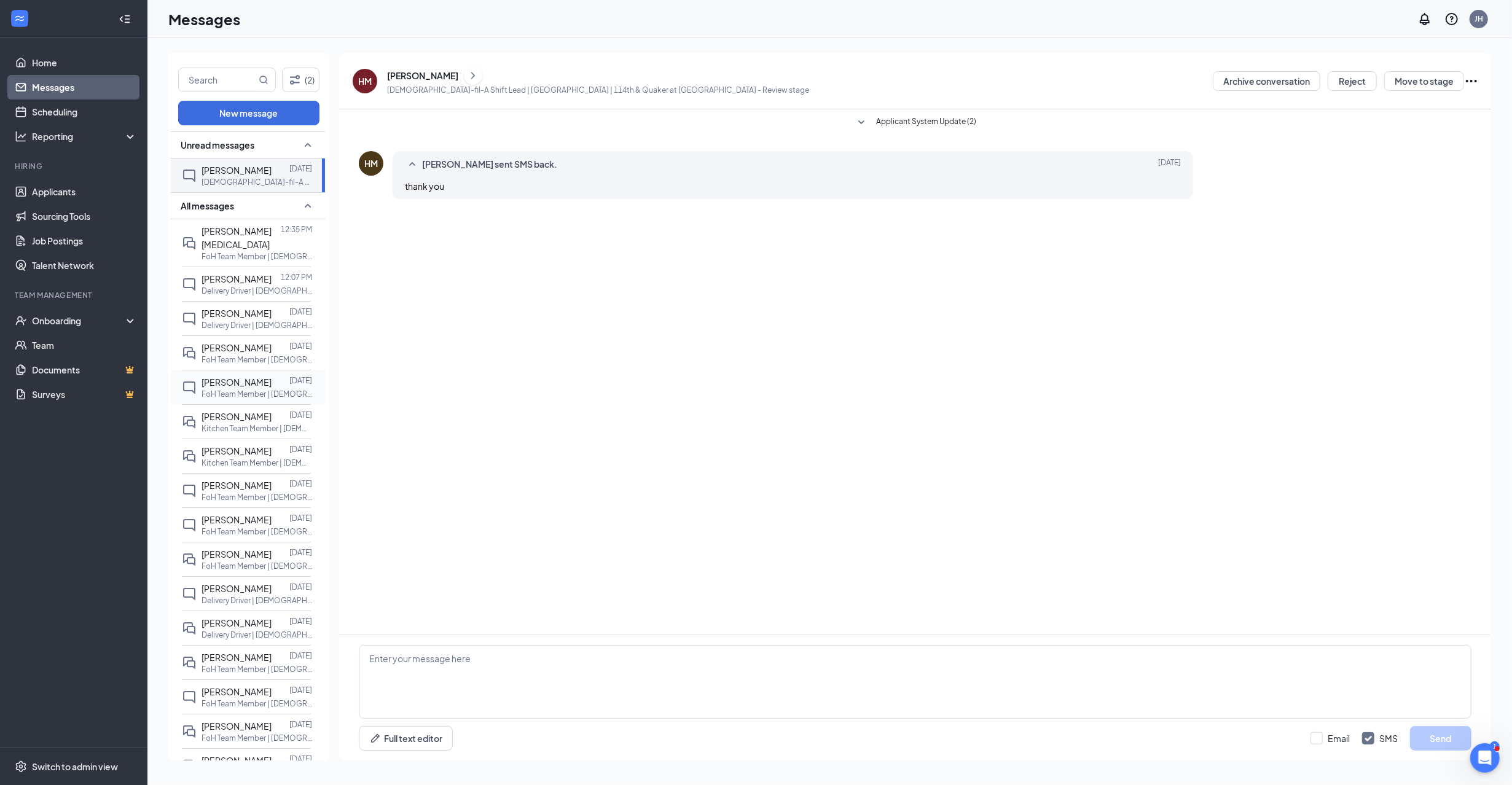
click at [234, 389] on p "FoH Team Member | [DEMOGRAPHIC_DATA]- fil-A 82nd & University at [GEOGRAPHIC_DA…" at bounding box center [257, 394] width 111 height 10
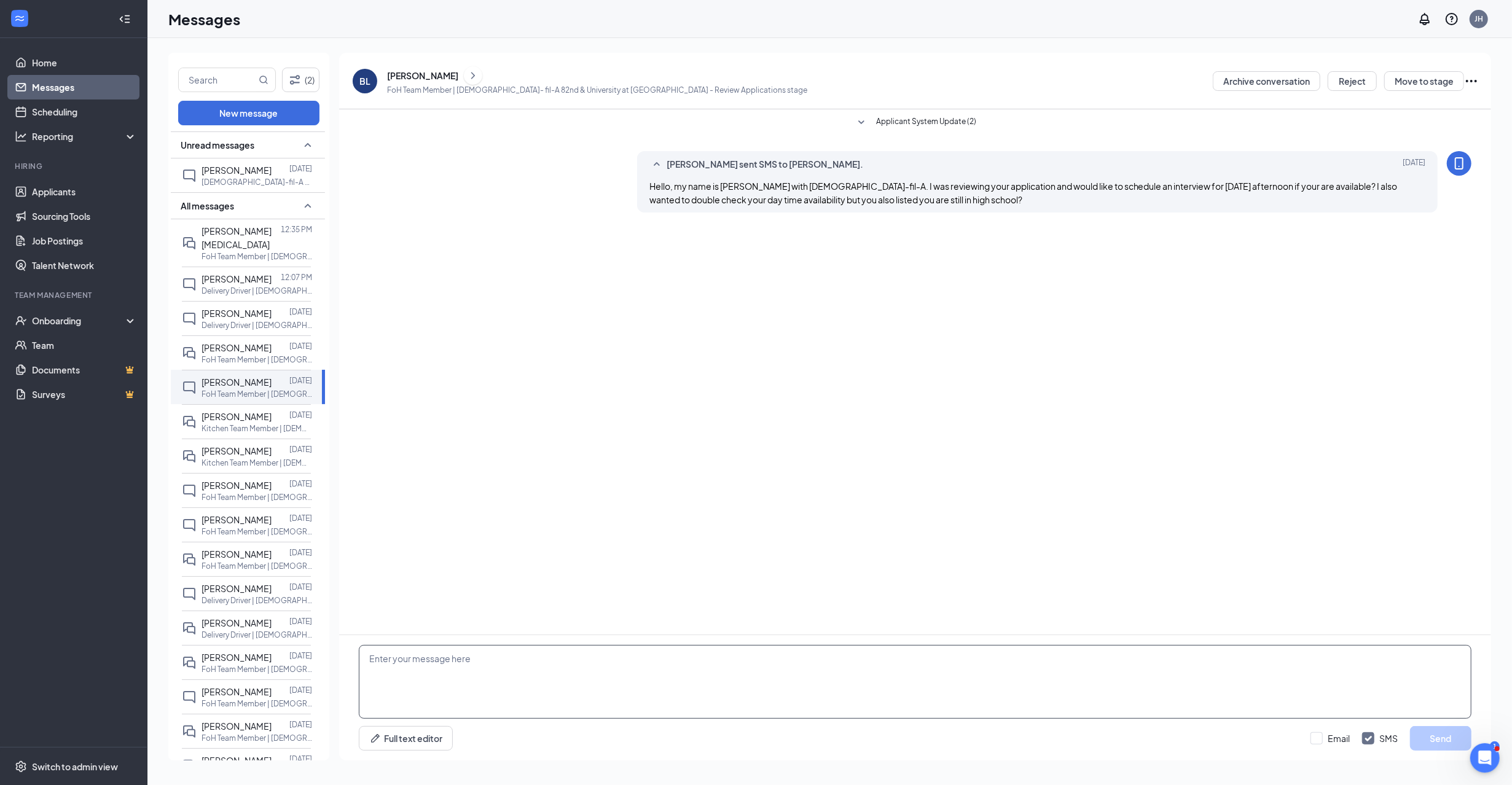
click at [513, 685] on textarea at bounding box center [915, 681] width 1112 height 73
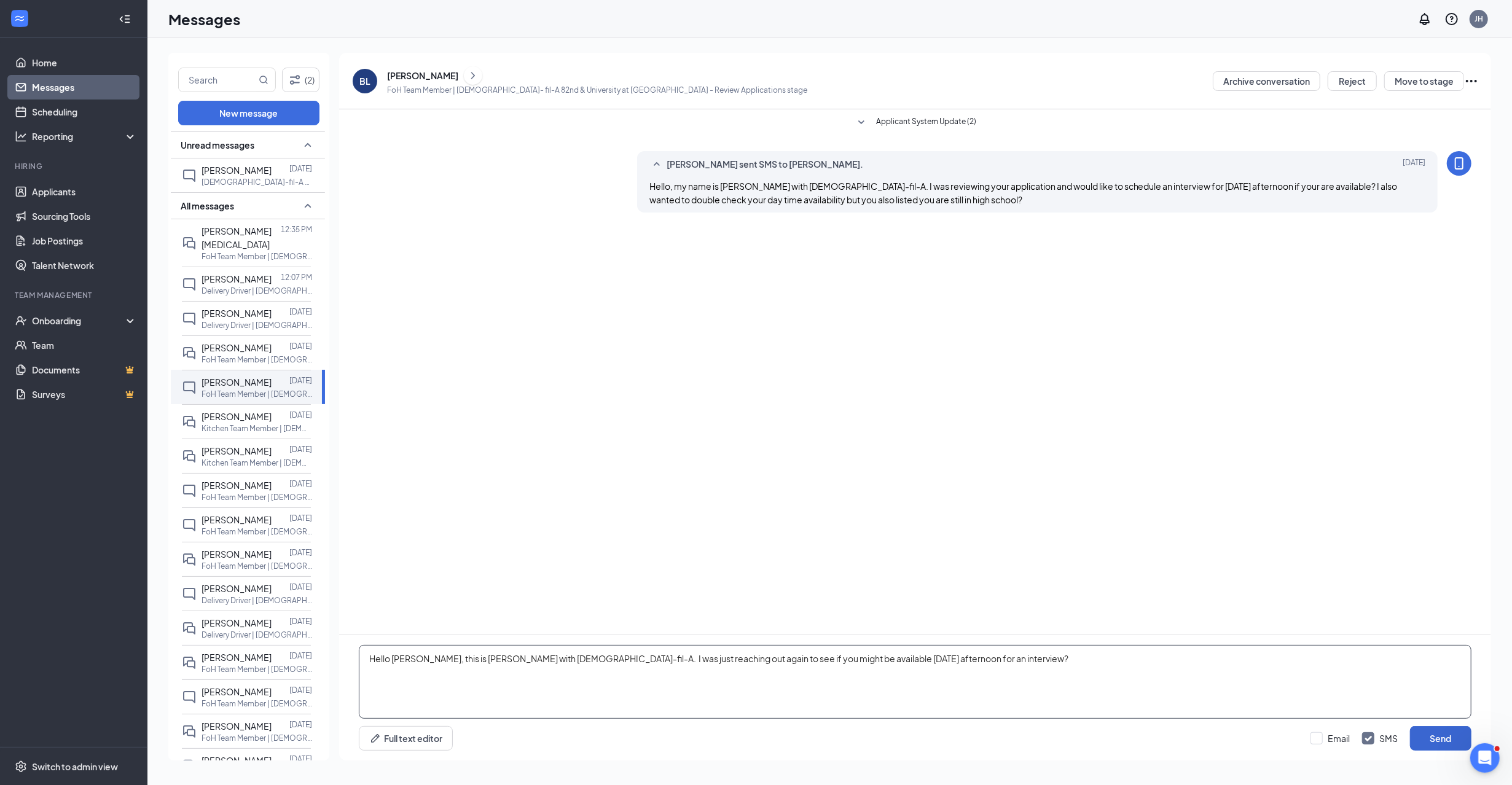
type textarea "Hello Mr. Lindsey, this is Justin Holt with Chick-fil-A. I was just reaching ou…"
click at [1445, 734] on button "Send" at bounding box center [1440, 737] width 61 height 25
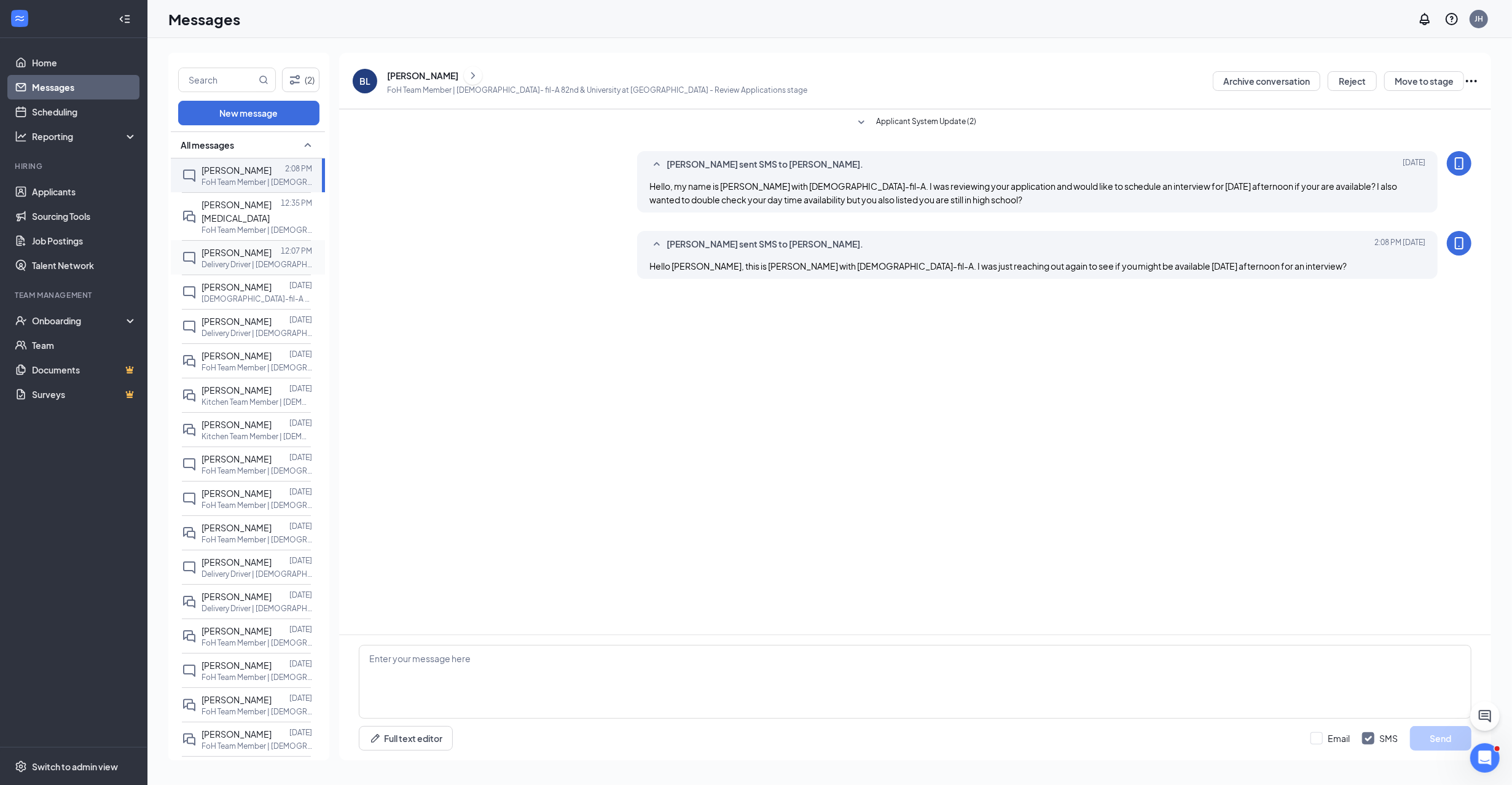
click at [271, 245] on div at bounding box center [275, 252] width 9 height 14
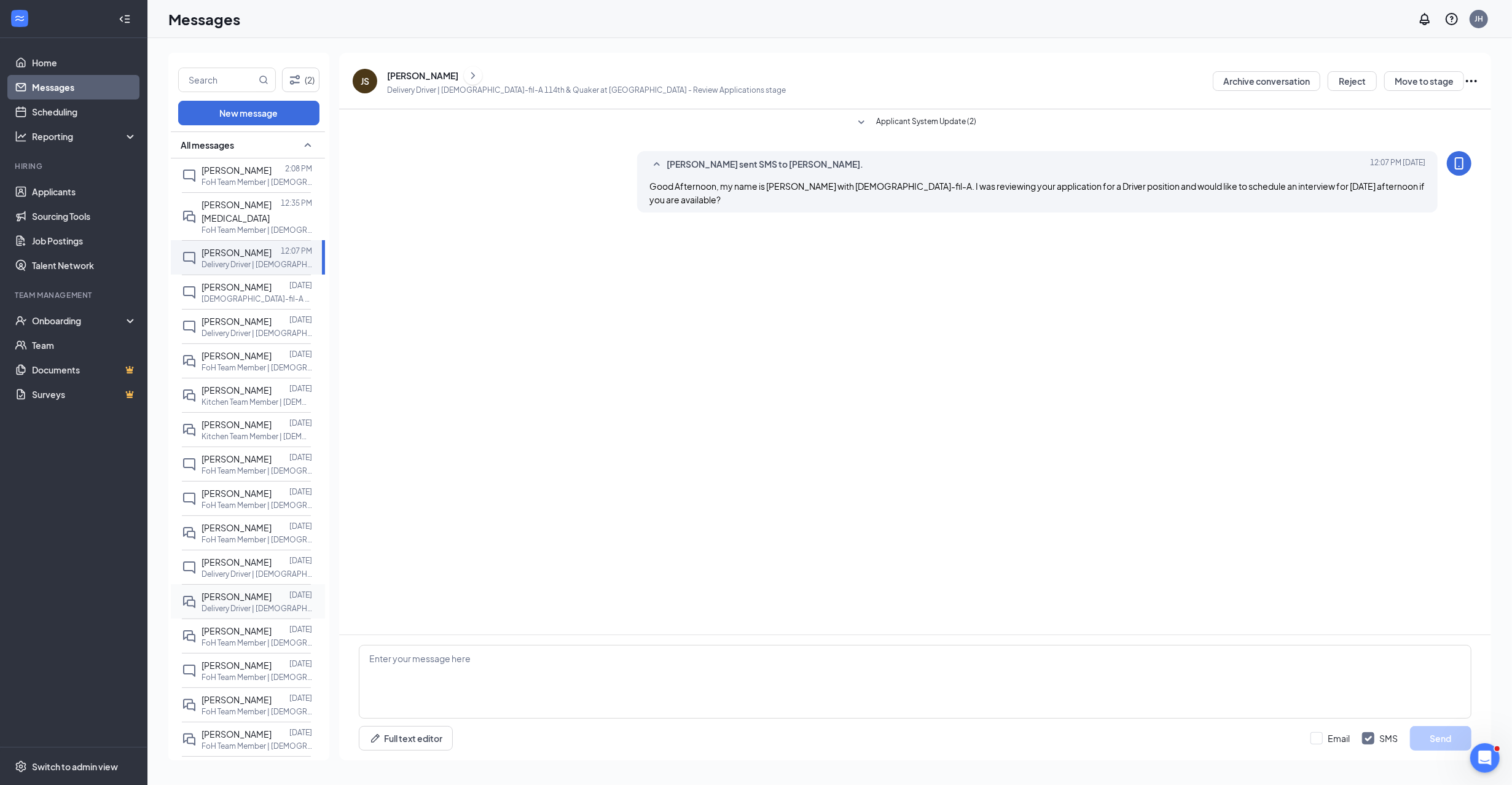
click at [246, 603] on p "Delivery Driver | [DEMOGRAPHIC_DATA]-fil-A 114th & Quaker at [GEOGRAPHIC_DATA]" at bounding box center [257, 608] width 111 height 10
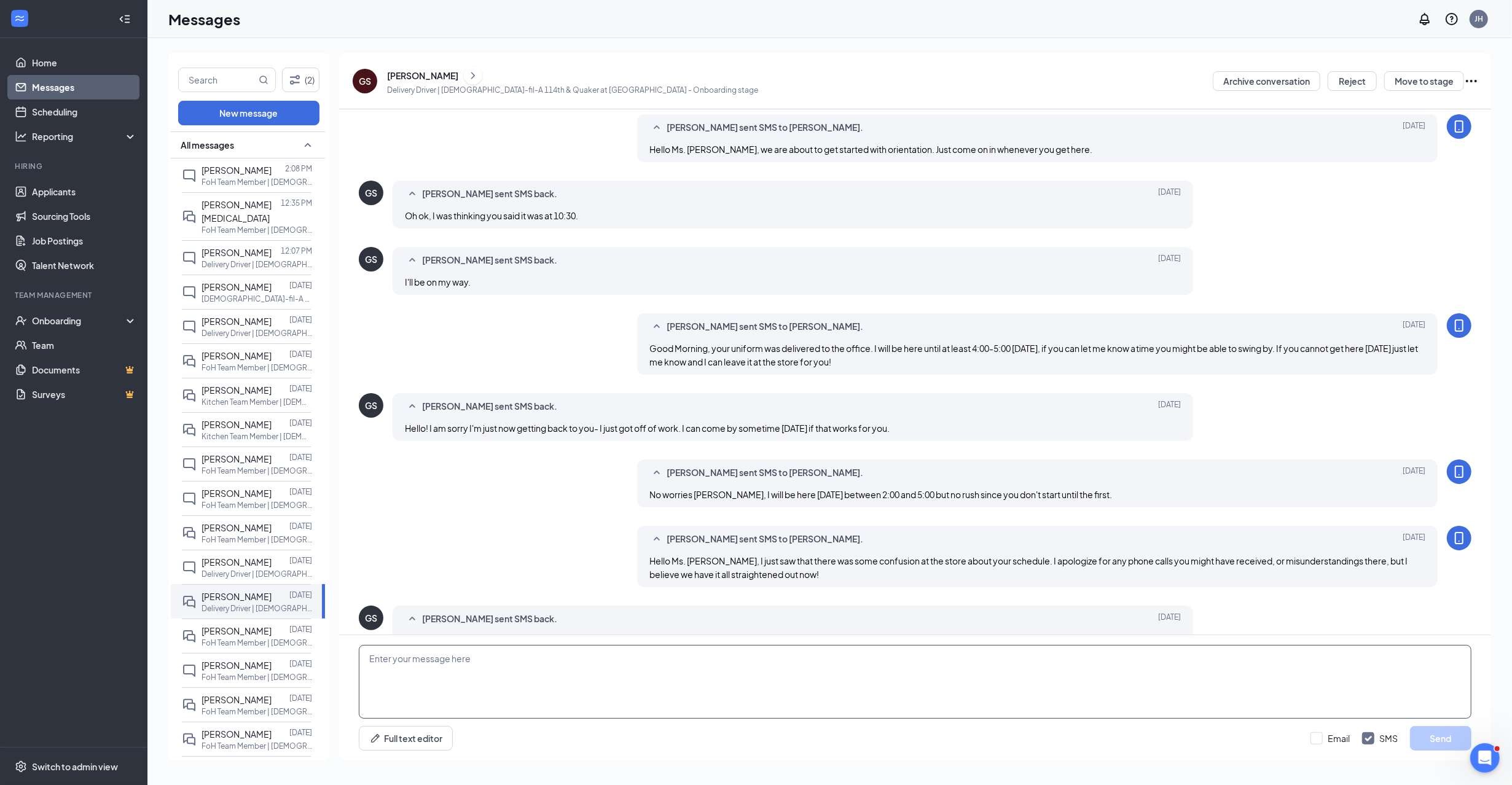
scroll to position [218, 0]
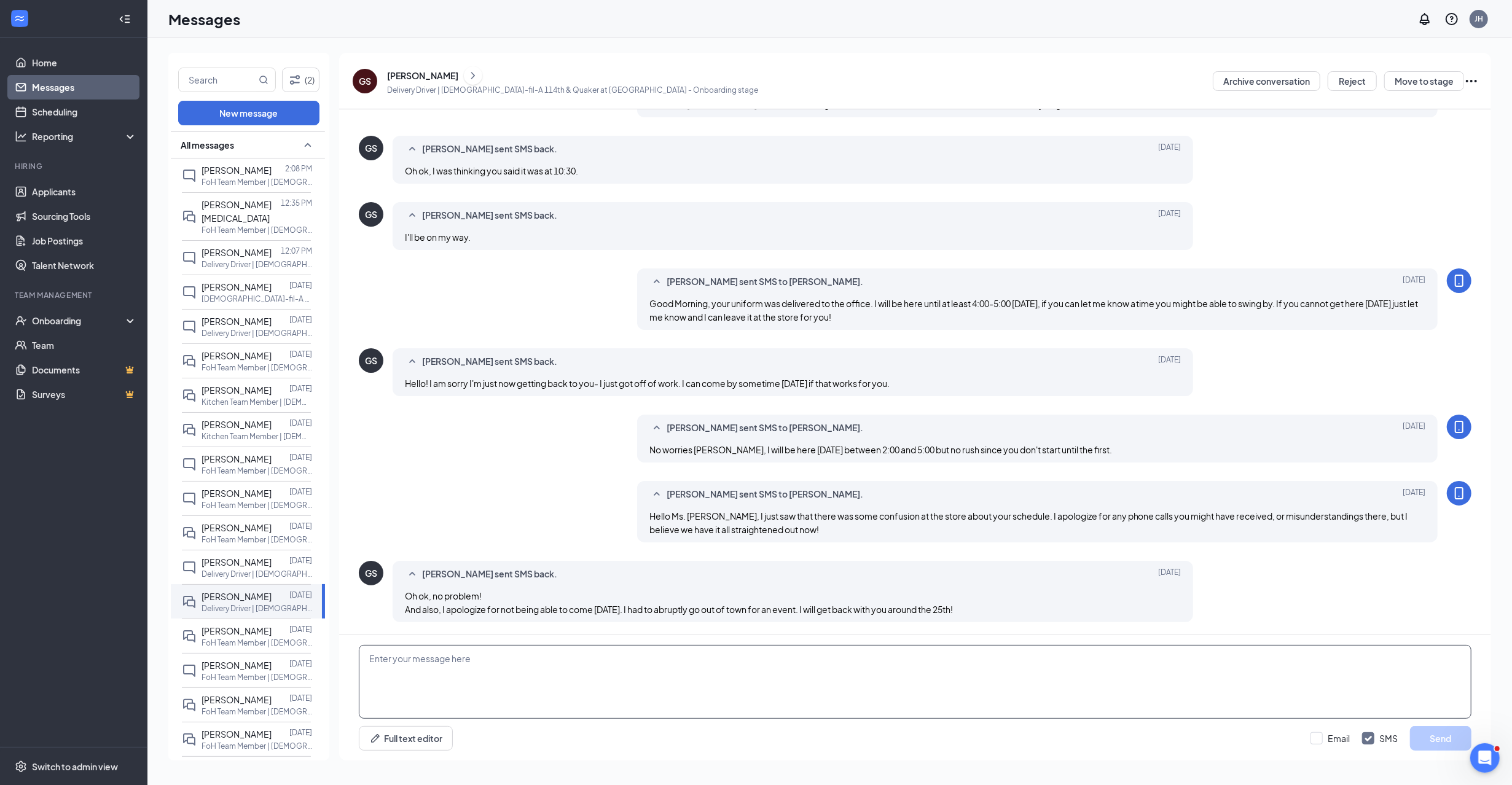
click at [578, 688] on textarea at bounding box center [915, 681] width 1112 height 73
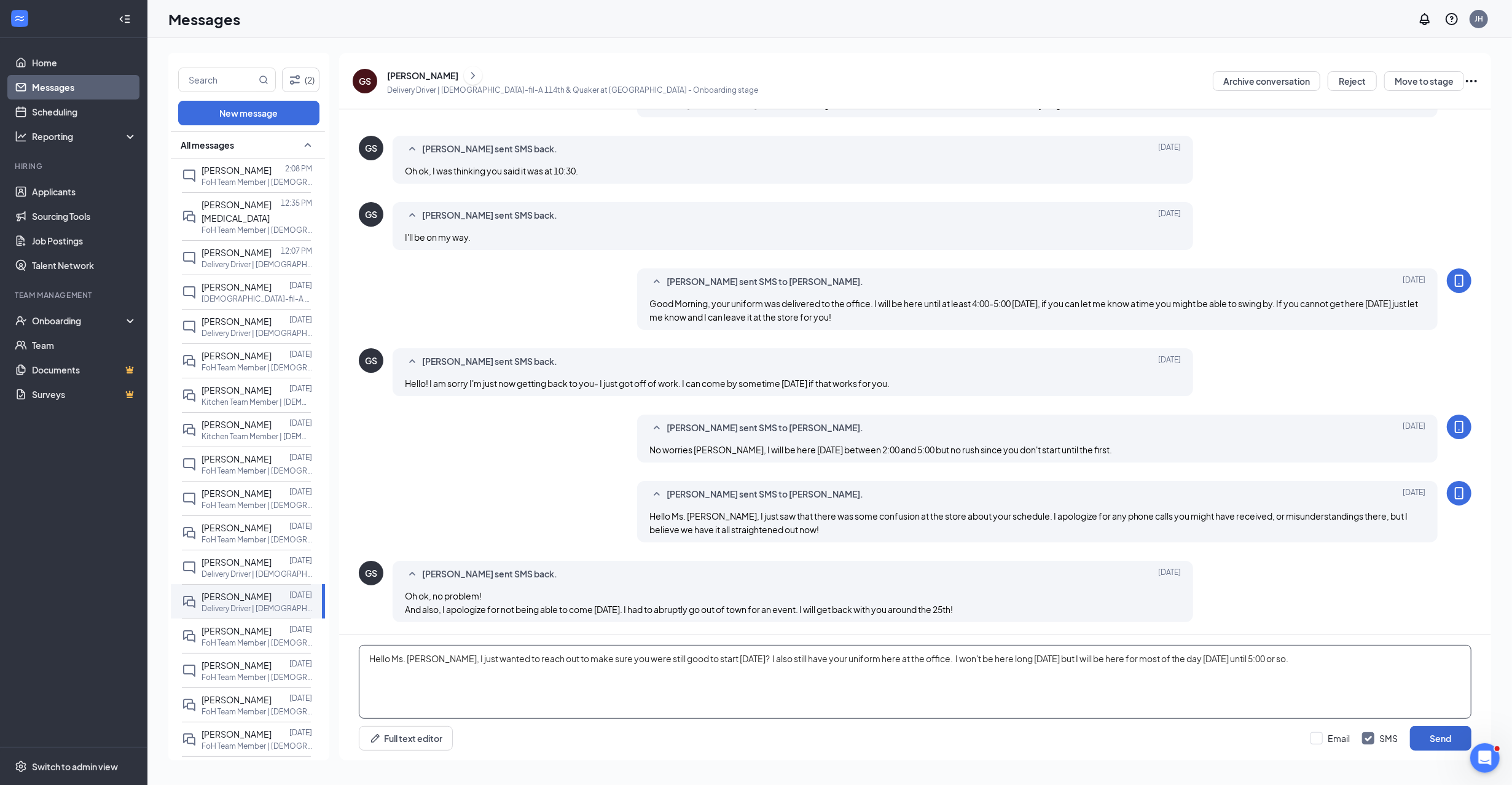
type textarea "Hello Ms. [PERSON_NAME], I just wanted to reach out to make sure you were still…"
click at [1446, 733] on button "Send" at bounding box center [1440, 737] width 61 height 25
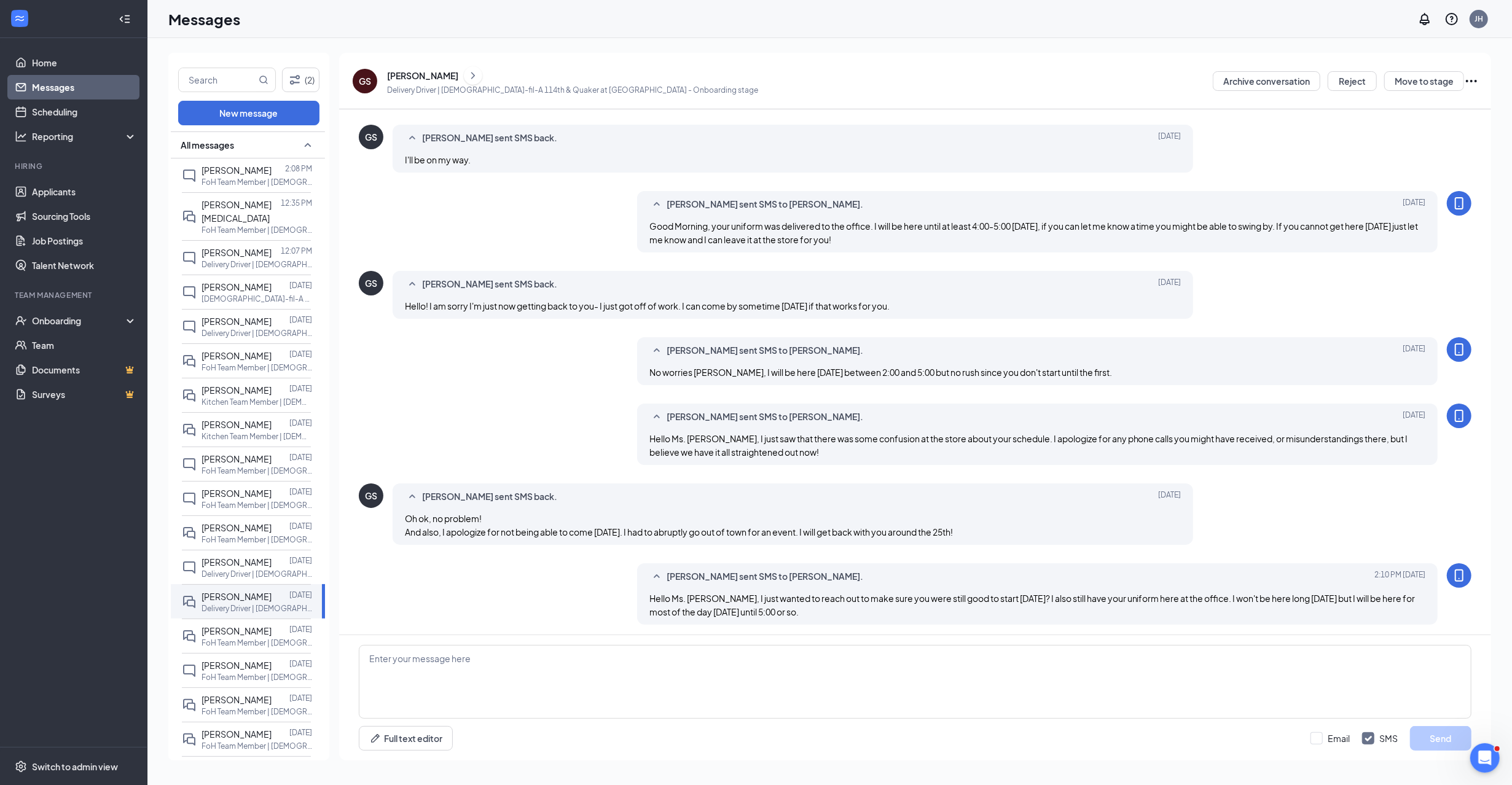
scroll to position [297, 0]
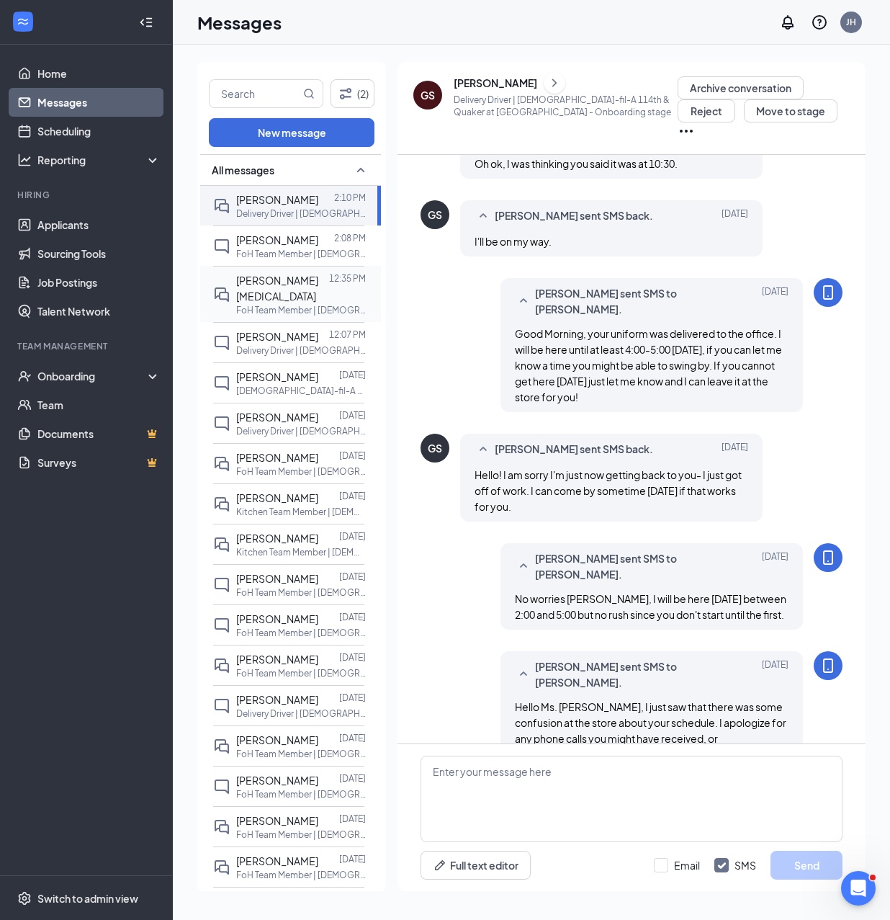
scroll to position [287, 0]
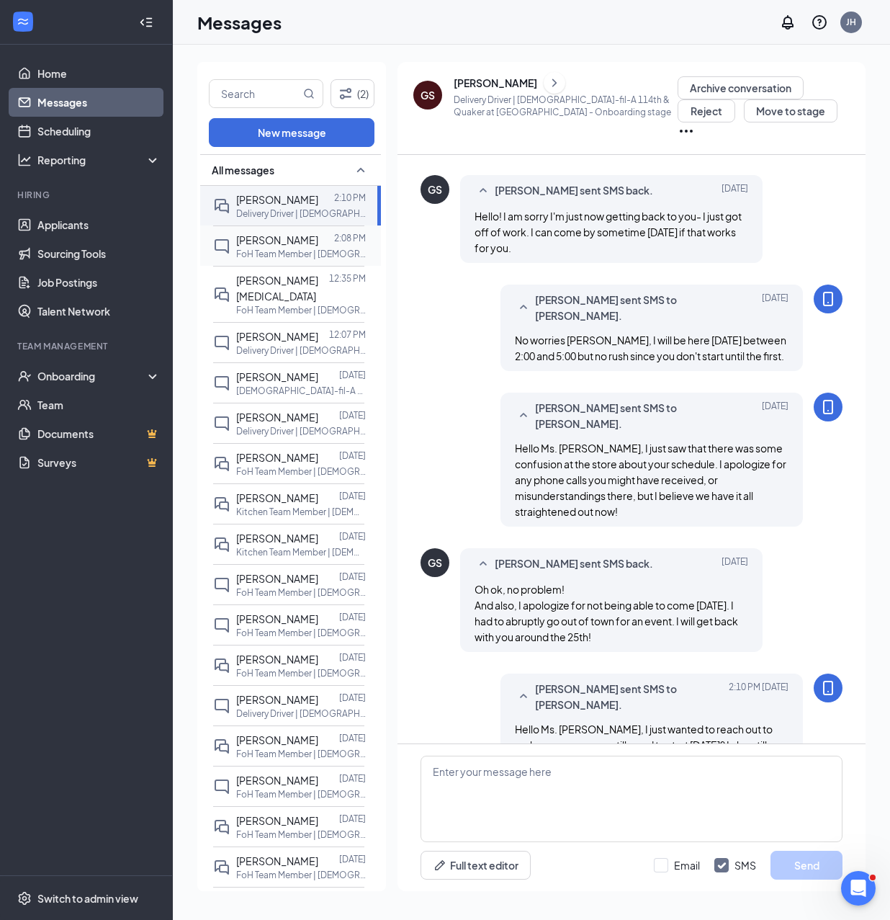
scroll to position [534, 0]
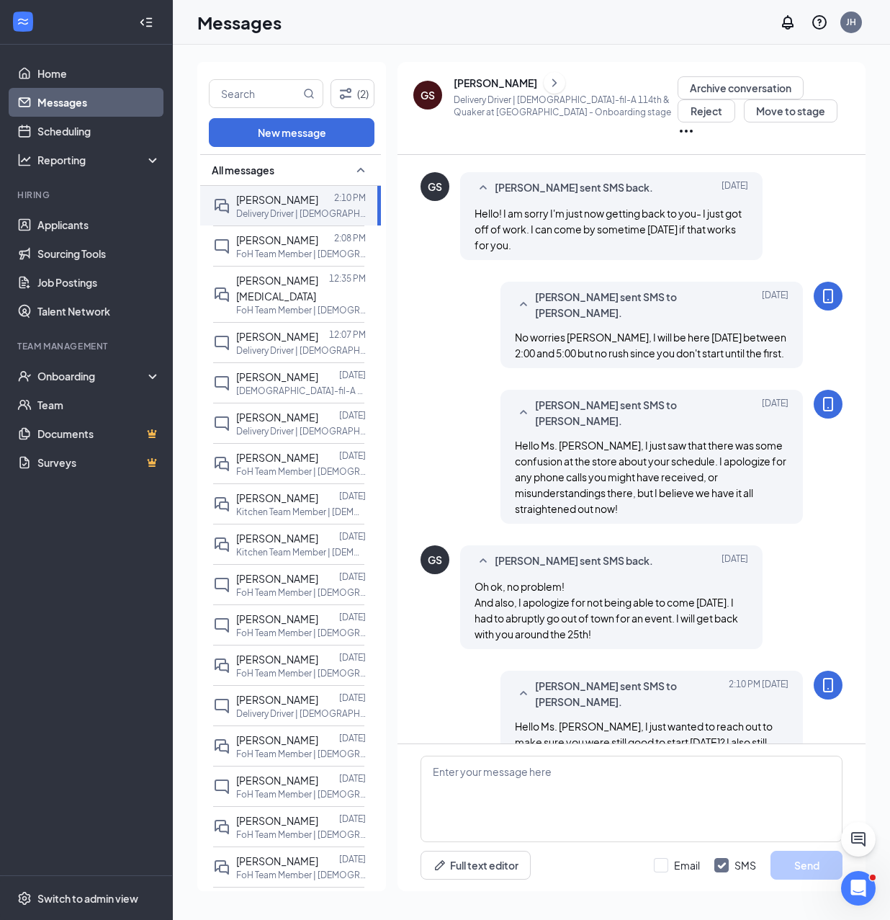
scroll to position [534, 0]
